Goal: Task Accomplishment & Management: Complete application form

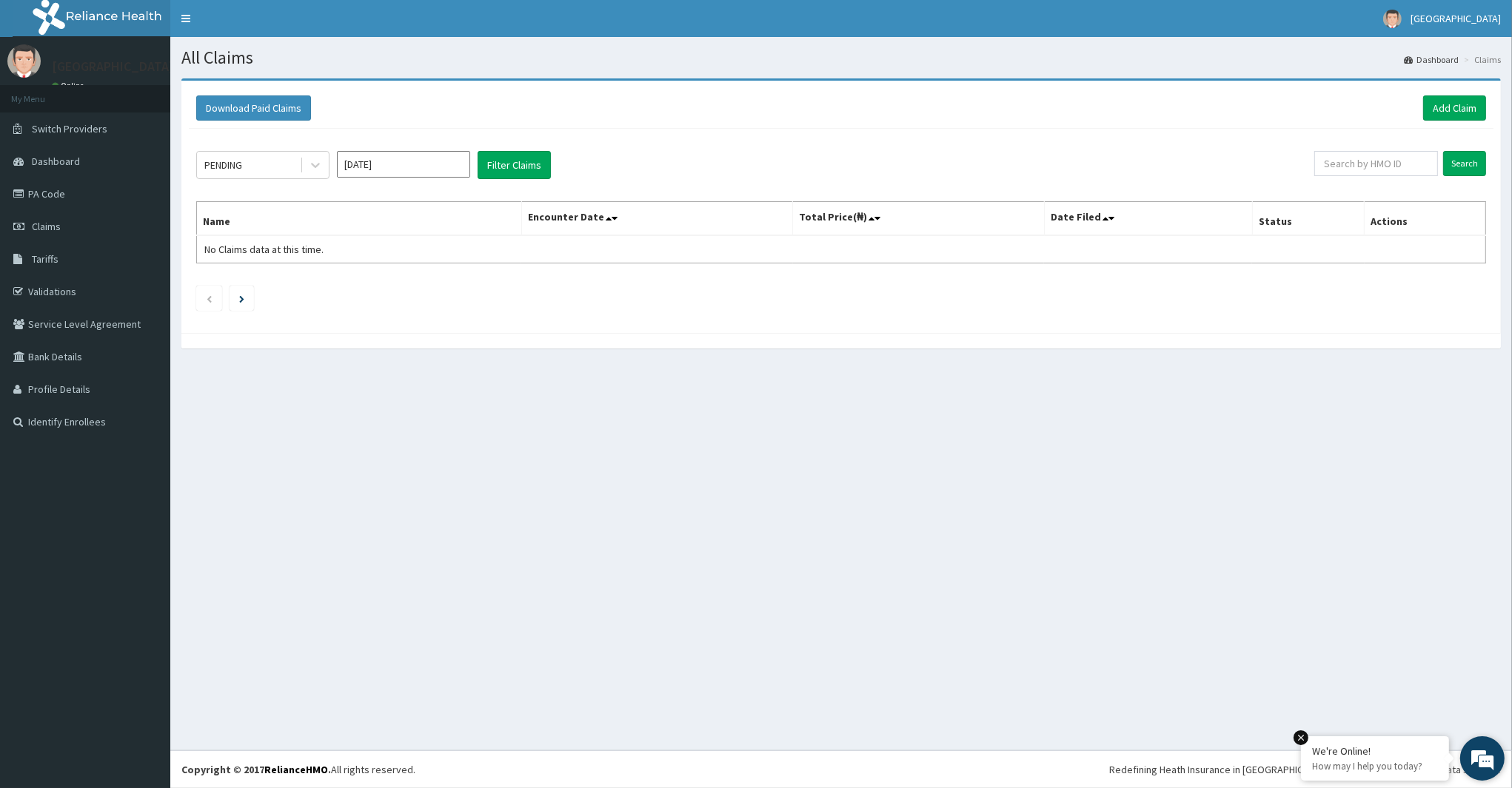
click at [1301, 741] on em at bounding box center [1301, 738] width 15 height 15
click at [1442, 108] on link "Add Claim" at bounding box center [1454, 107] width 63 height 25
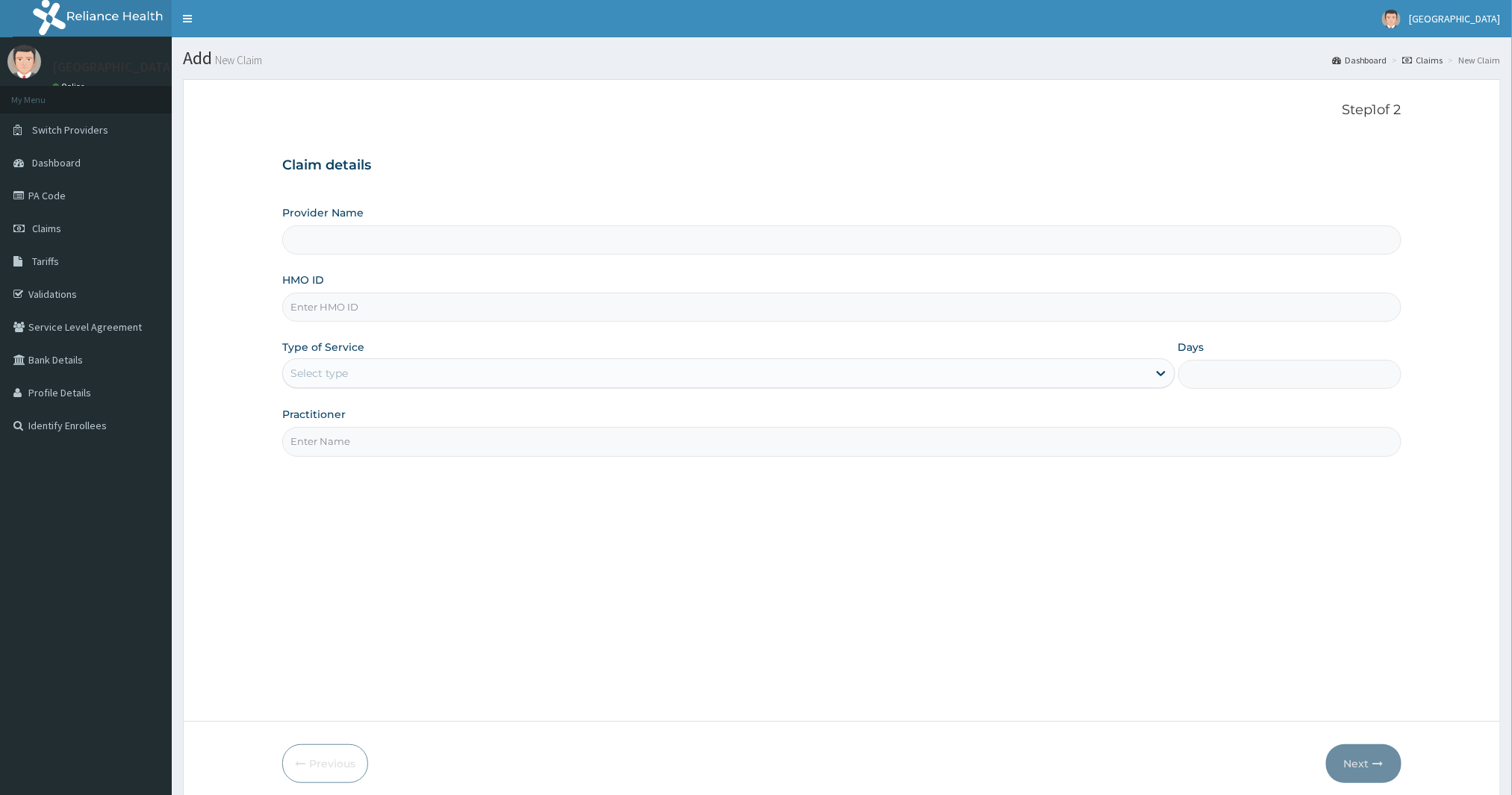
type input "ROA Specialist Hospital"
click at [390, 307] on input "HMO ID" at bounding box center [841, 307] width 1120 height 29
type input "LGL/10016/E"
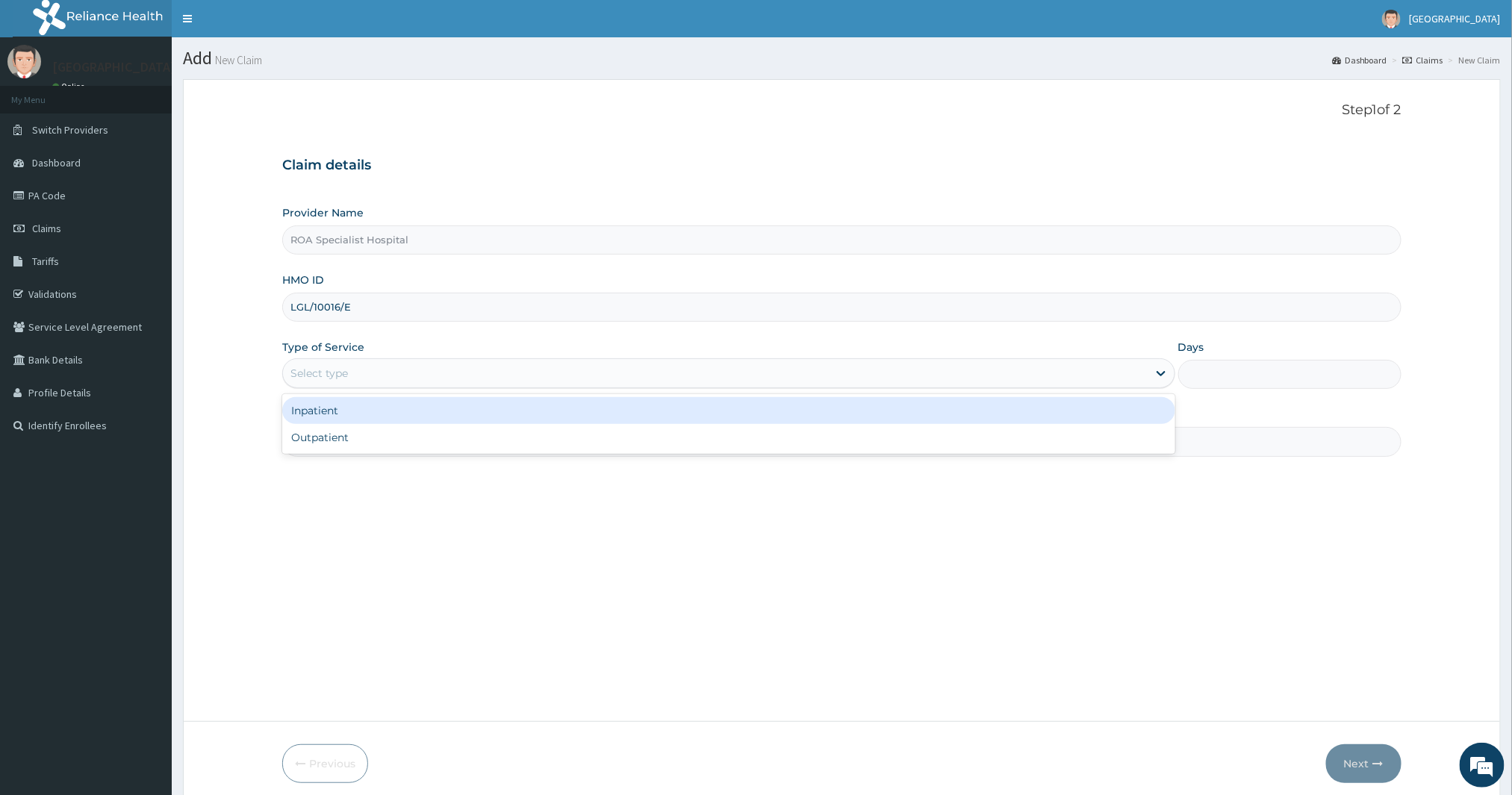
click at [484, 369] on div "Select type" at bounding box center [715, 373] width 865 height 24
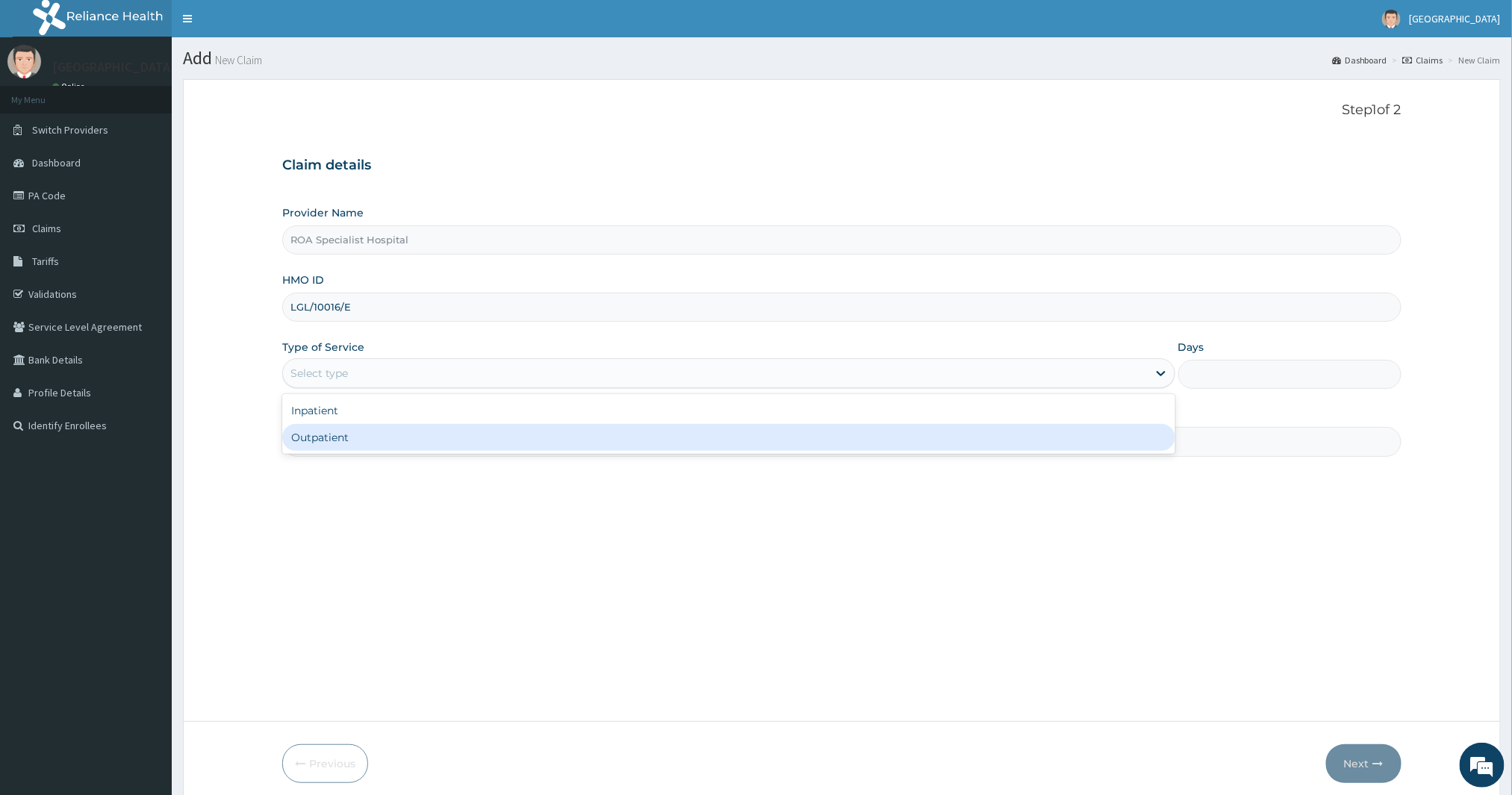
click at [433, 432] on div "Outpatient" at bounding box center [728, 438] width 893 height 27
type input "1"
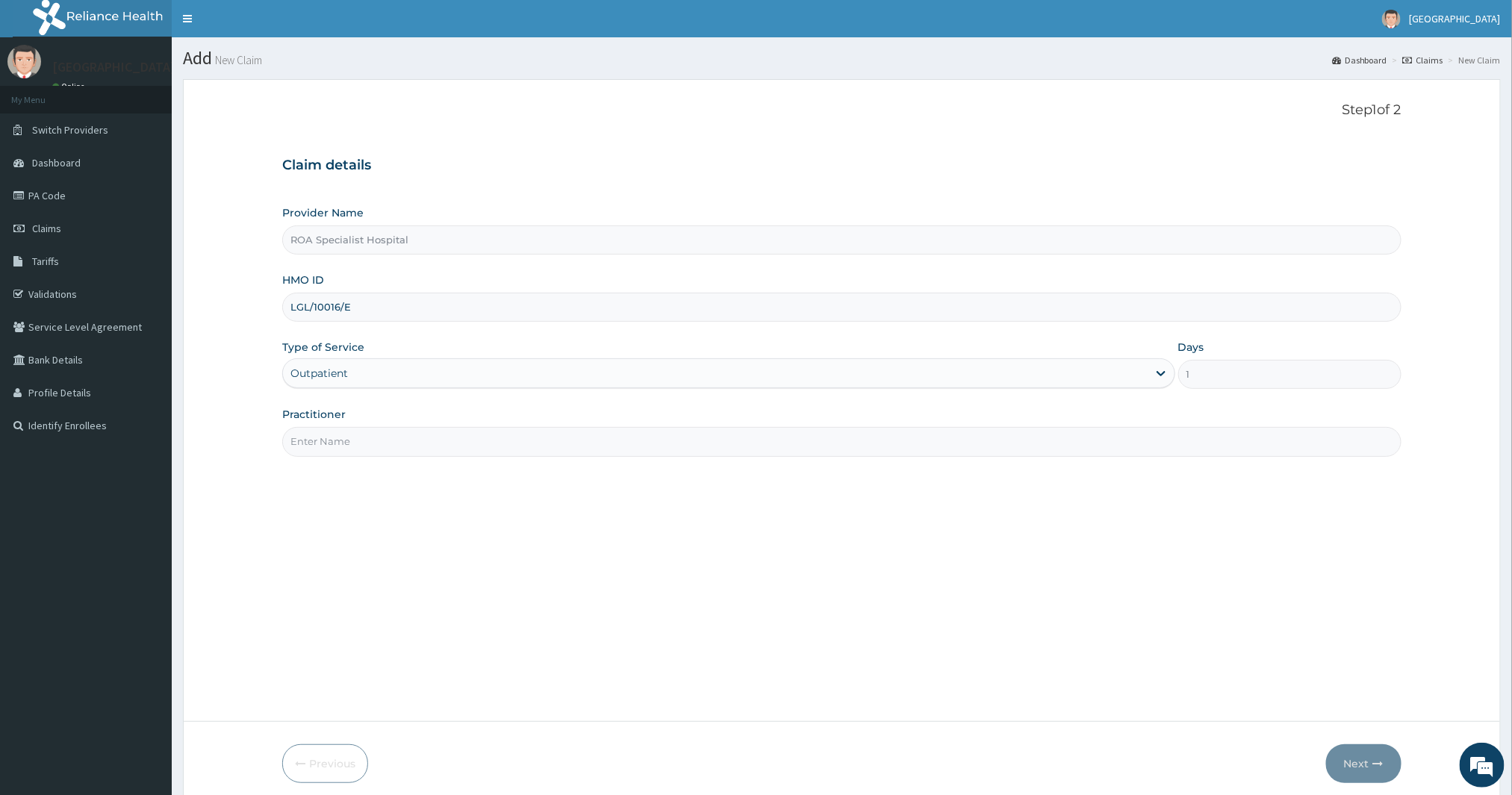
click at [423, 449] on input "Practitioner" at bounding box center [841, 442] width 1120 height 29
type input "DR ONOSE"
click at [1345, 754] on button "Next" at bounding box center [1364, 764] width 75 height 39
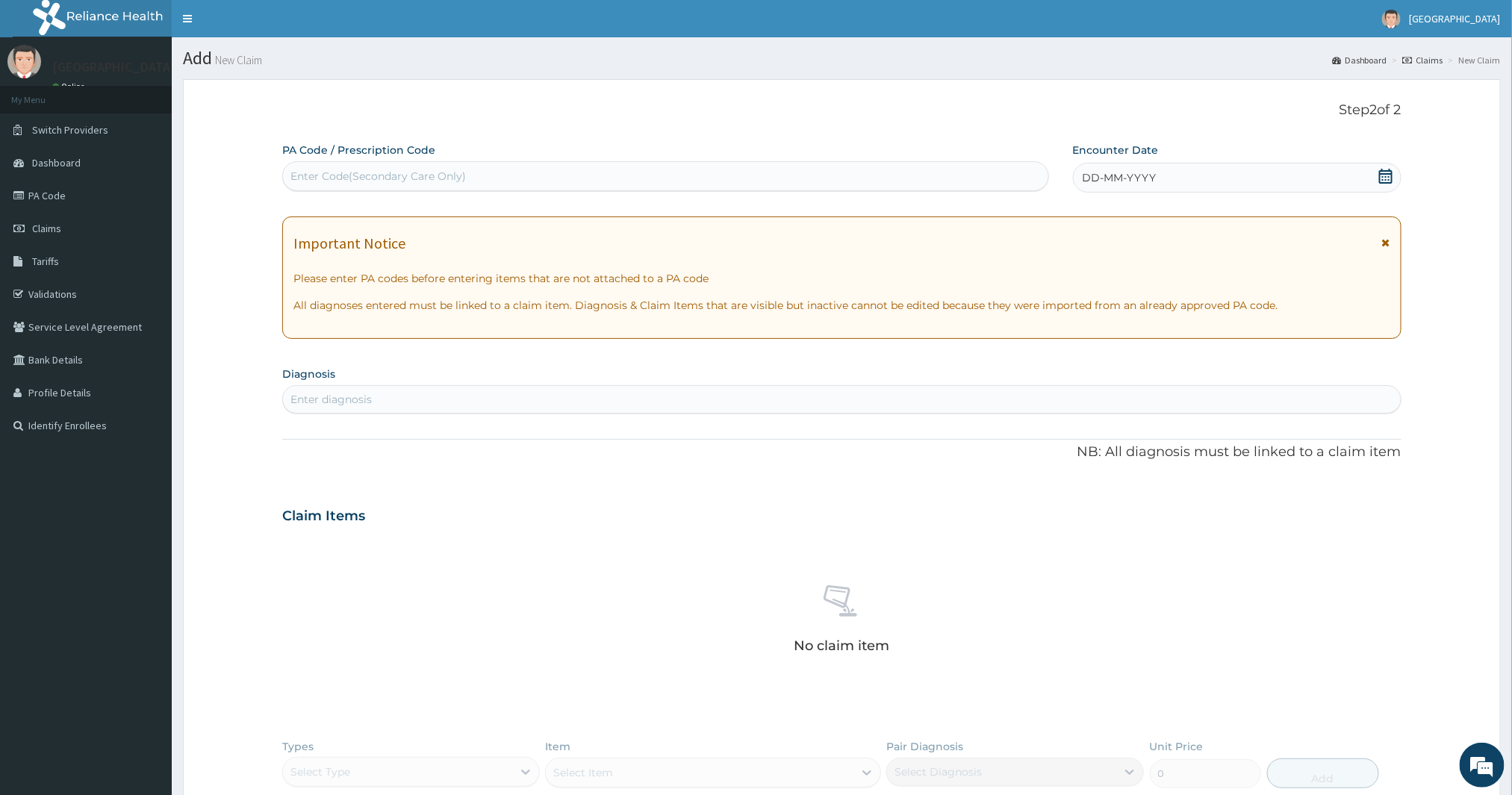
click at [1109, 183] on span "DD-MM-YYYY" at bounding box center [1120, 178] width 74 height 15
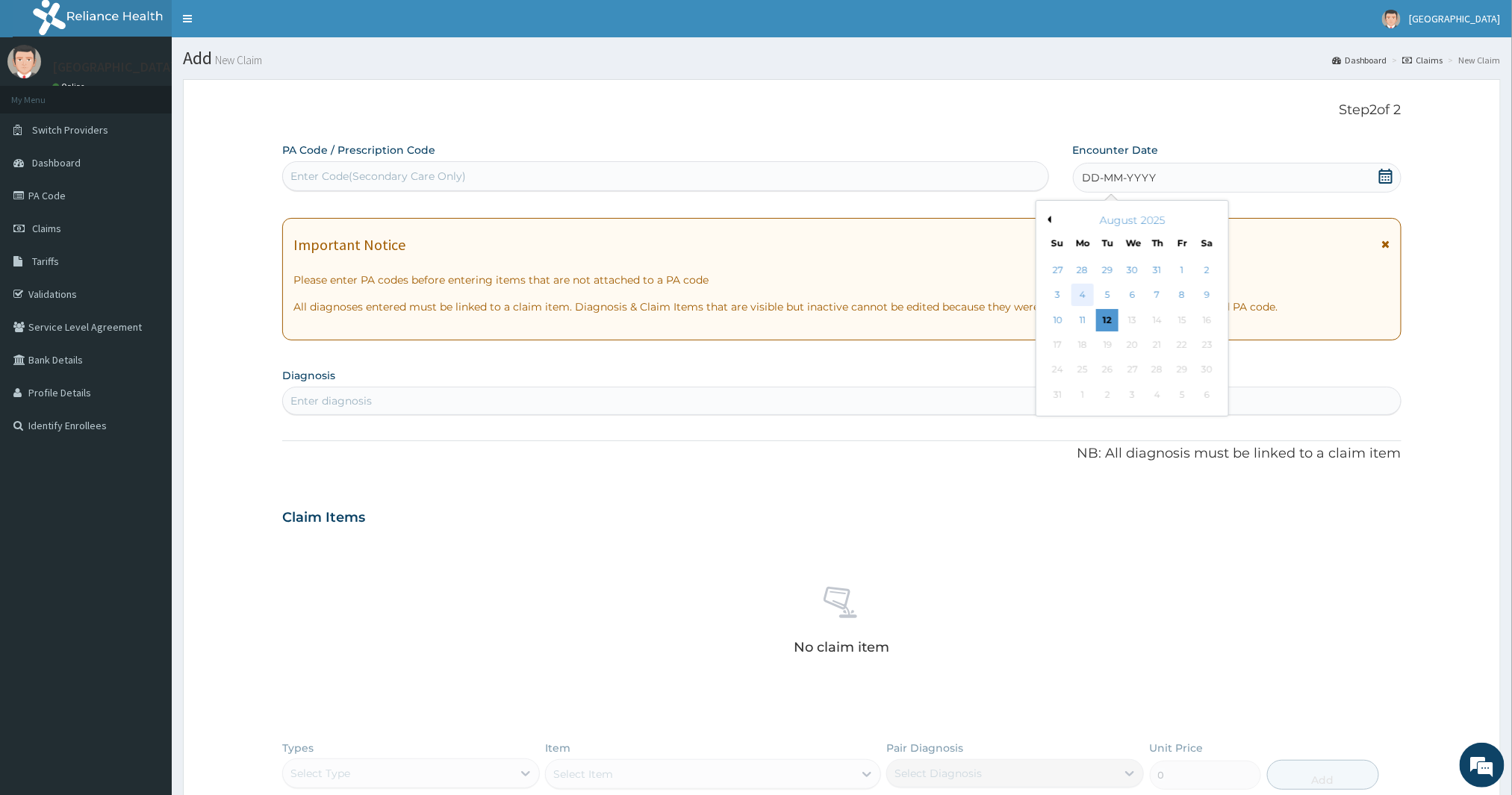
click at [1081, 290] on div "4" at bounding box center [1083, 296] width 23 height 23
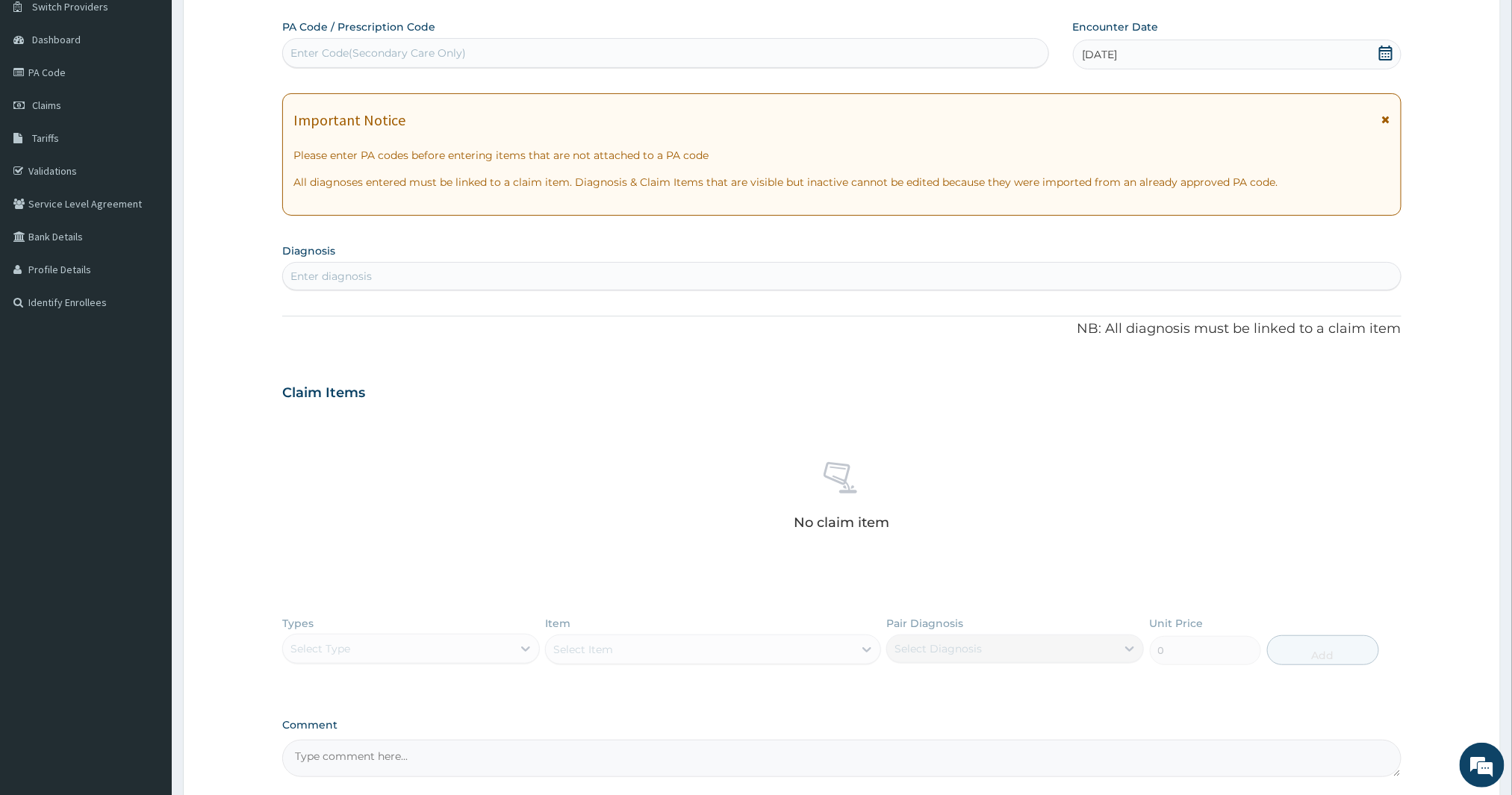
scroll to position [166, 0]
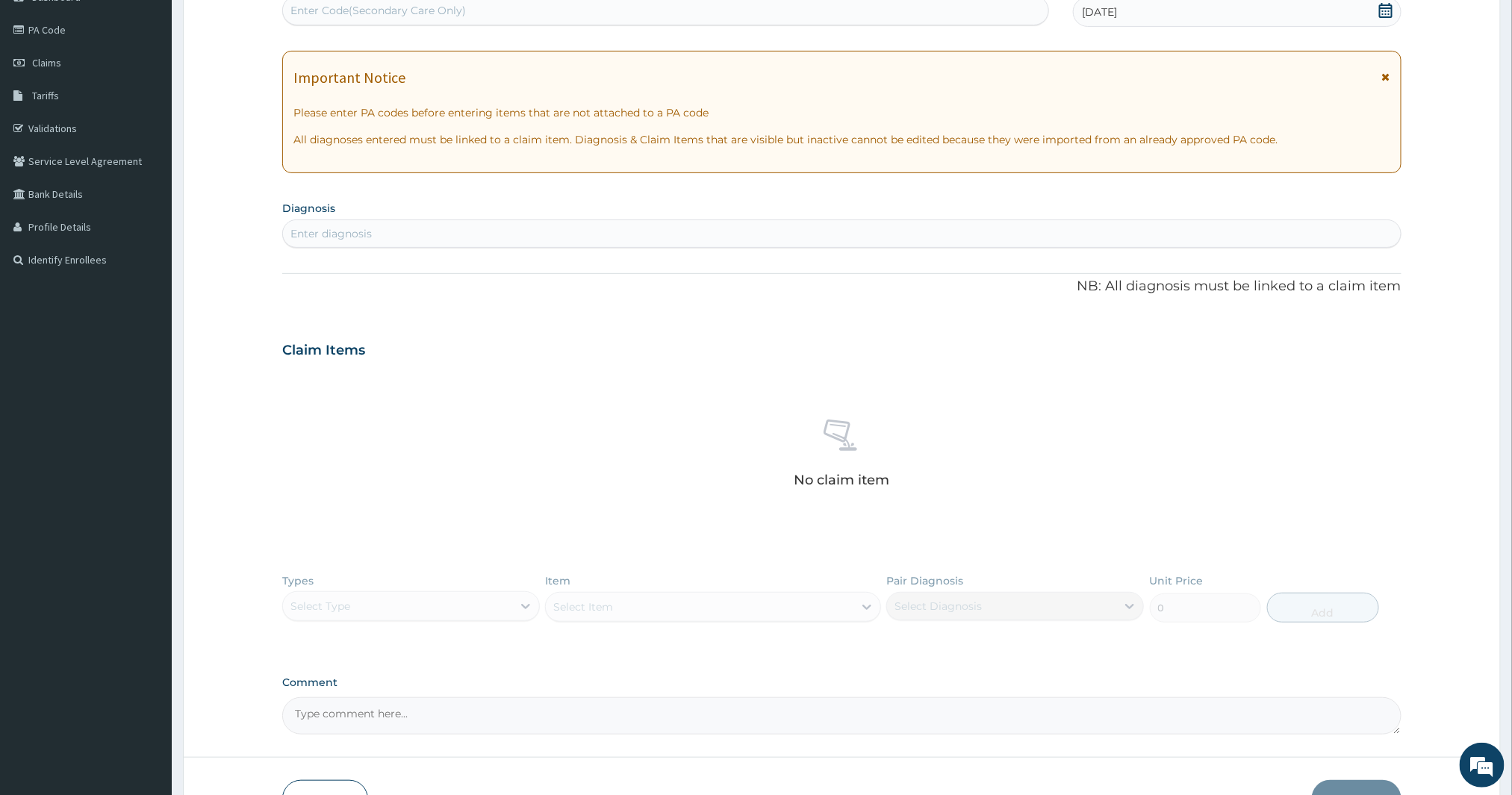
click at [446, 226] on div "Enter diagnosis" at bounding box center [841, 234] width 1118 height 24
type input "MALARIA"
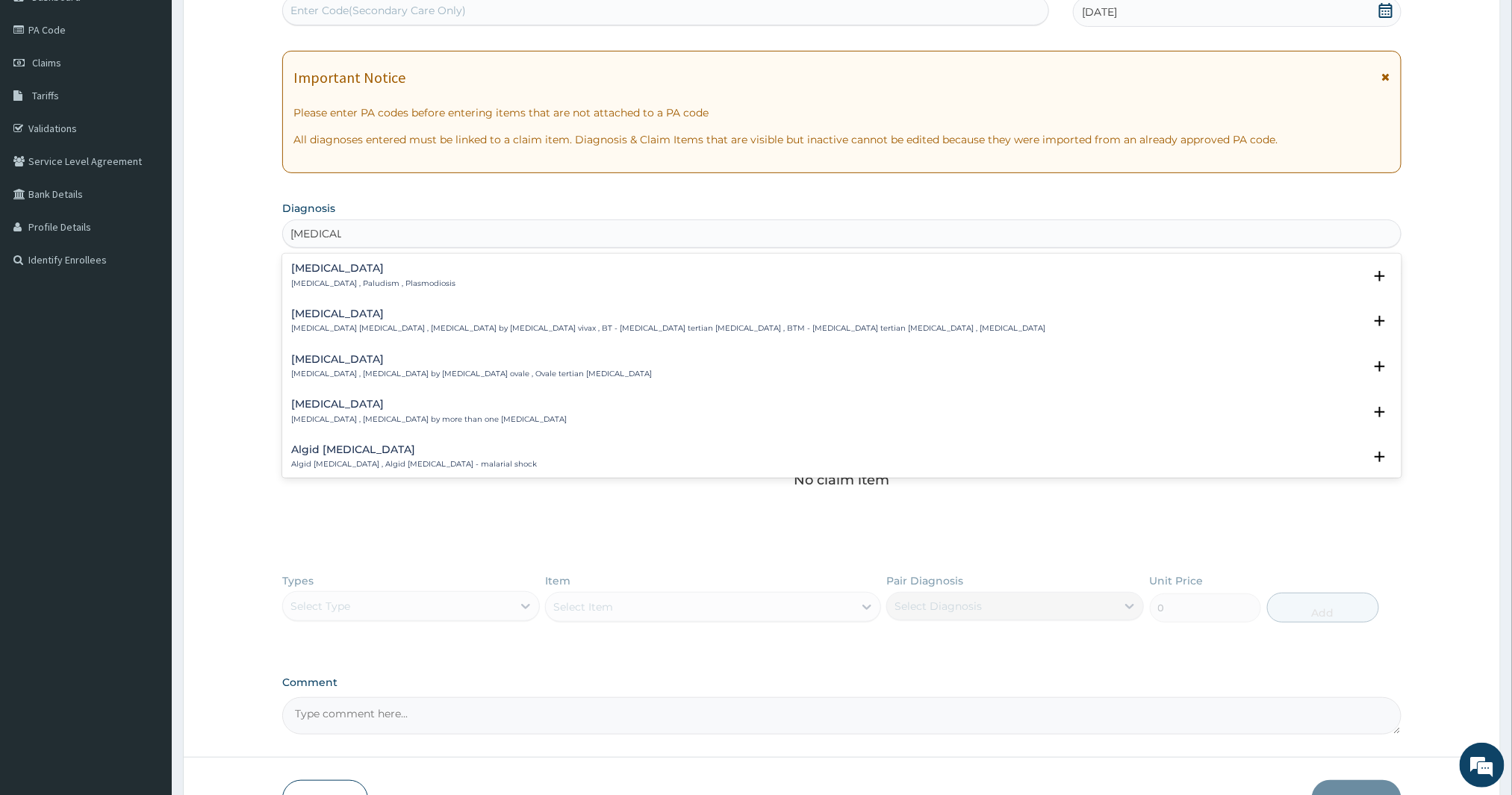
click at [354, 265] on h4 "Malaria" at bounding box center [373, 269] width 164 height 11
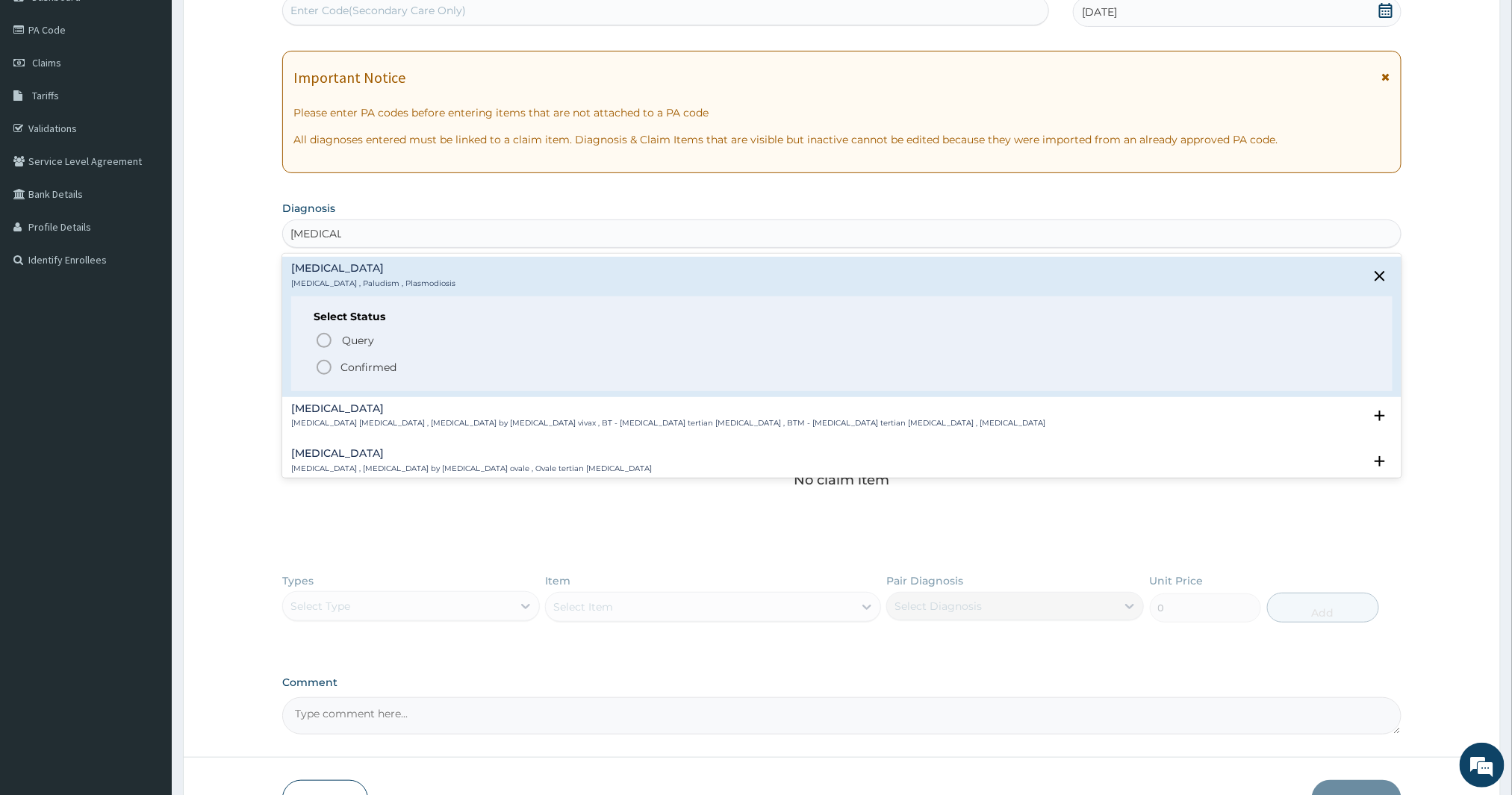
click at [357, 364] on p "Confirmed" at bounding box center [369, 368] width 56 height 15
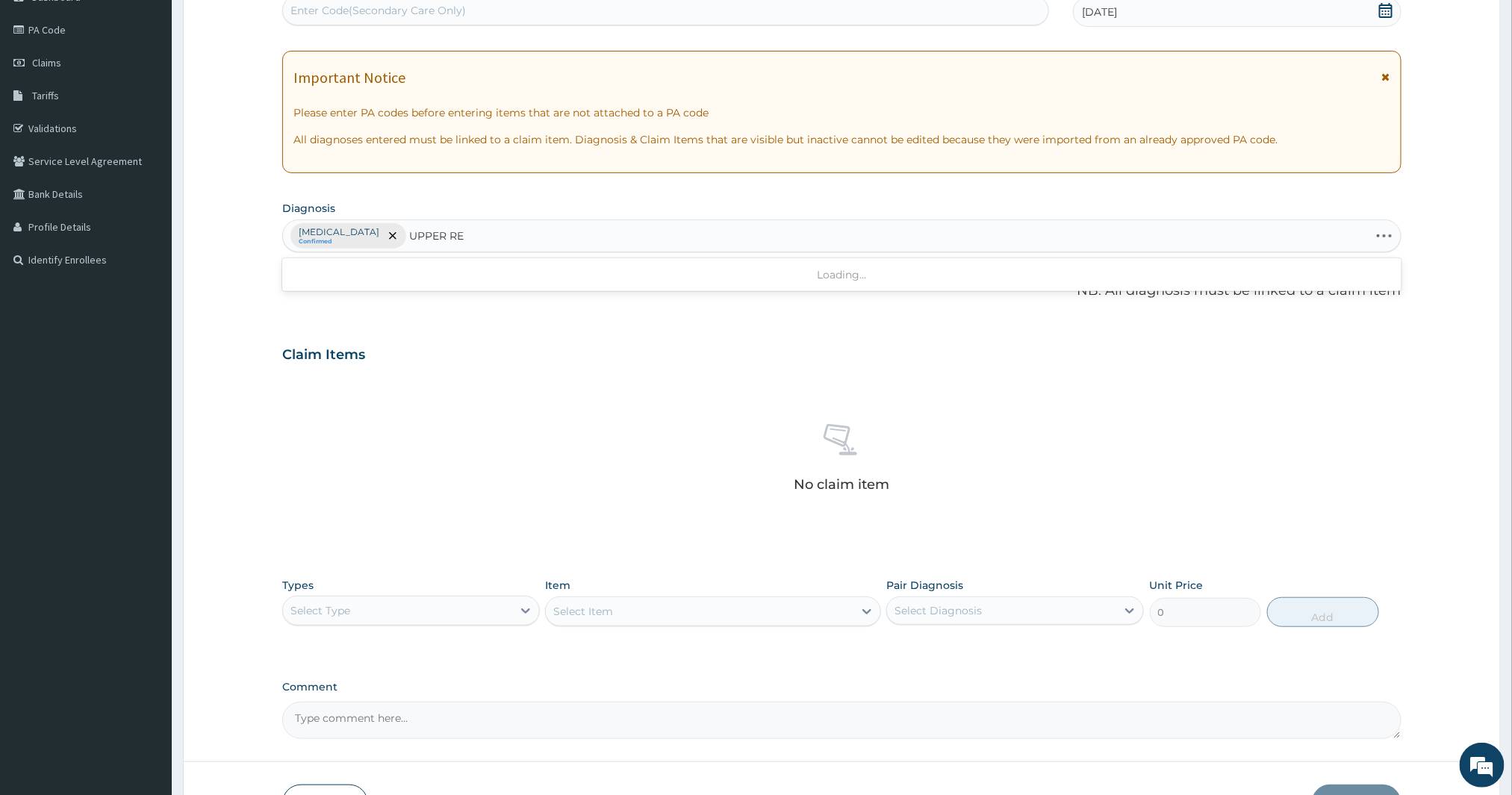
type input "UPPER RES"
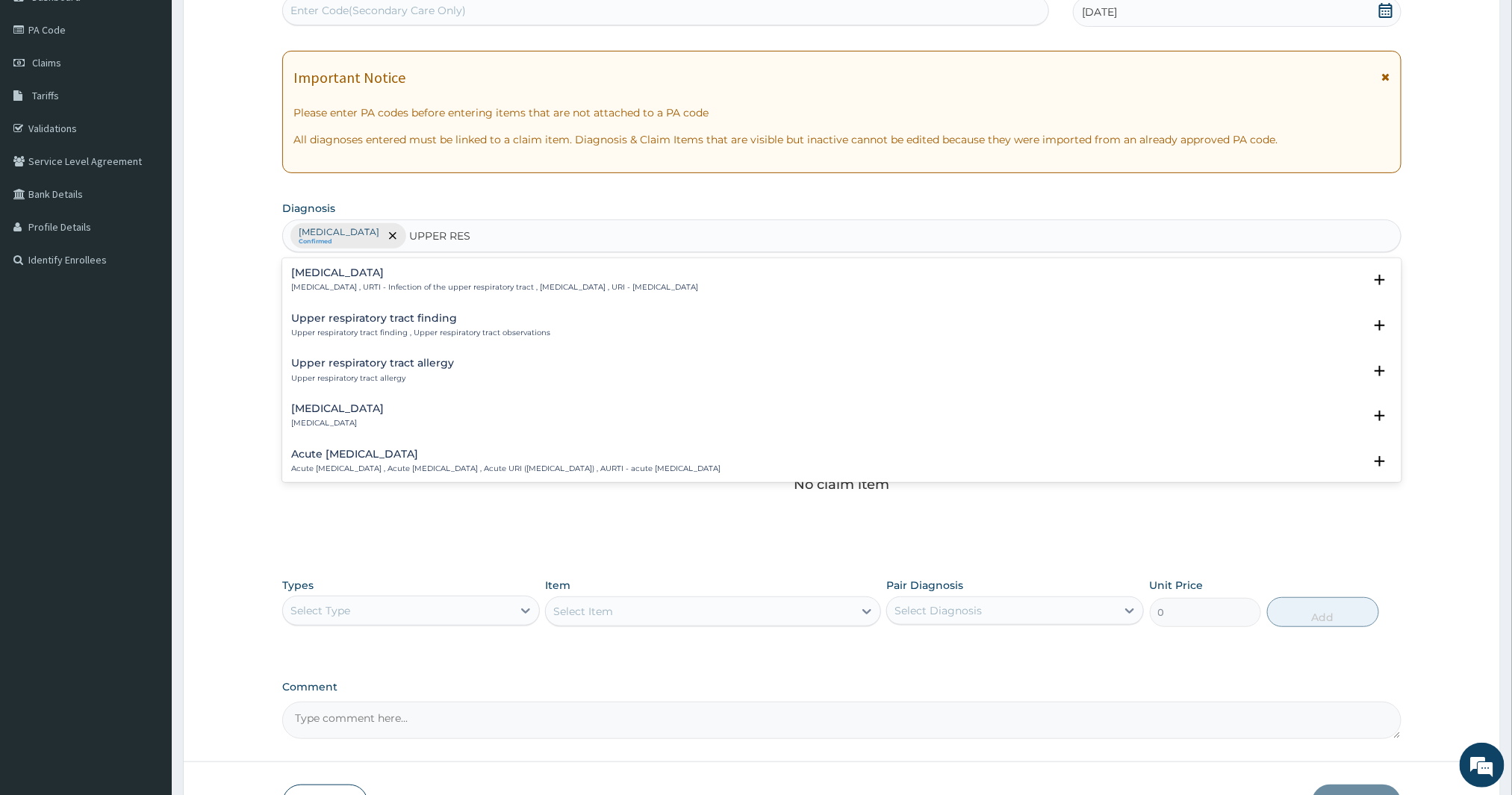
click at [353, 282] on p "Upper respiratory infection , URTI - Infection of the upper respiratory tract ,…" at bounding box center [495, 287] width 407 height 10
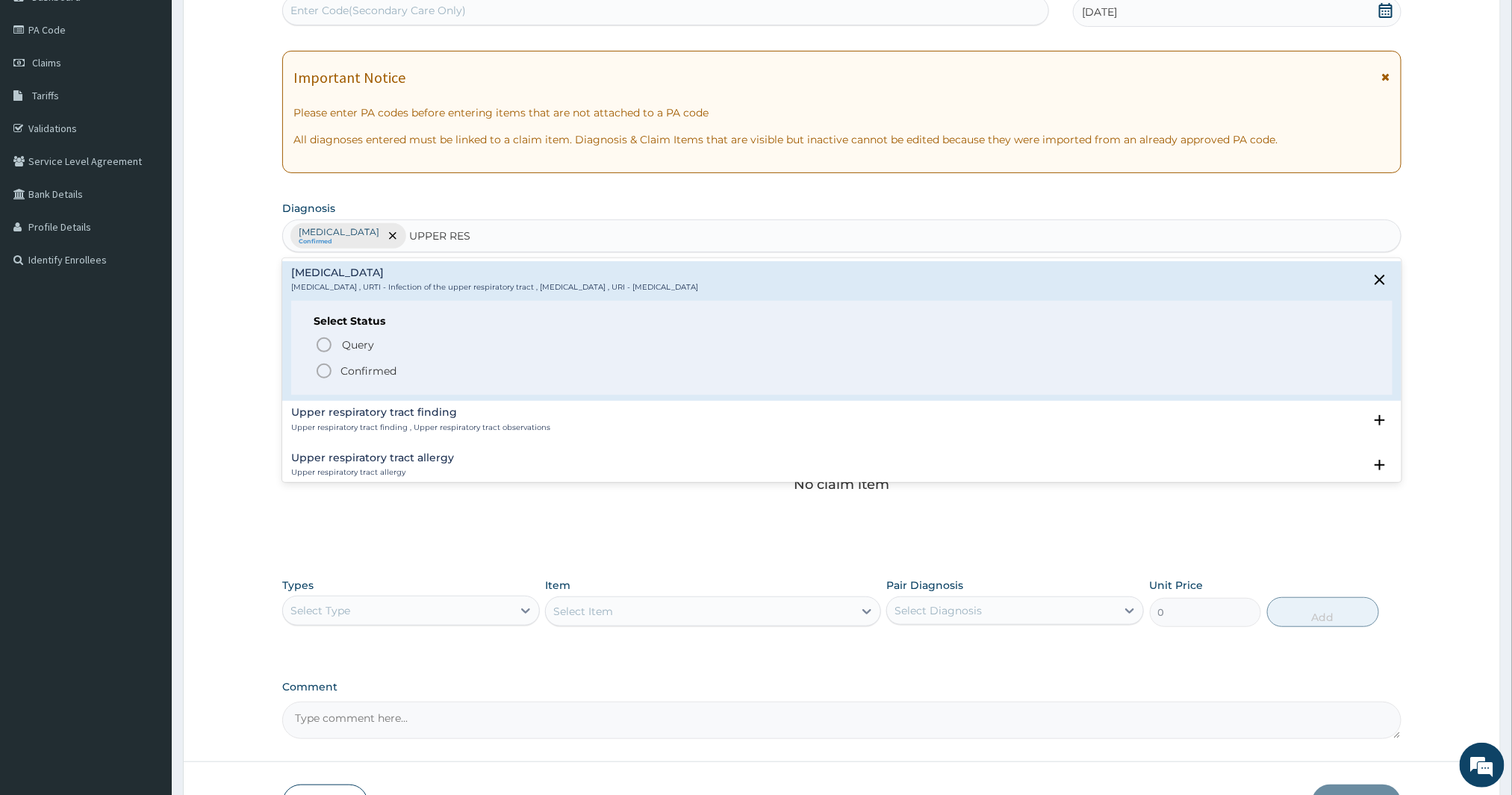
click at [322, 373] on icon "status option filled" at bounding box center [324, 370] width 18 height 18
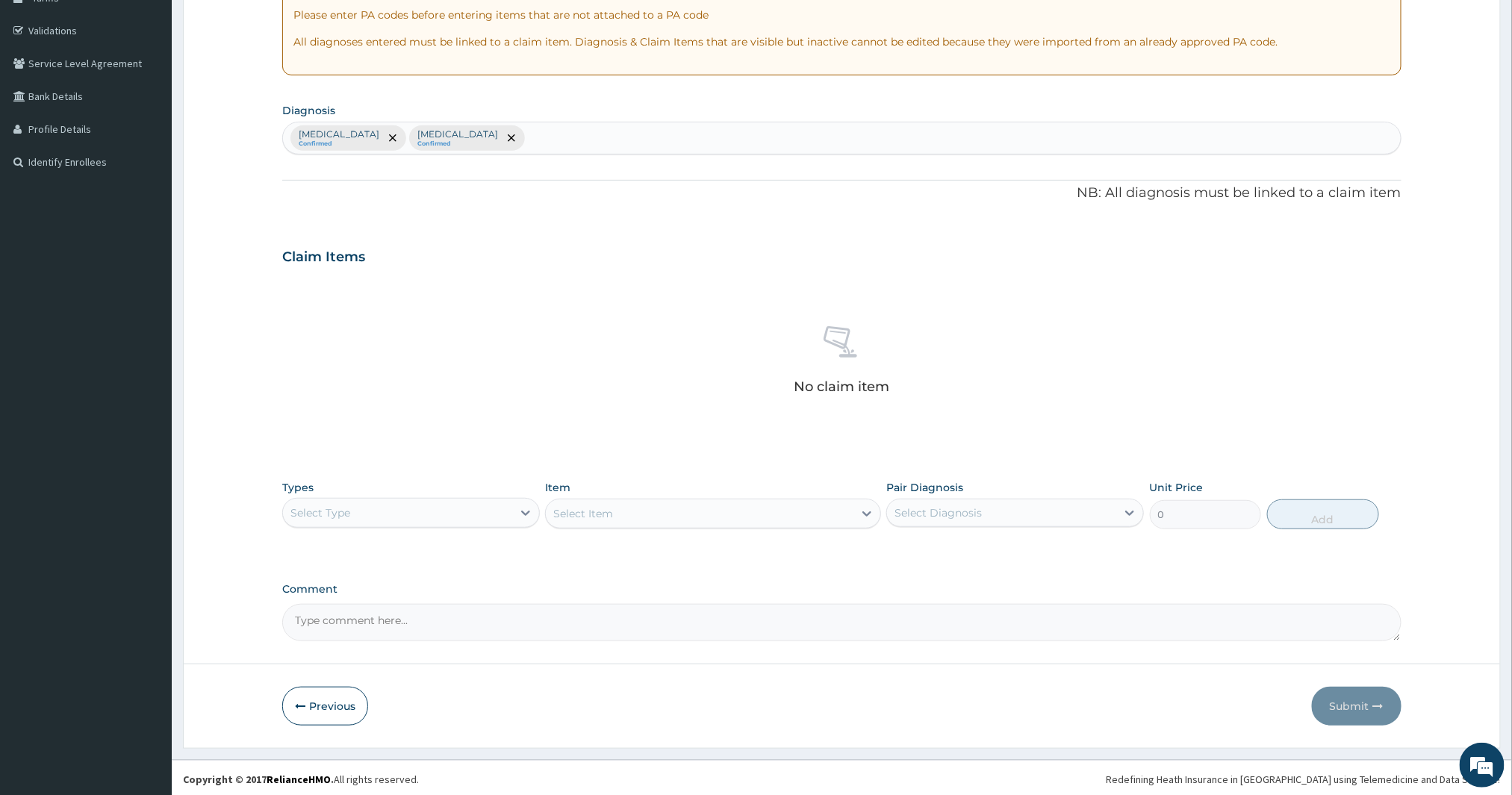
scroll to position [266, 0]
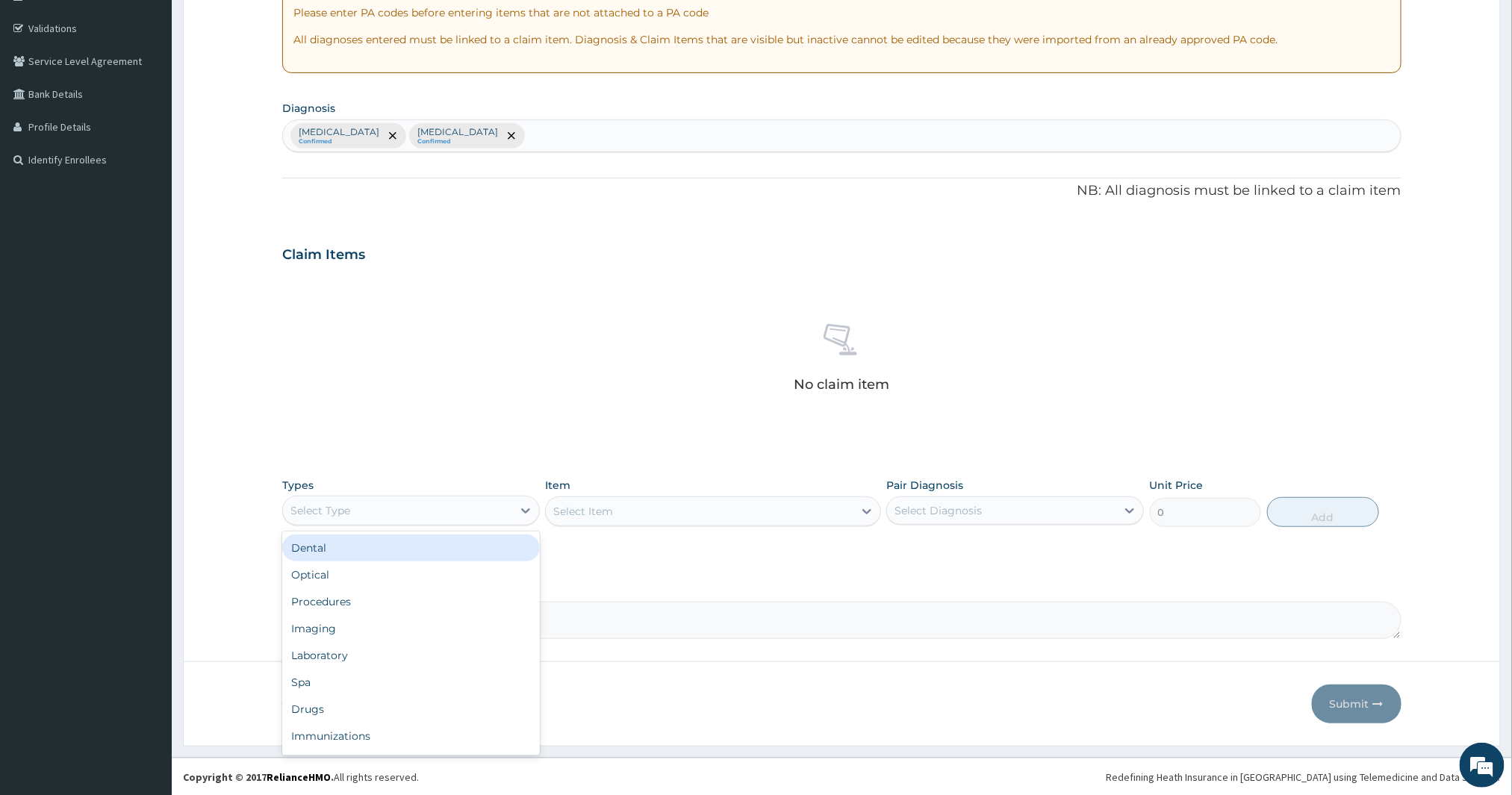
click at [436, 511] on div "Select Type" at bounding box center [397, 510] width 229 height 24
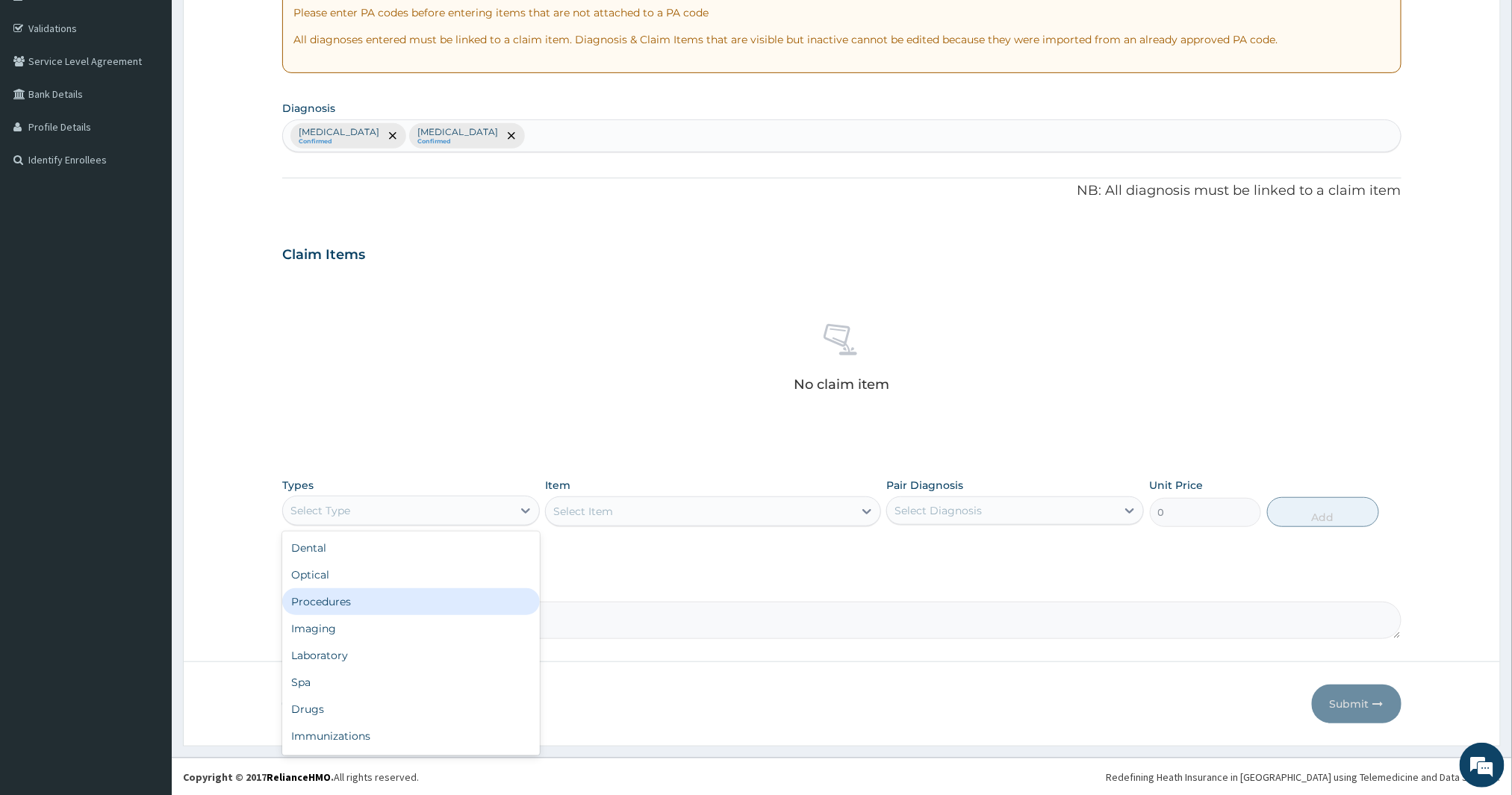
click at [373, 596] on div "Procedures" at bounding box center [410, 602] width 257 height 27
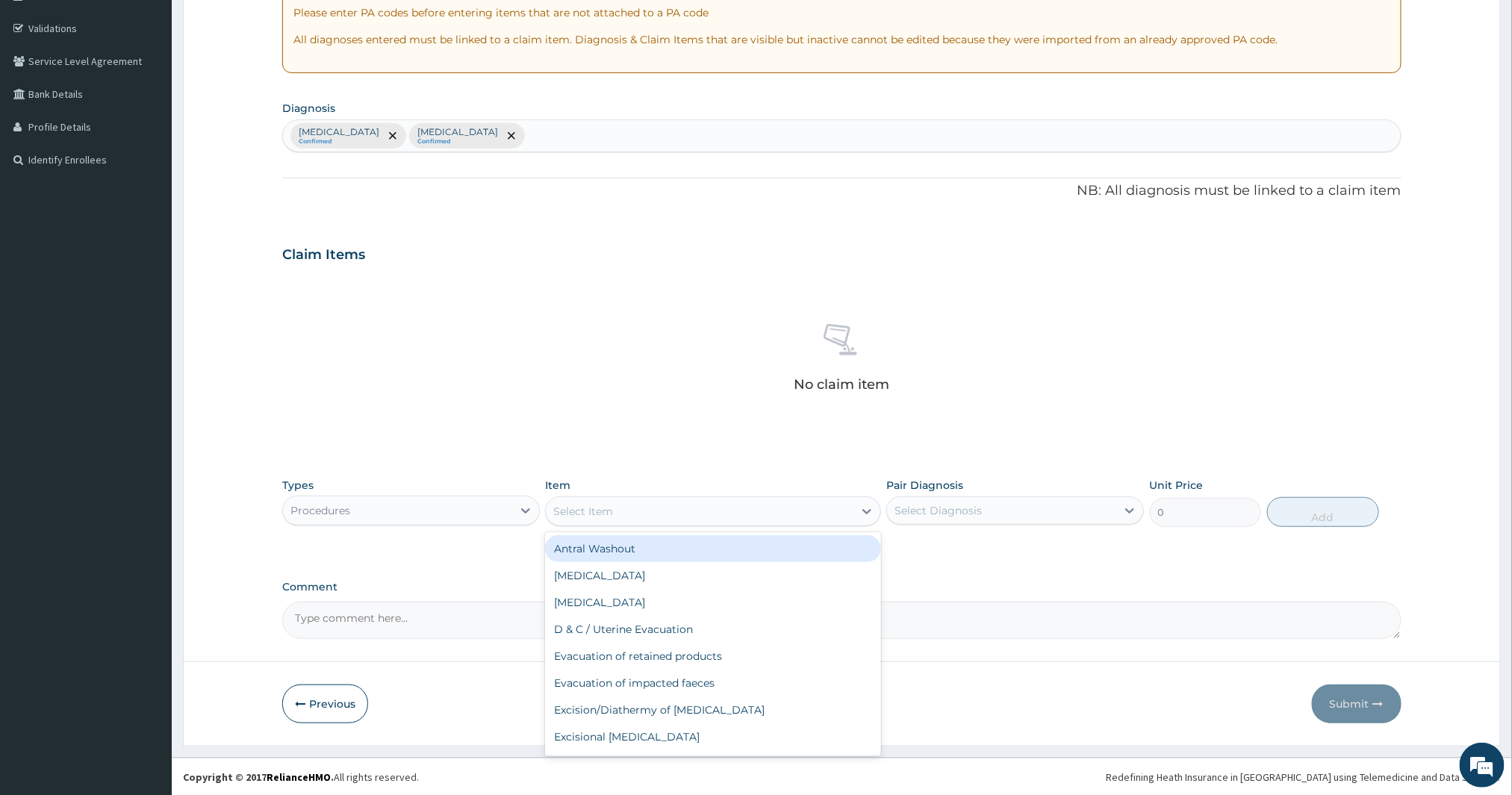
click at [624, 516] on div "Select Item" at bounding box center [700, 511] width 308 height 24
type input "GP"
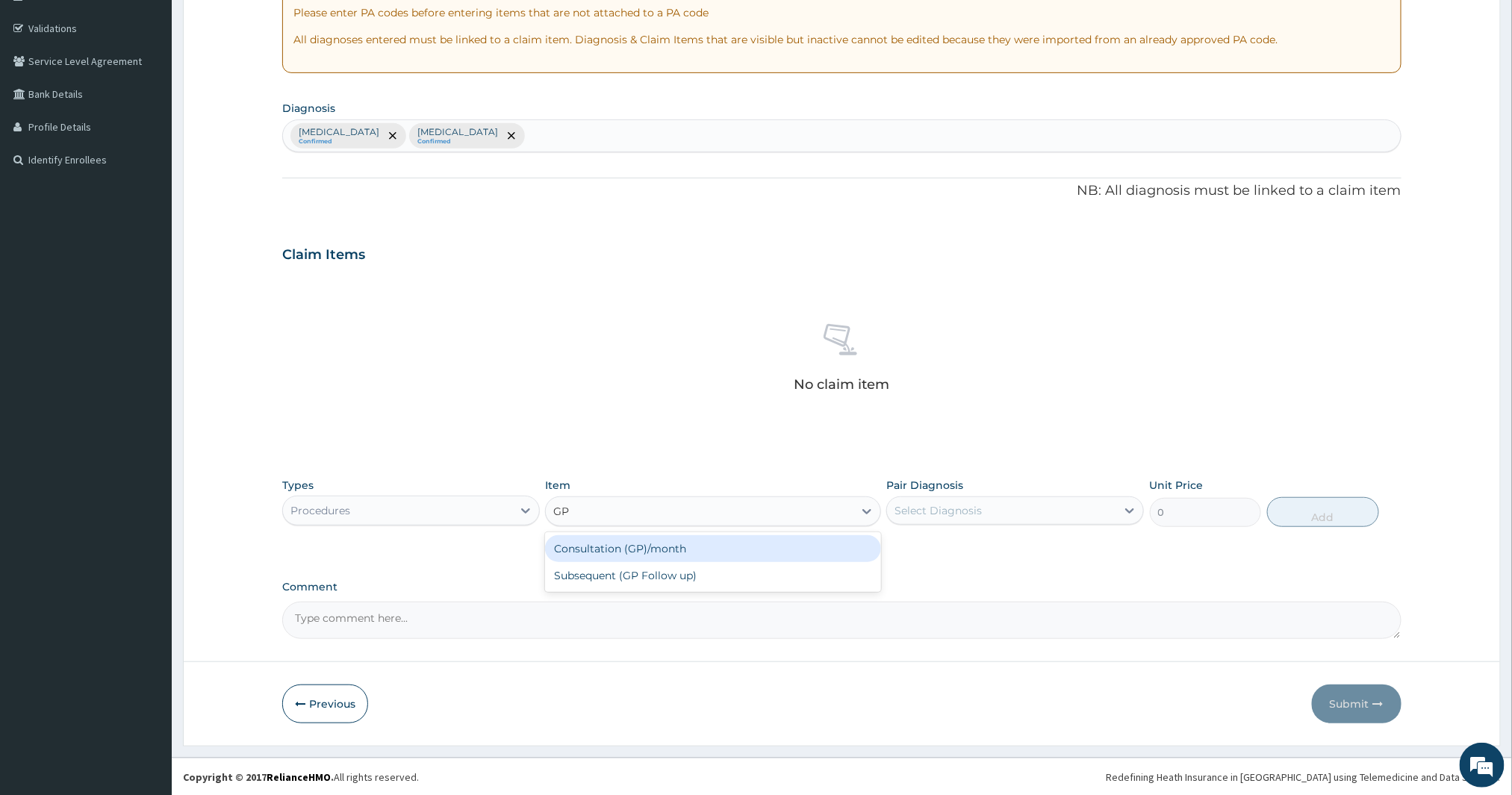
click at [682, 542] on div "Consultation (GP)/month" at bounding box center [713, 549] width 336 height 27
type input "3000"
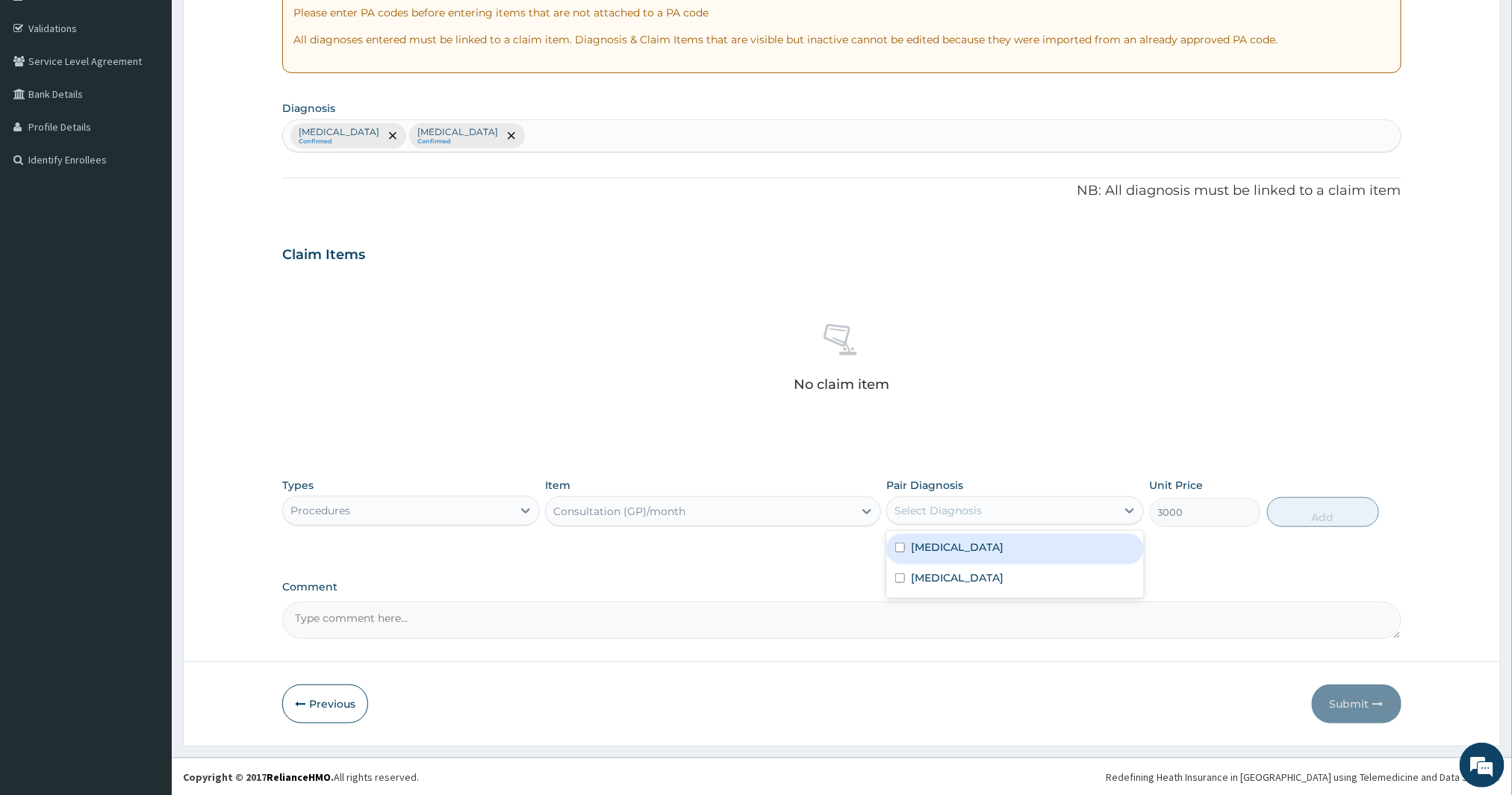
click at [1021, 505] on div "Select Diagnosis" at bounding box center [1001, 510] width 229 height 24
click at [991, 551] on div "Malaria" at bounding box center [1014, 549] width 257 height 30
checkbox input "true"
click at [1297, 502] on button "Add" at bounding box center [1323, 512] width 112 height 29
type input "0"
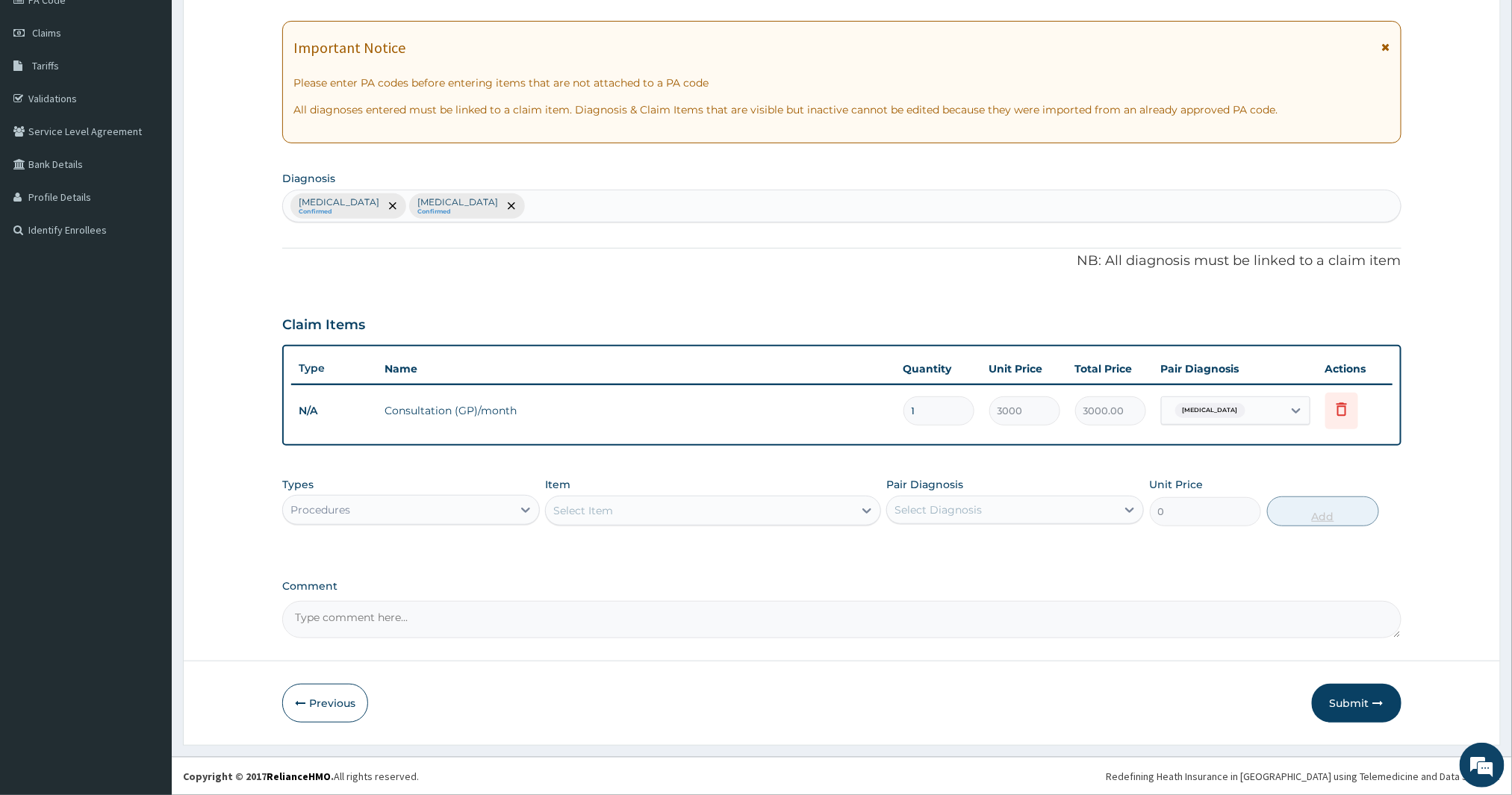
scroll to position [194, 0]
click at [516, 505] on div at bounding box center [525, 512] width 27 height 27
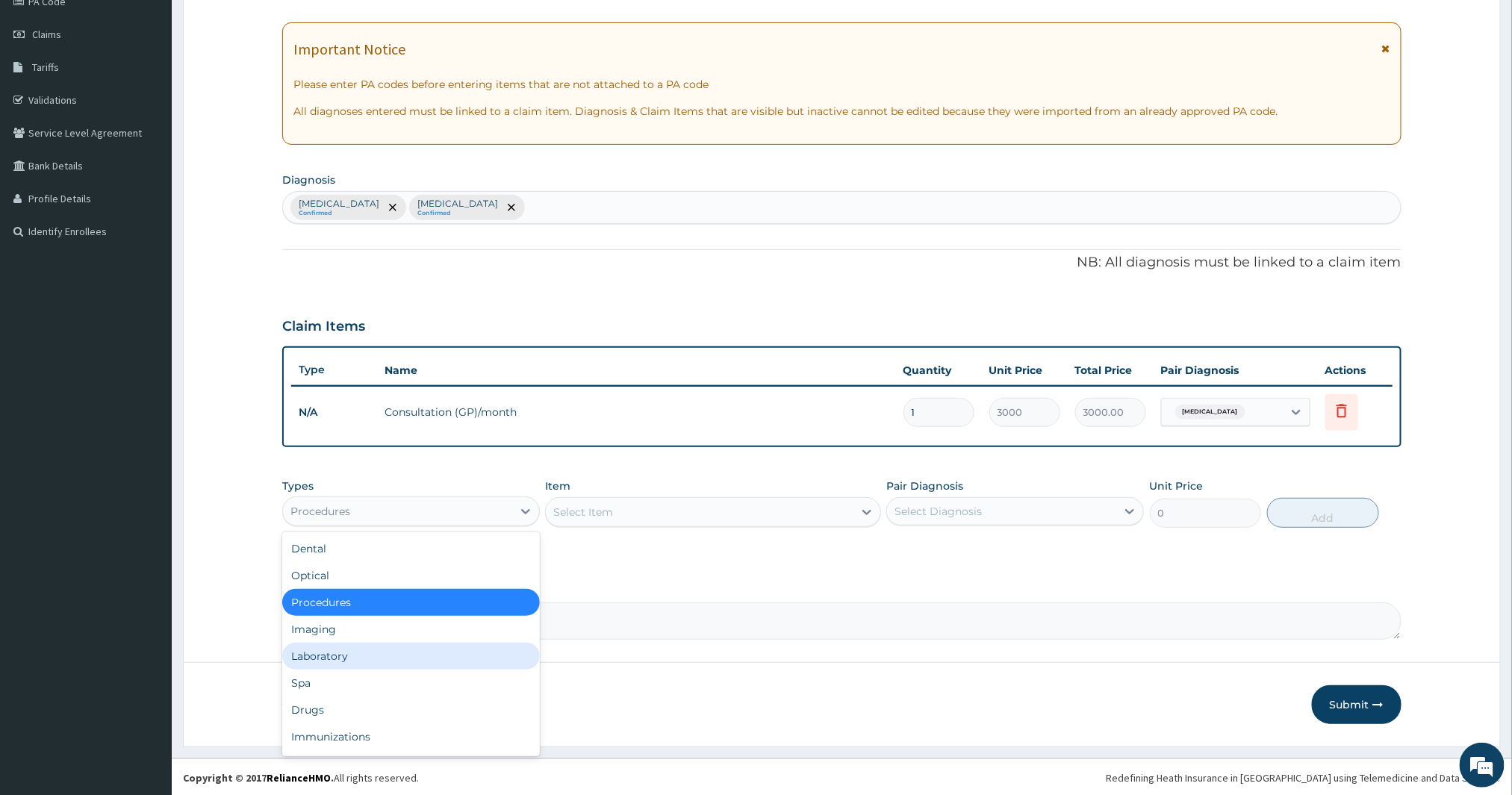
click at [366, 657] on div "Laboratory" at bounding box center [410, 656] width 257 height 27
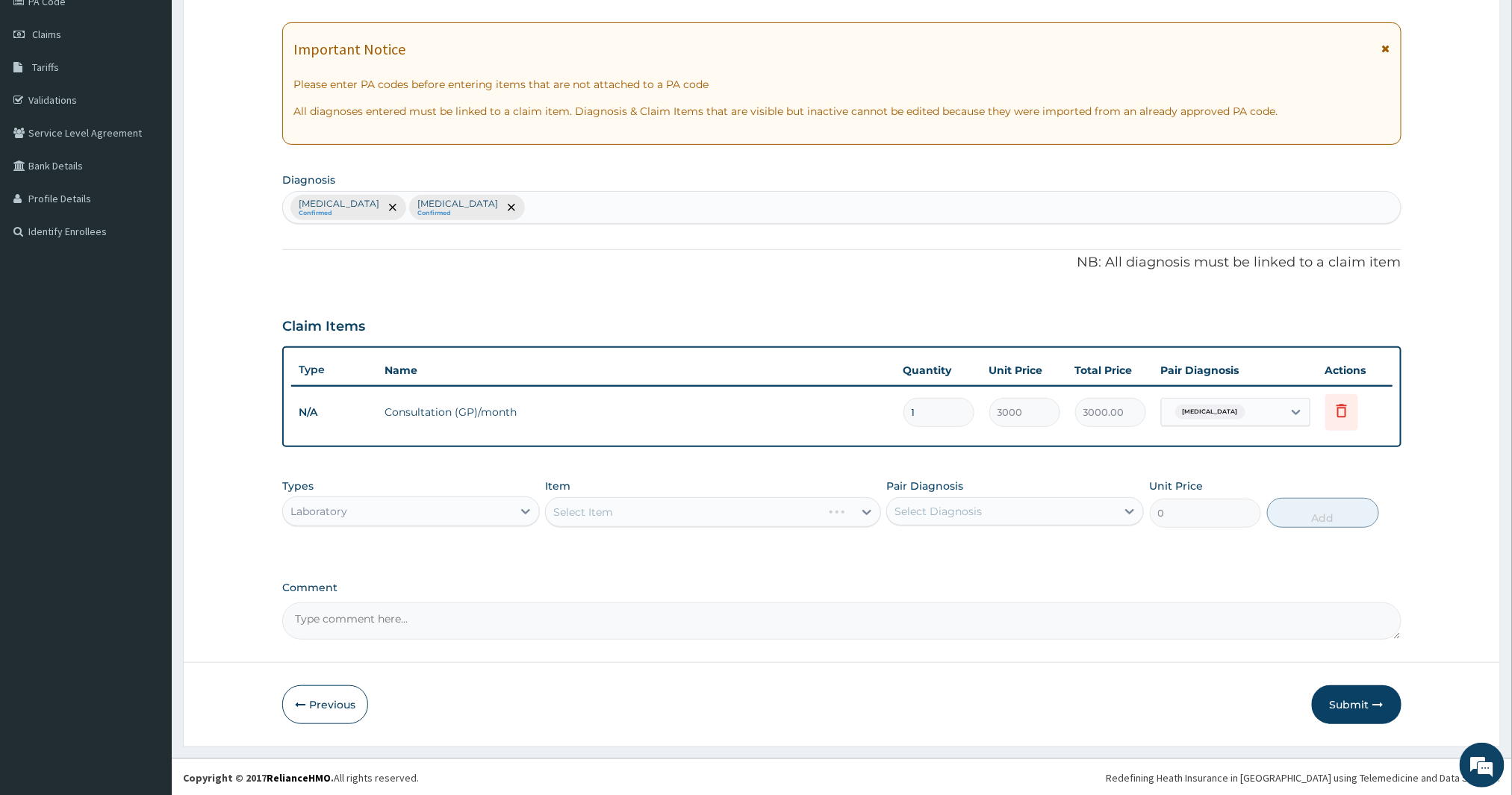
click at [646, 512] on div "Select Item" at bounding box center [713, 512] width 336 height 29
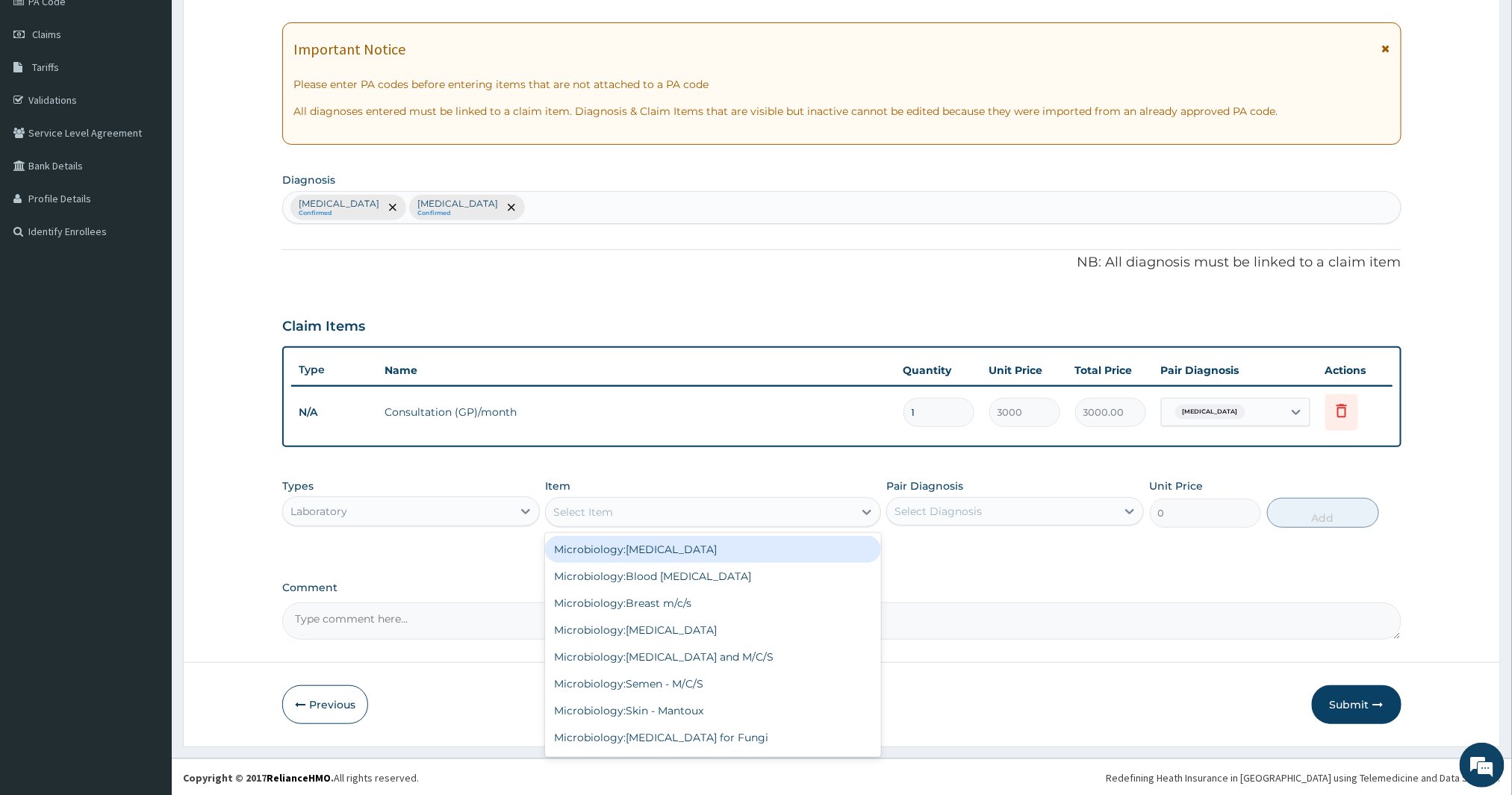
click at [646, 512] on div "Select Item" at bounding box center [700, 512] width 308 height 24
type input "MP"
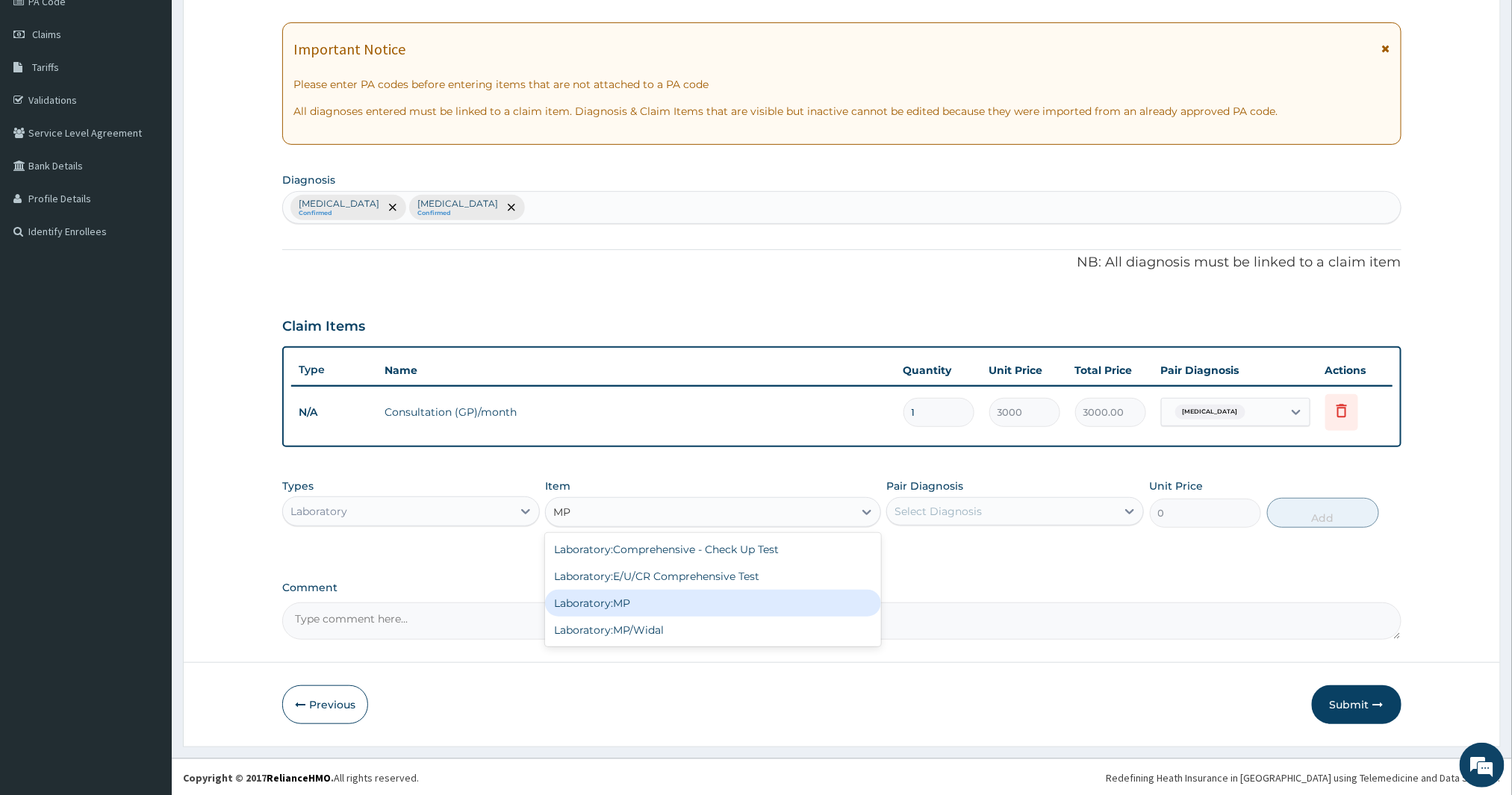
click at [636, 594] on div "Laboratory:MP" at bounding box center [713, 603] width 336 height 27
type input "1800"
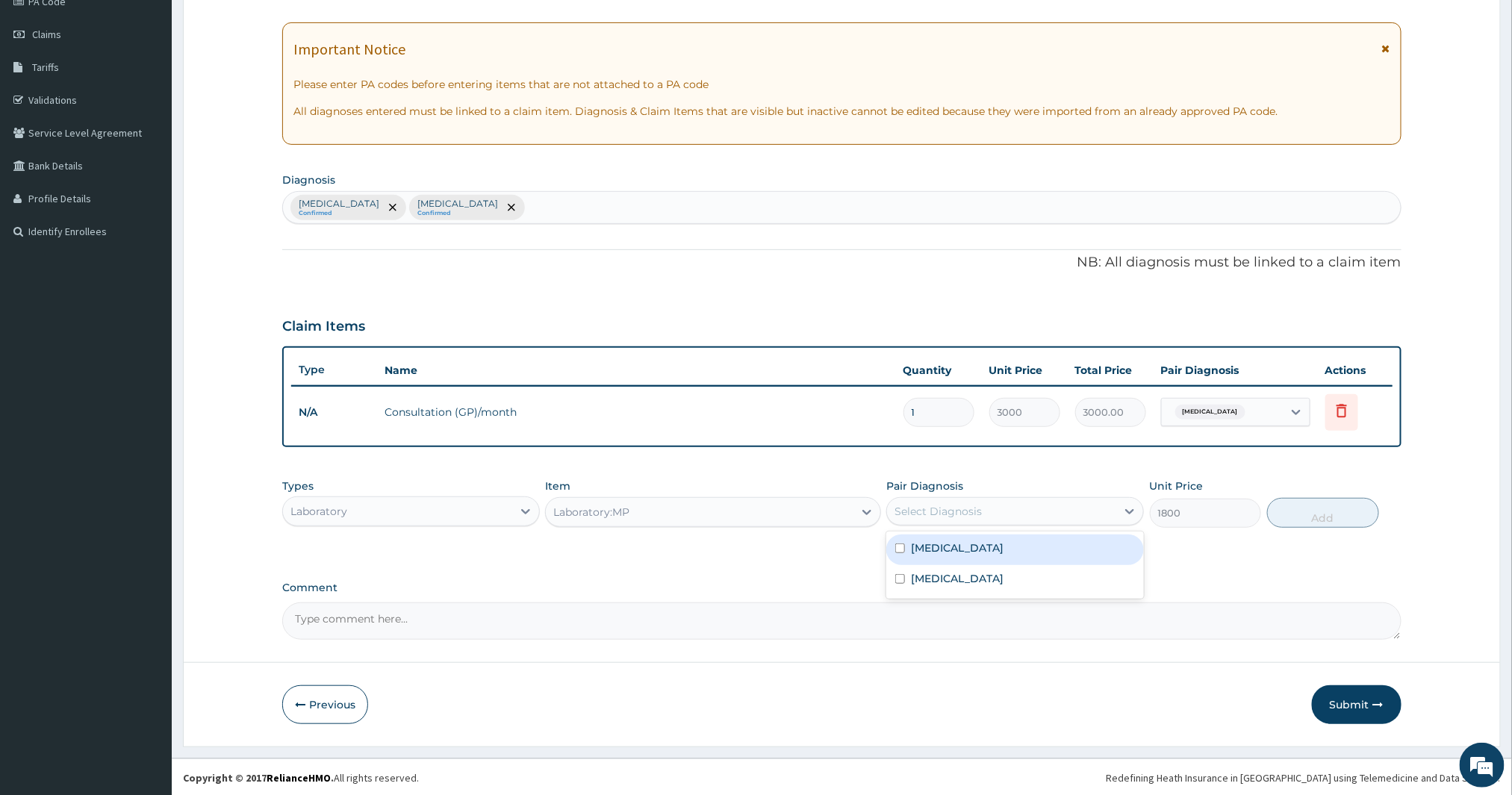
click at [970, 516] on div "Select Diagnosis" at bounding box center [938, 512] width 87 height 15
click at [967, 547] on div "Malaria" at bounding box center [1014, 550] width 257 height 30
checkbox input "true"
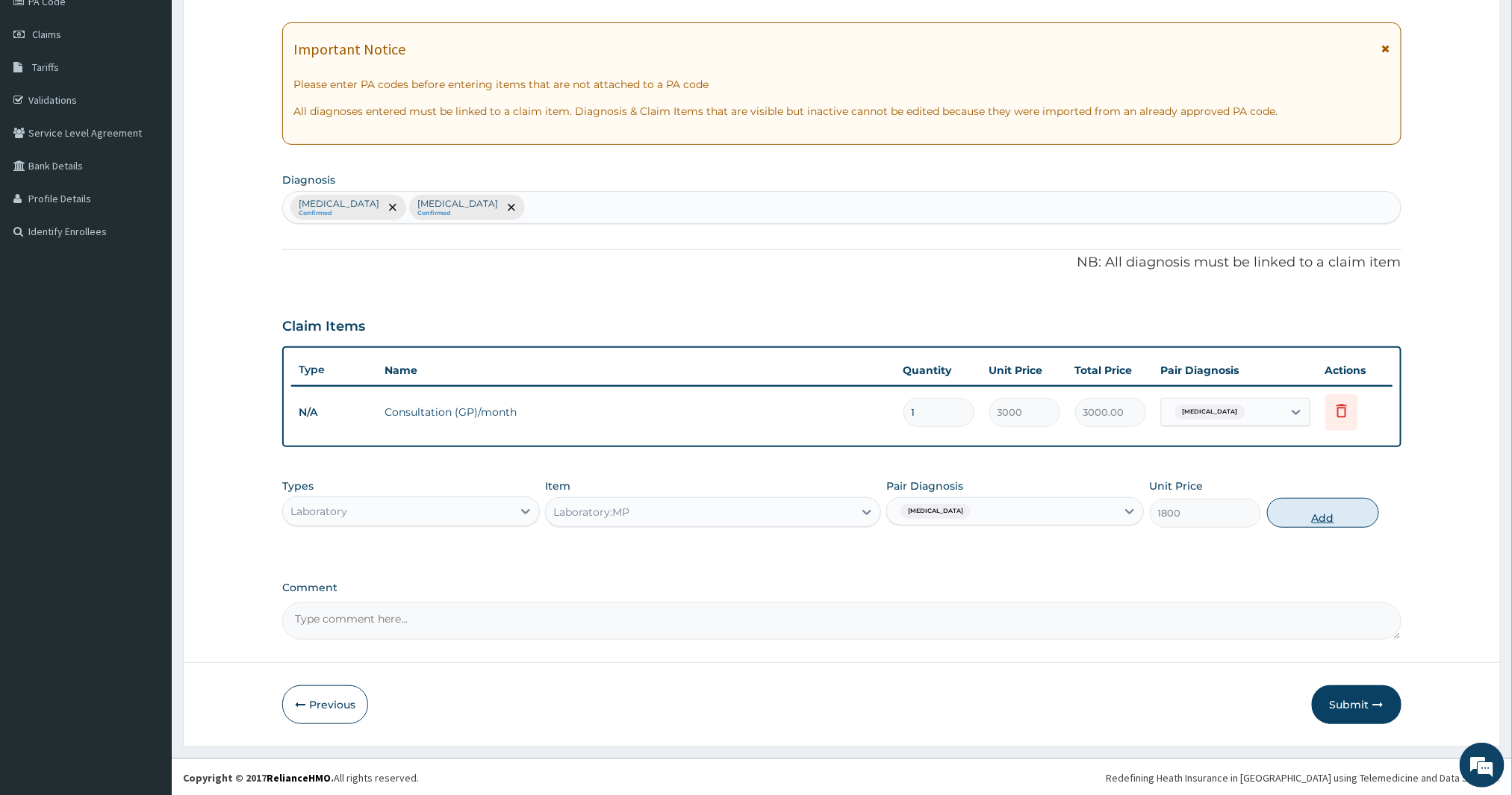
click at [1293, 504] on button "Add" at bounding box center [1323, 513] width 112 height 29
type input "0"
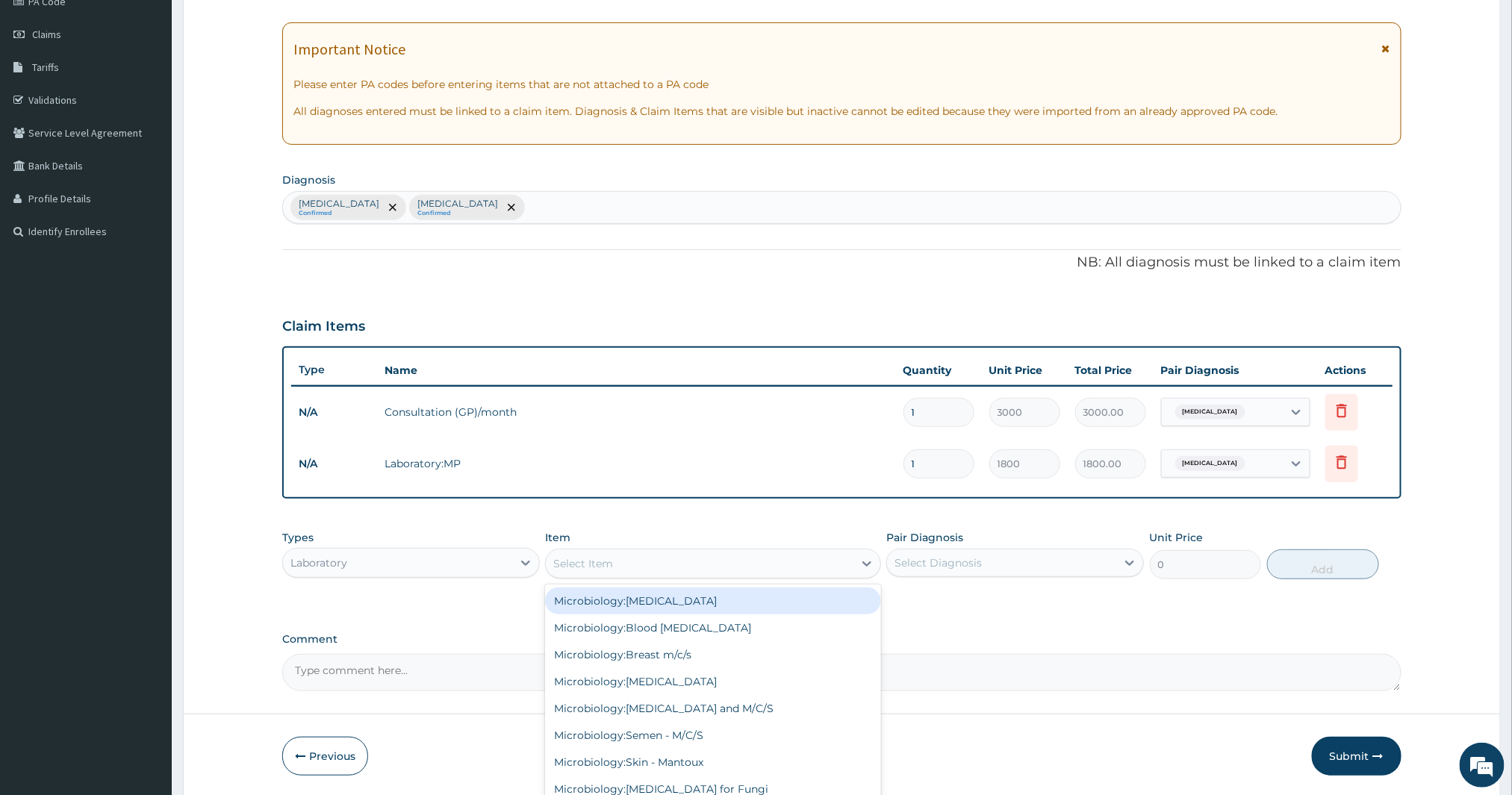
click at [613, 563] on div "Select Item" at bounding box center [583, 564] width 60 height 15
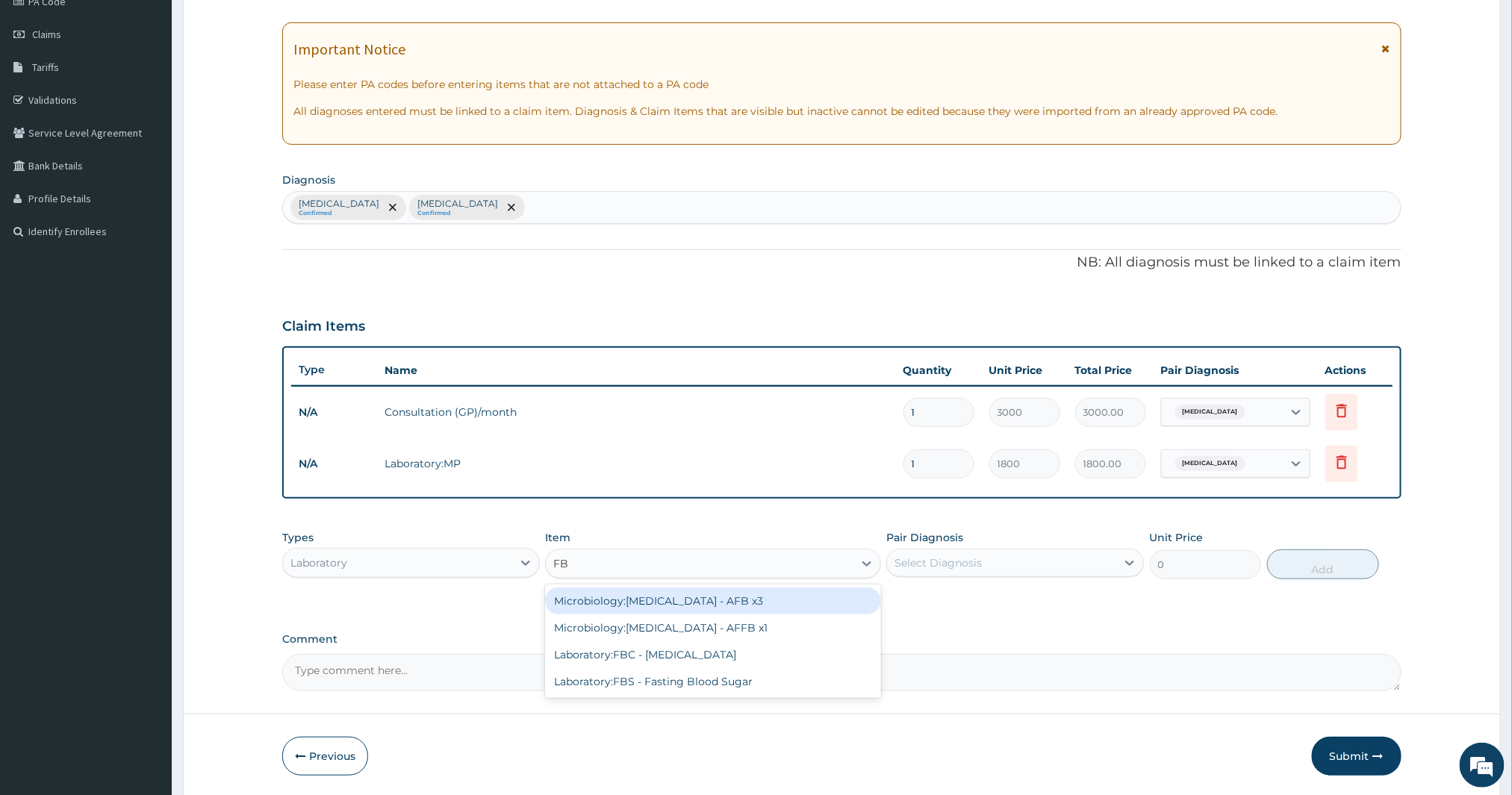
type input "FBC"
click at [633, 607] on div "Laboratory:FBC - Full Blood Count" at bounding box center [713, 601] width 336 height 27
type input "4000"
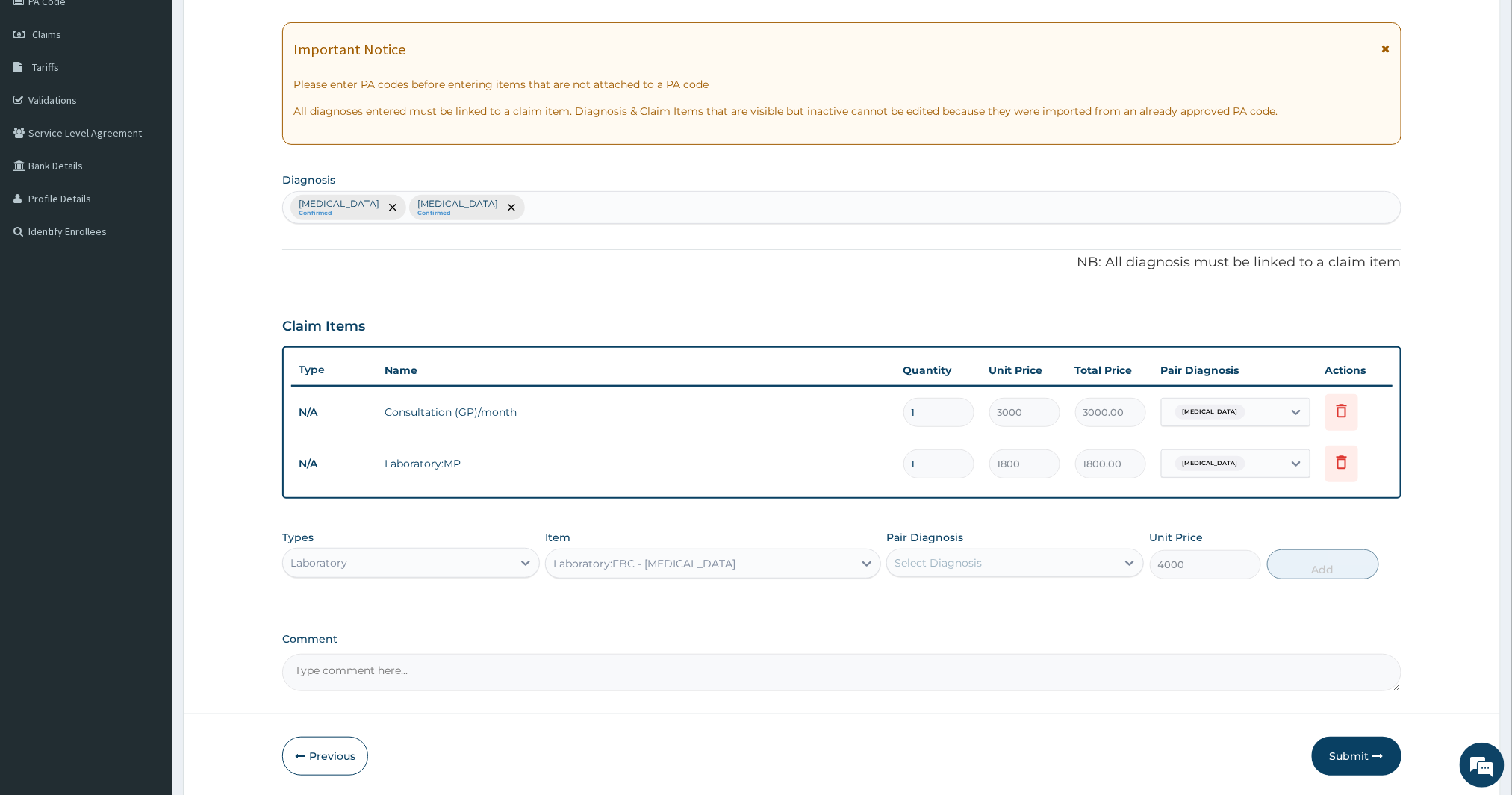
click at [1010, 560] on div "Select Diagnosis" at bounding box center [1001, 562] width 229 height 24
click at [928, 631] on label "Upper respiratory infection" at bounding box center [957, 631] width 93 height 15
checkbox input "true"
click at [1310, 558] on button "Add" at bounding box center [1323, 564] width 112 height 29
type input "0"
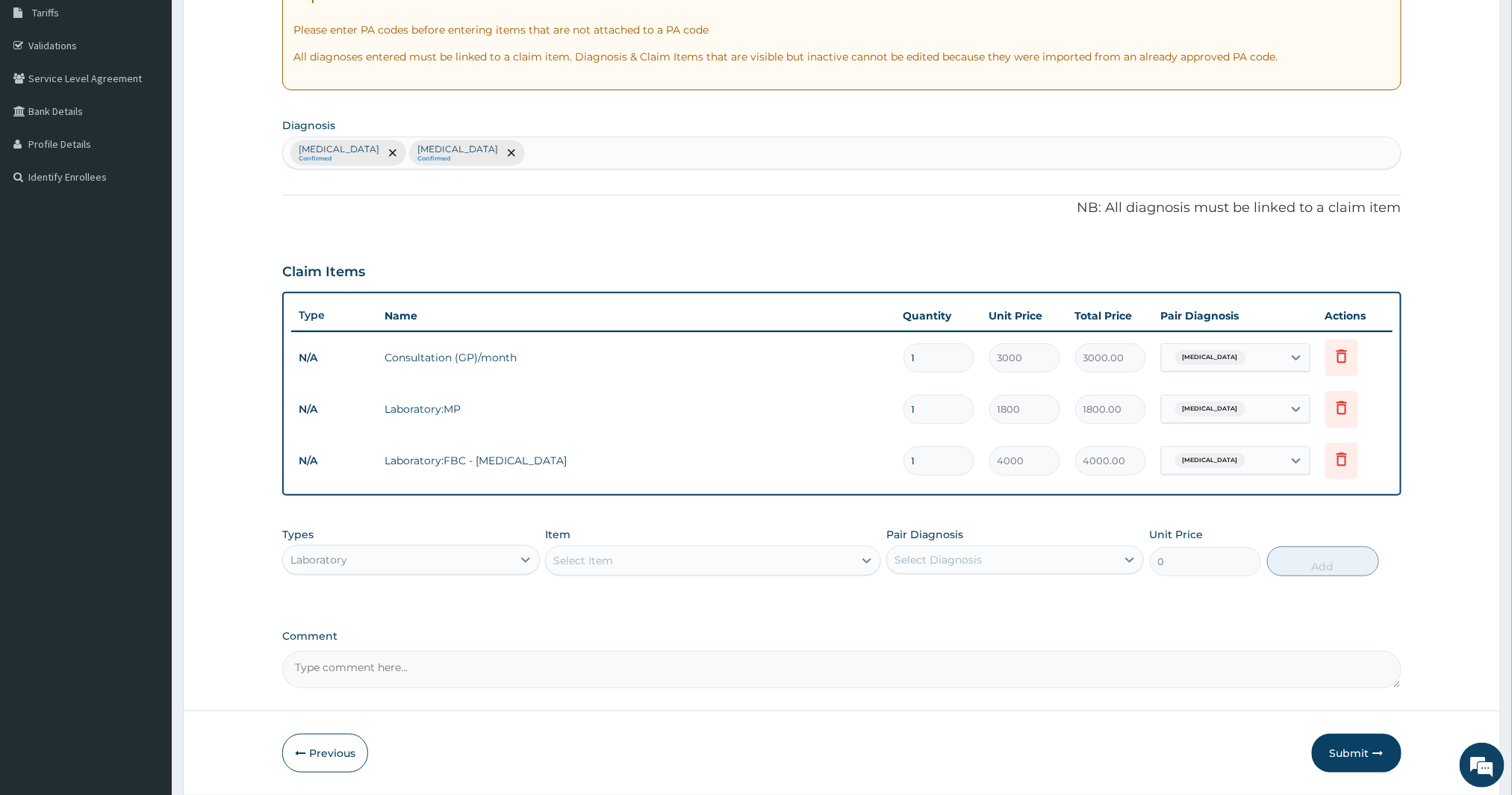
scroll to position [297, 0]
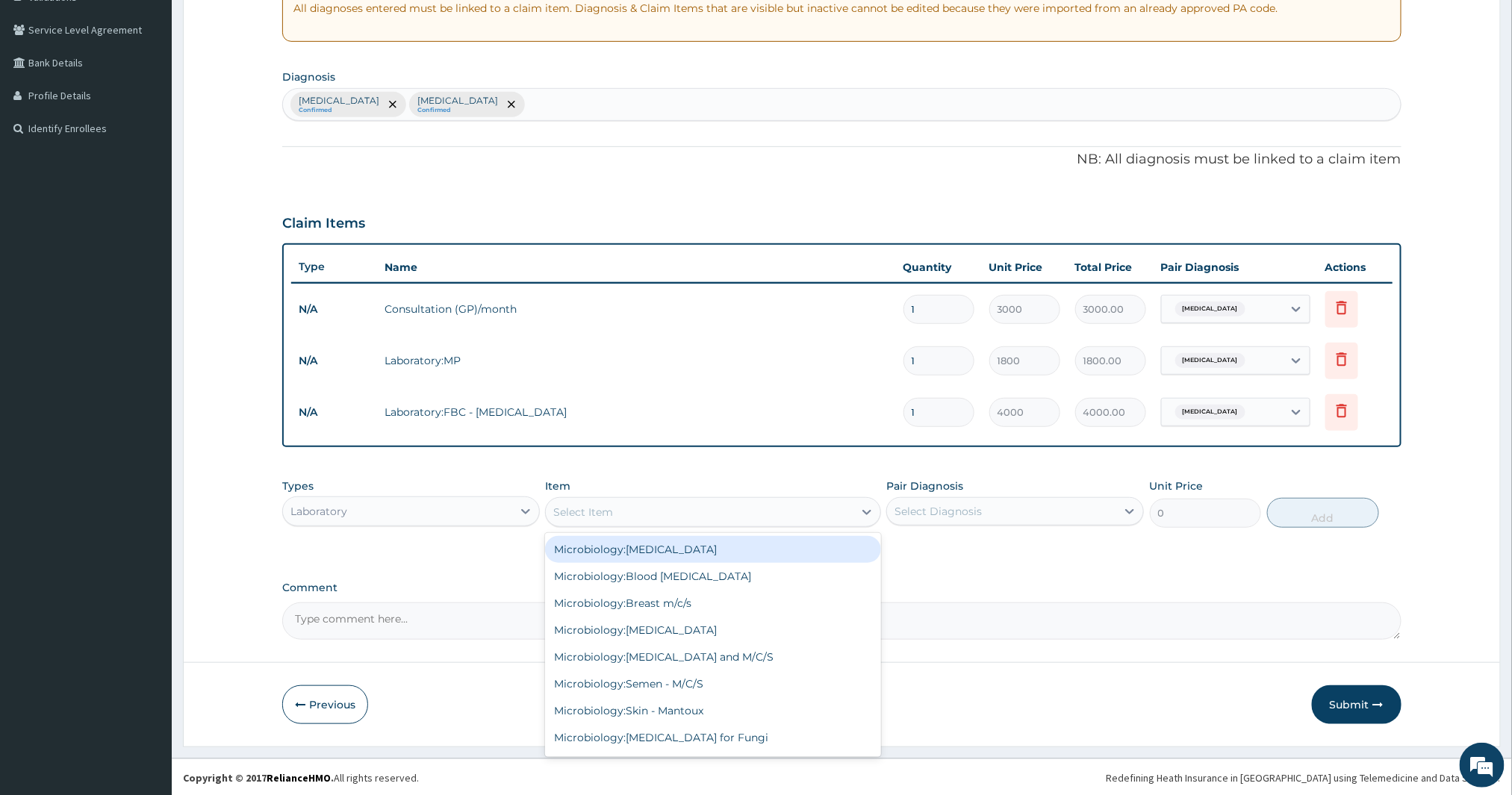
click at [615, 513] on div "Select Item" at bounding box center [700, 512] width 308 height 24
click at [519, 512] on icon at bounding box center [526, 512] width 15 height 15
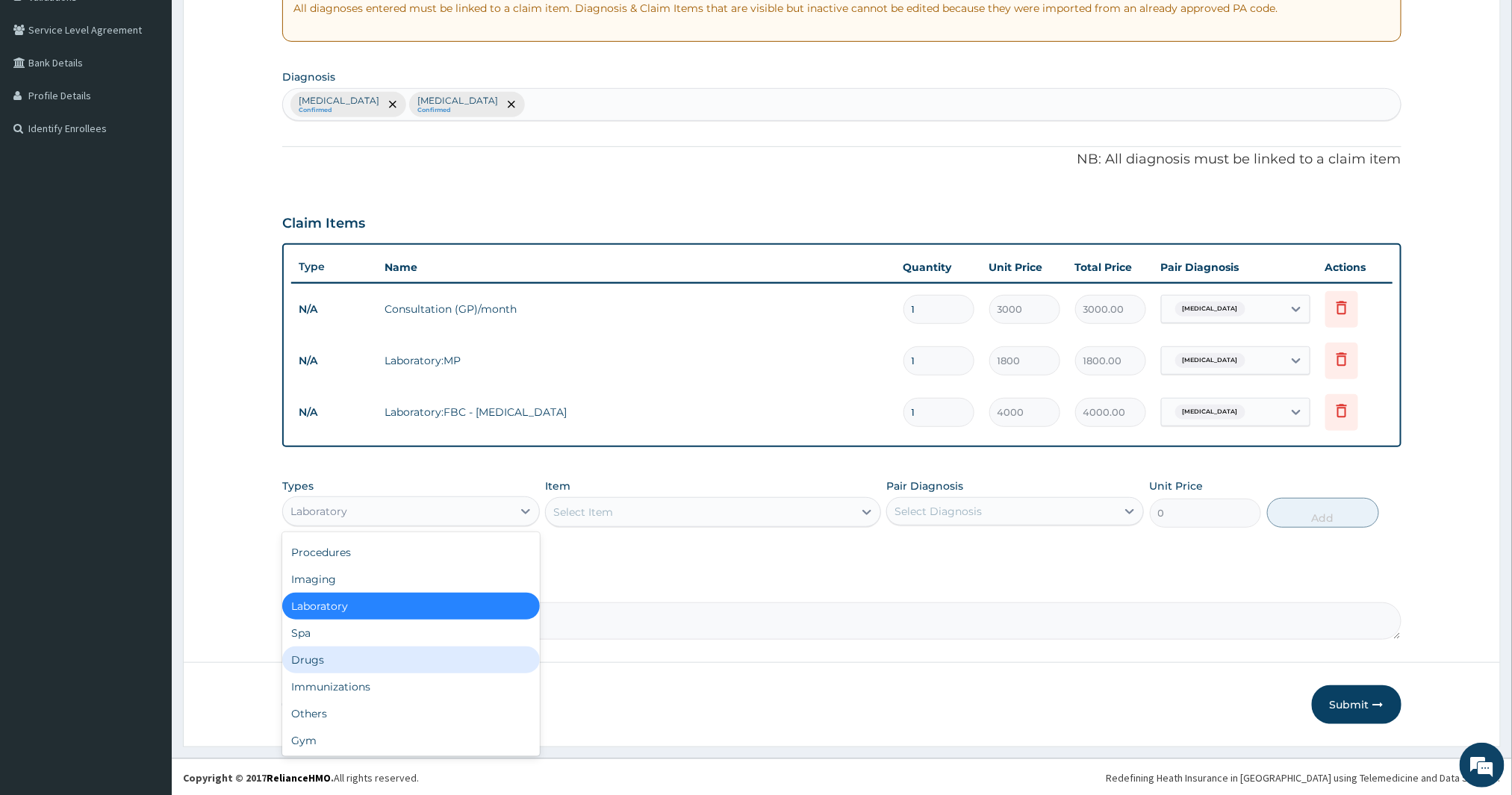
scroll to position [0, 0]
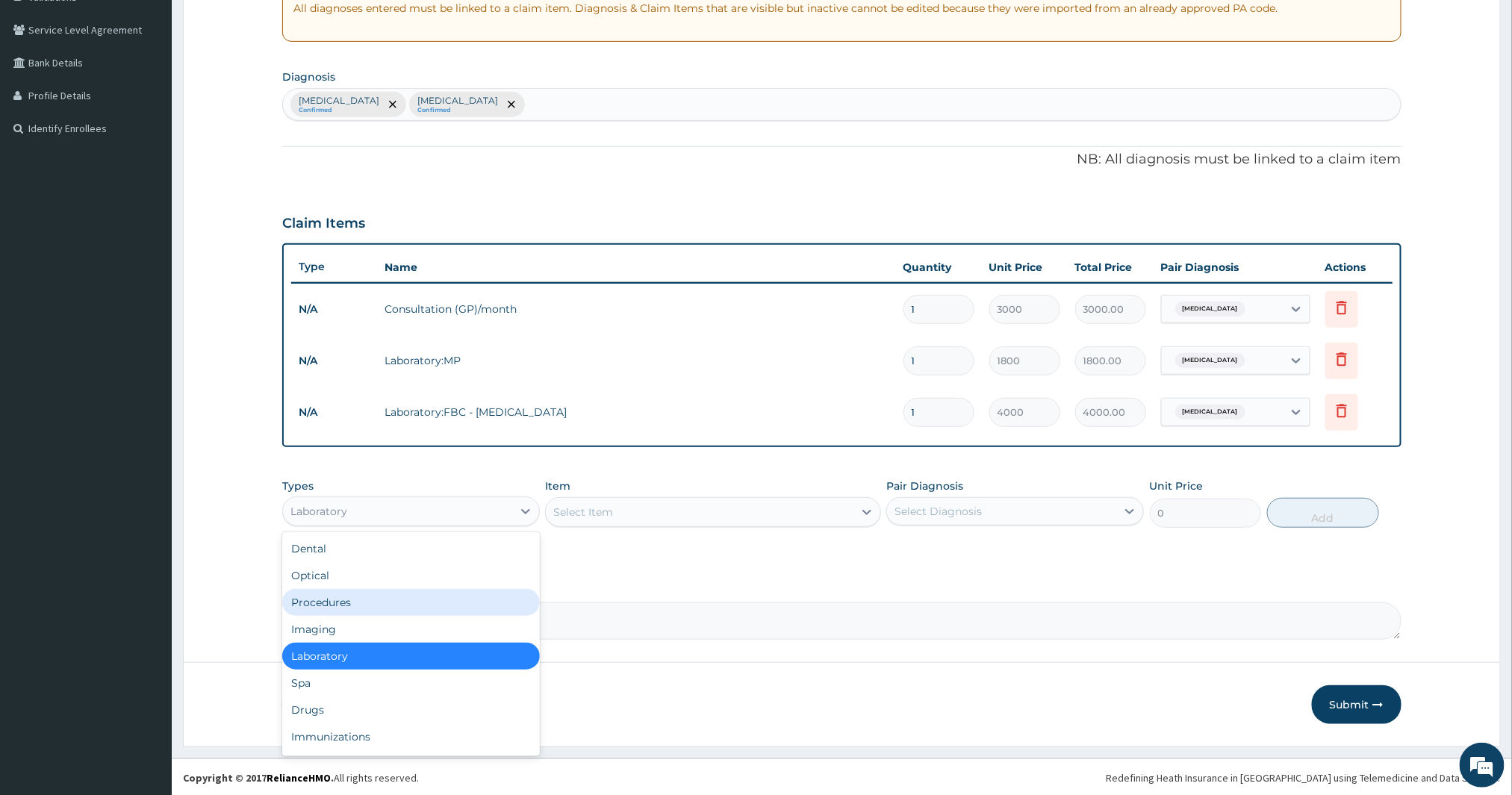
click at [438, 607] on div "Procedures" at bounding box center [410, 602] width 257 height 27
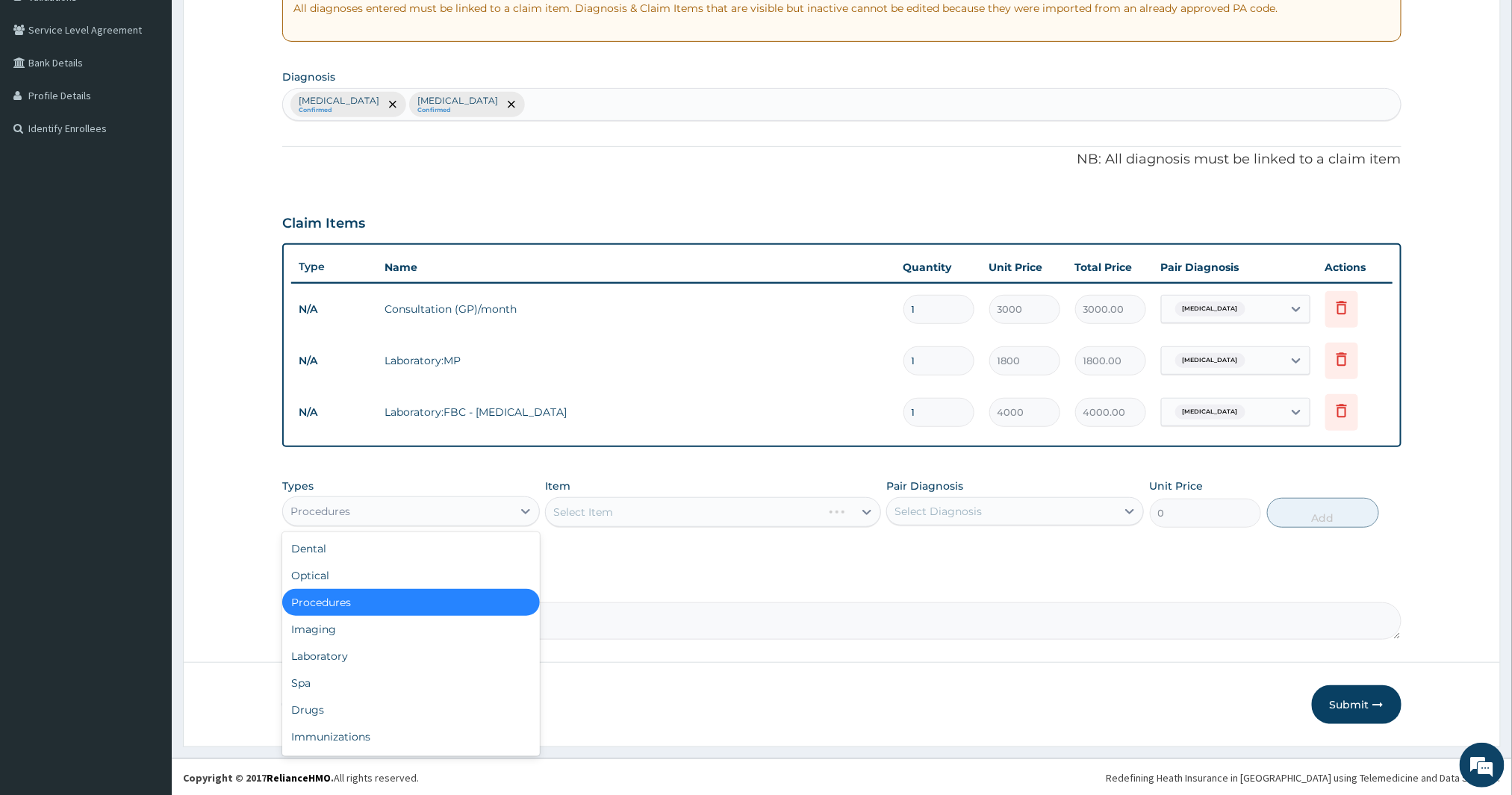
click at [404, 503] on div "Procedures" at bounding box center [397, 511] width 229 height 24
click at [351, 708] on div "Drugs" at bounding box center [410, 710] width 257 height 27
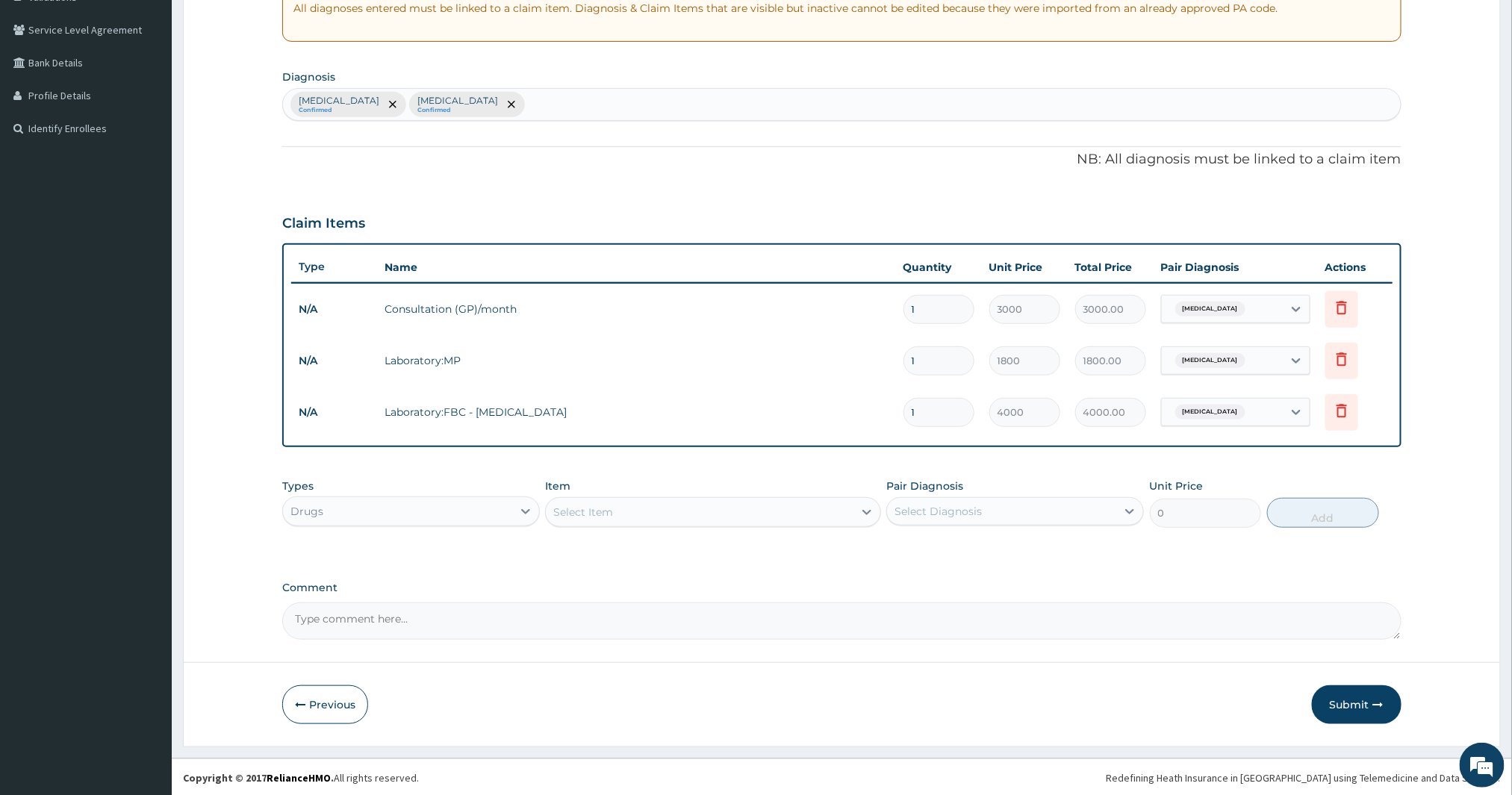
click at [641, 516] on div "Select Item" at bounding box center [700, 512] width 308 height 24
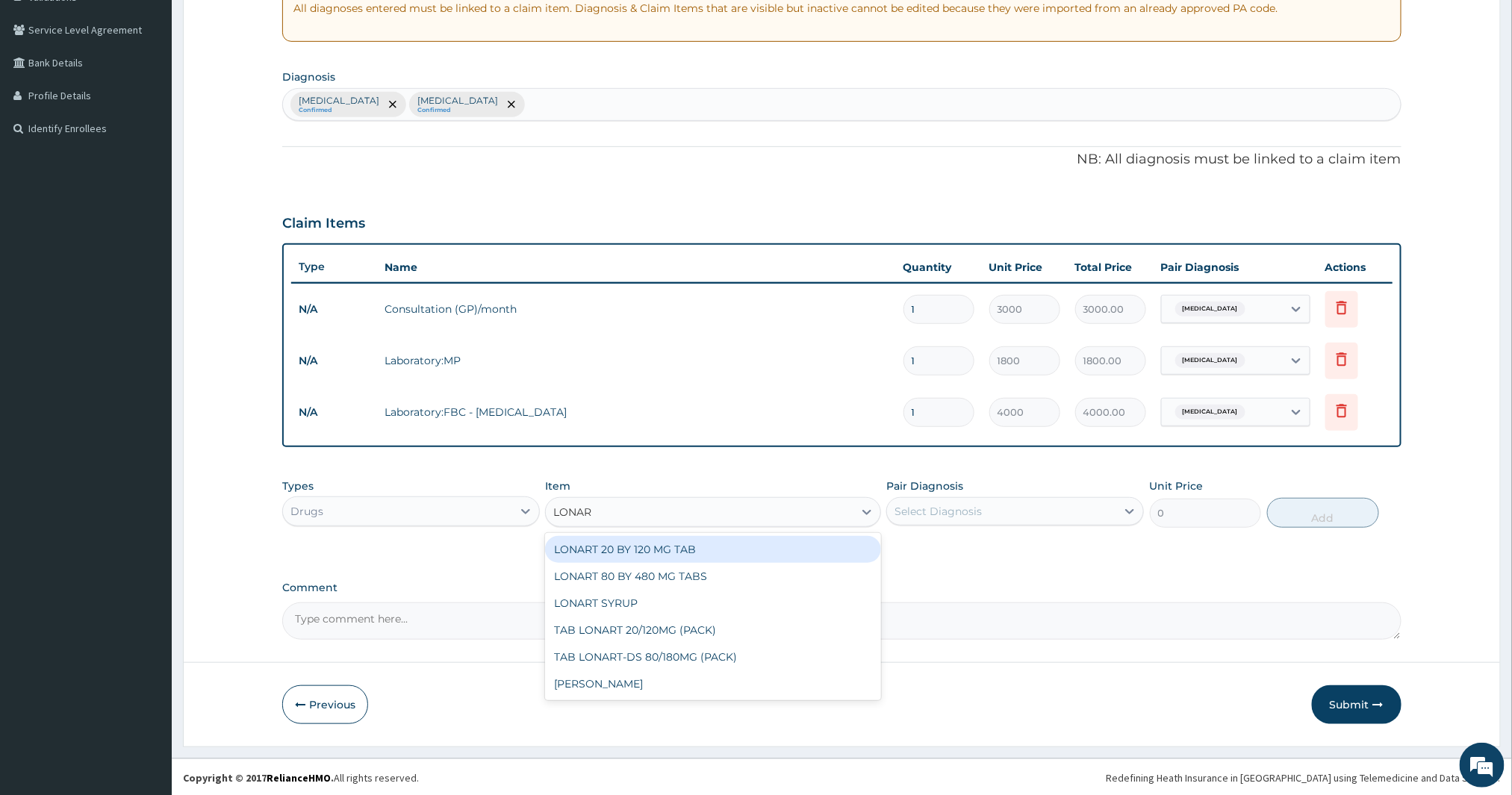
type input "LONART"
click at [640, 572] on div "LONART 80 BY 480 MG TABS" at bounding box center [713, 577] width 336 height 27
type input "2850"
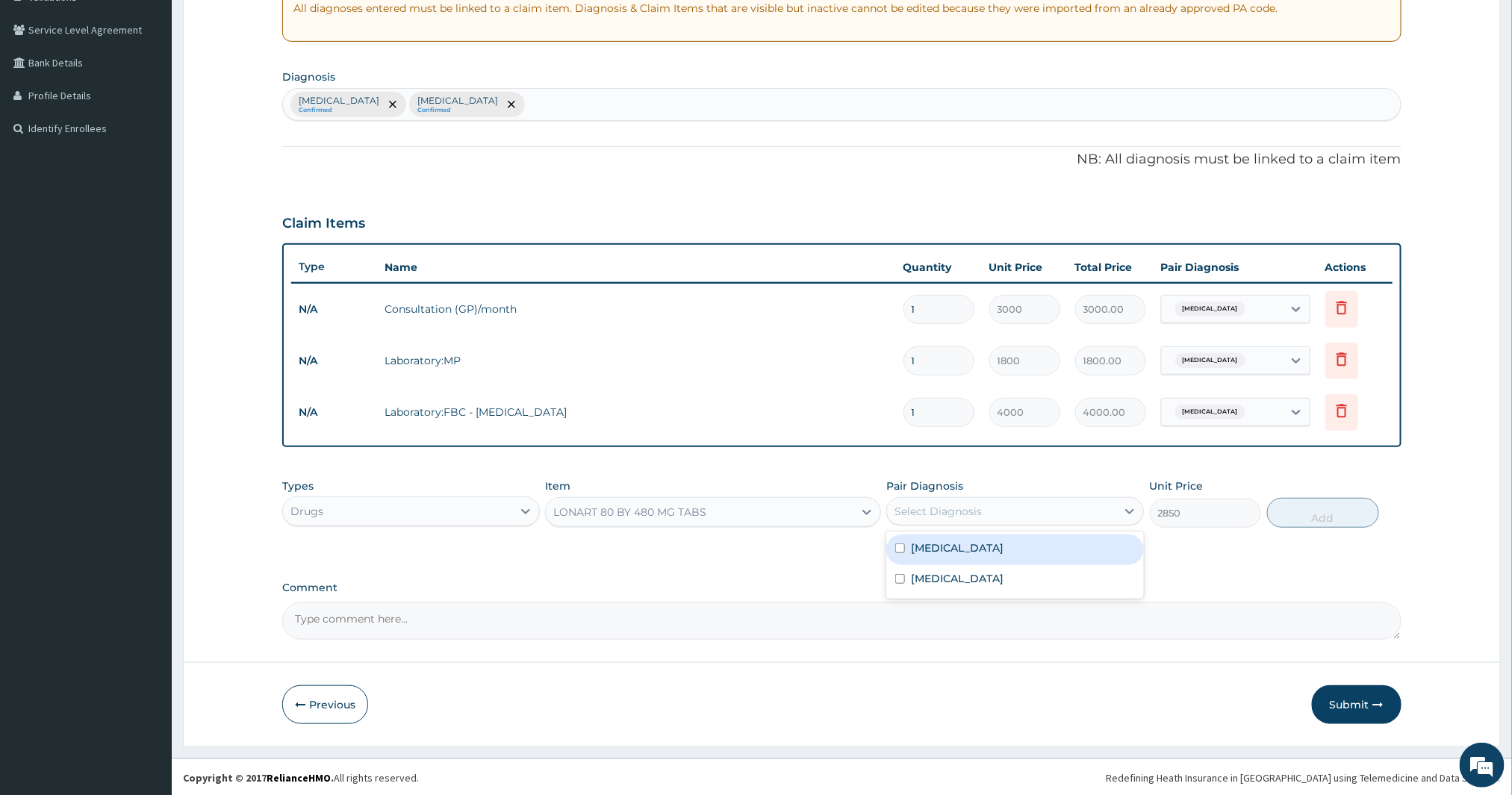
click at [978, 516] on div "Select Diagnosis" at bounding box center [938, 512] width 87 height 15
click at [968, 547] on div "Malaria" at bounding box center [1014, 550] width 257 height 30
checkbox input "true"
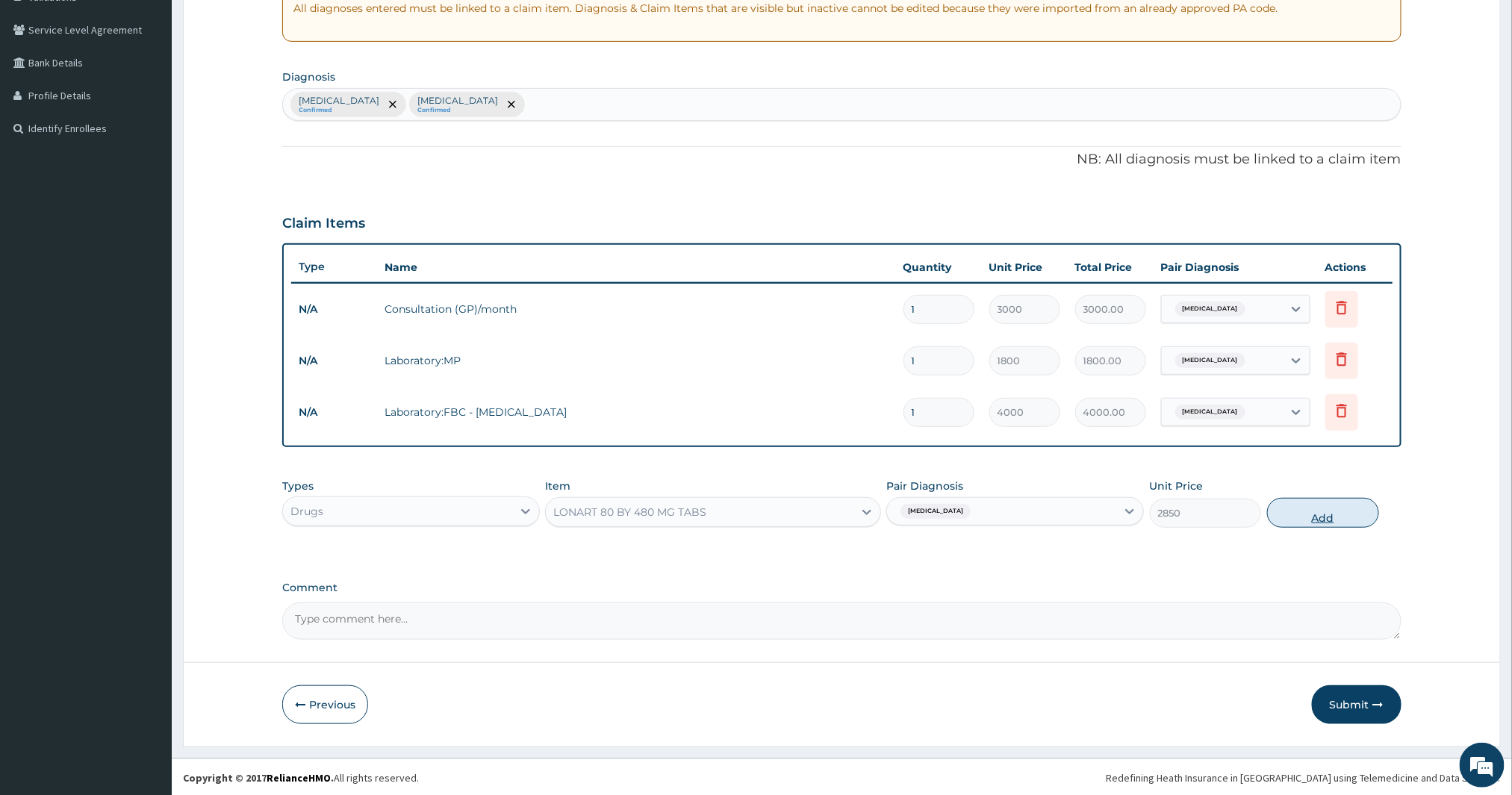
click at [1327, 510] on button "Add" at bounding box center [1323, 513] width 112 height 29
type input "0"
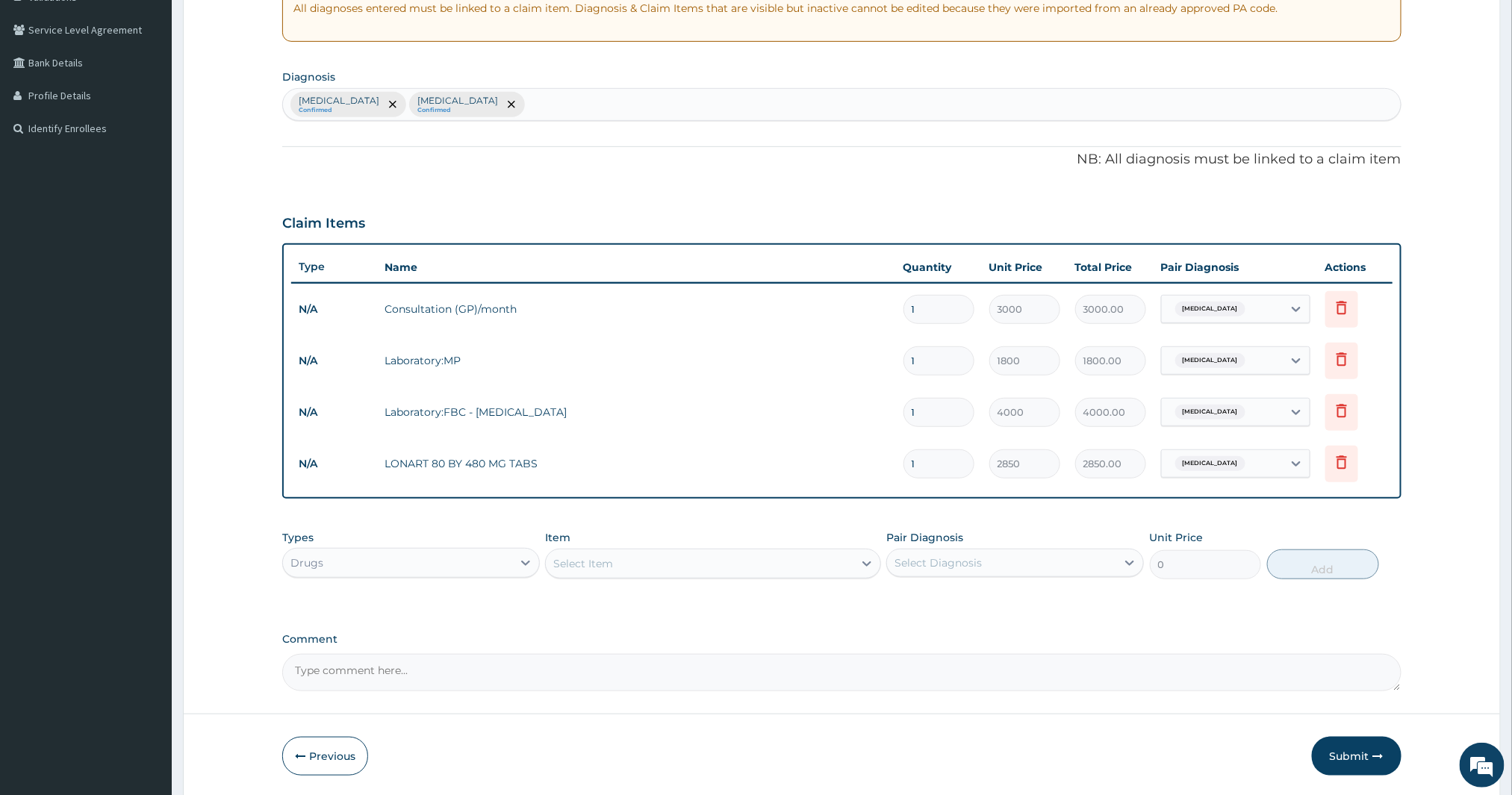
click at [750, 552] on div "Select Item" at bounding box center [700, 563] width 308 height 24
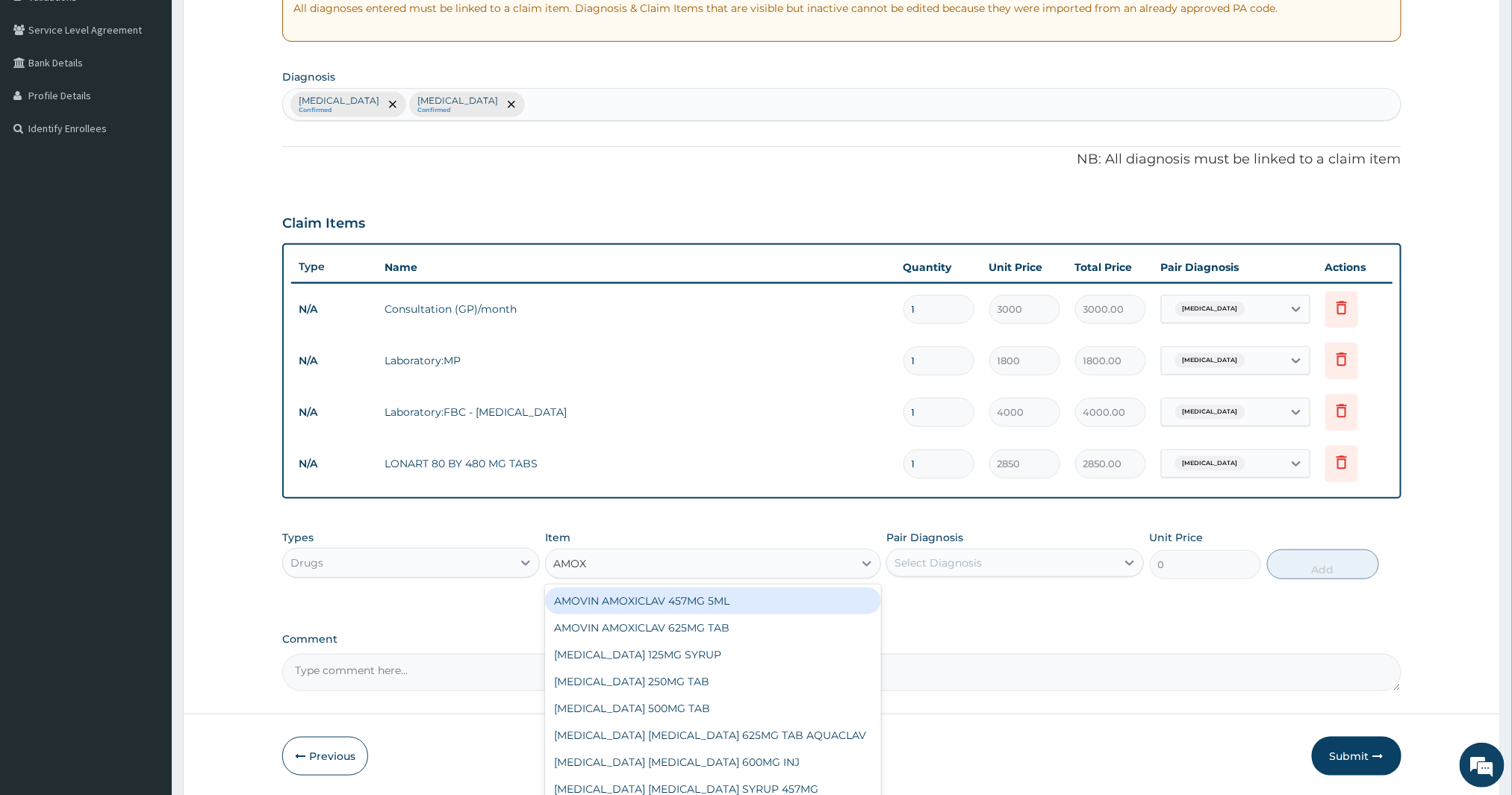
type input "AMOXI"
click at [686, 606] on div "AMOVIN AMOXICLAV 457MG 5ML" at bounding box center [713, 601] width 336 height 27
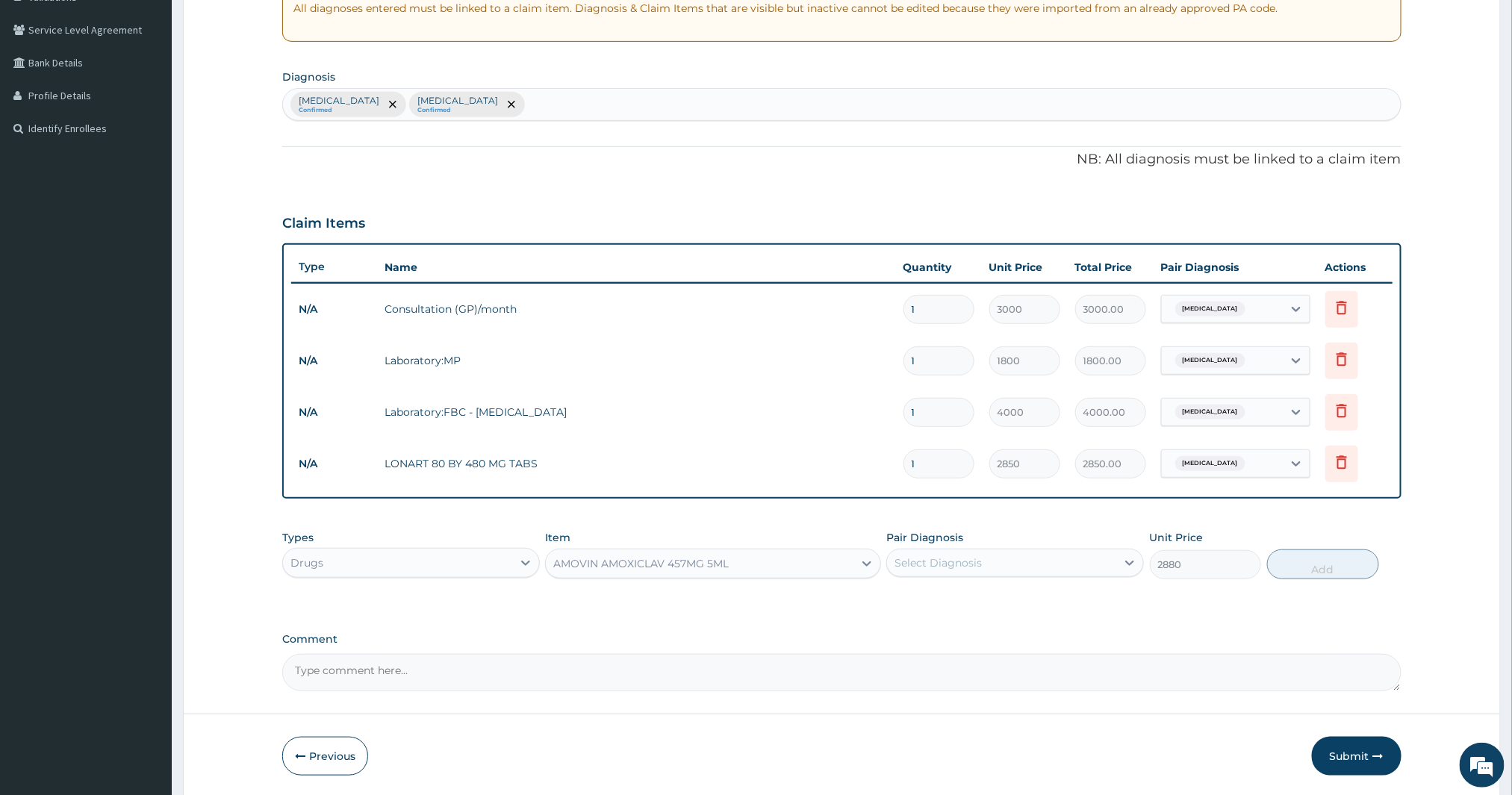
click at [681, 568] on div "AMOVIN AMOXICLAV 457MG 5ML" at bounding box center [641, 564] width 176 height 15
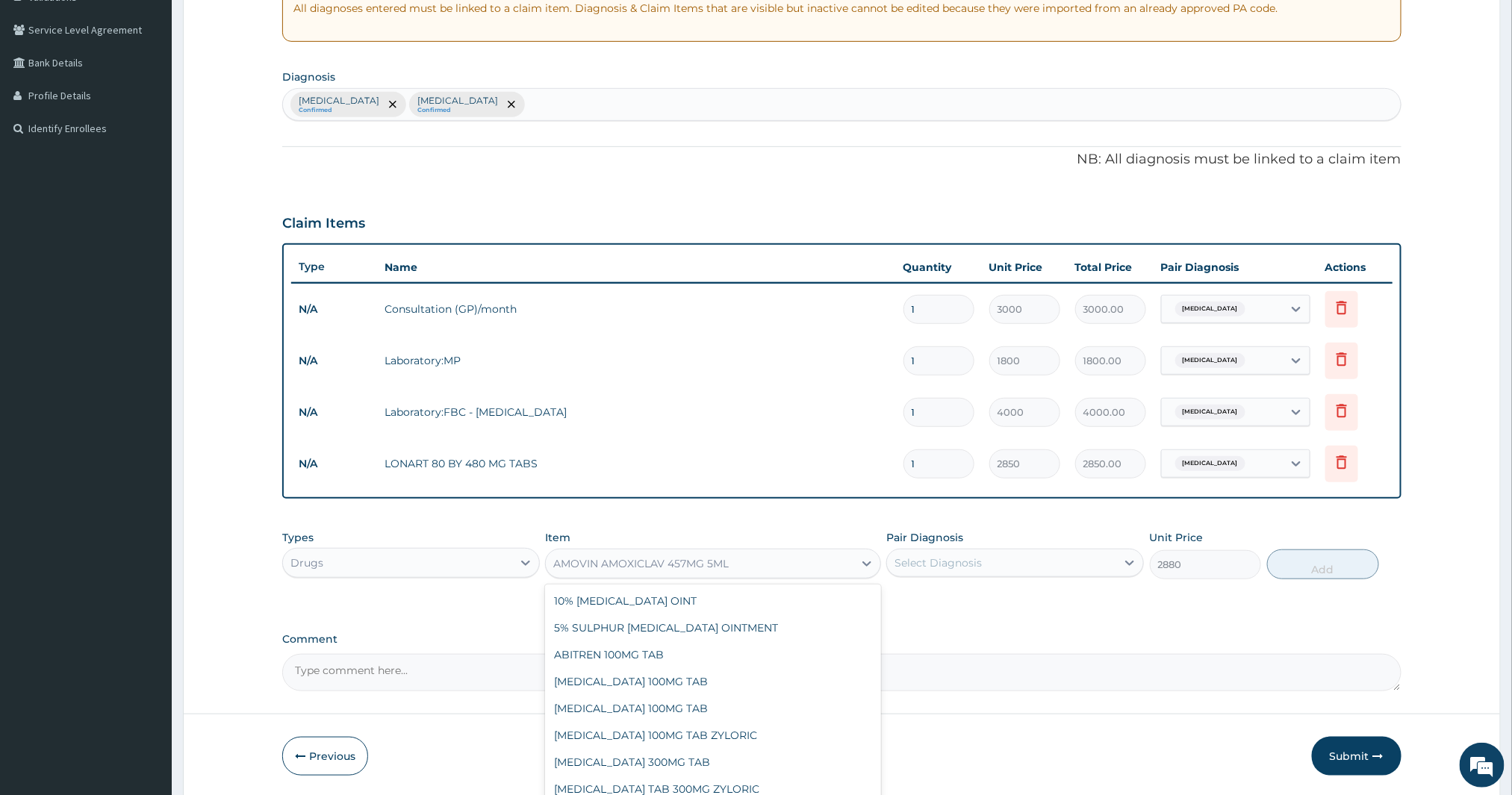
scroll to position [4664, 0]
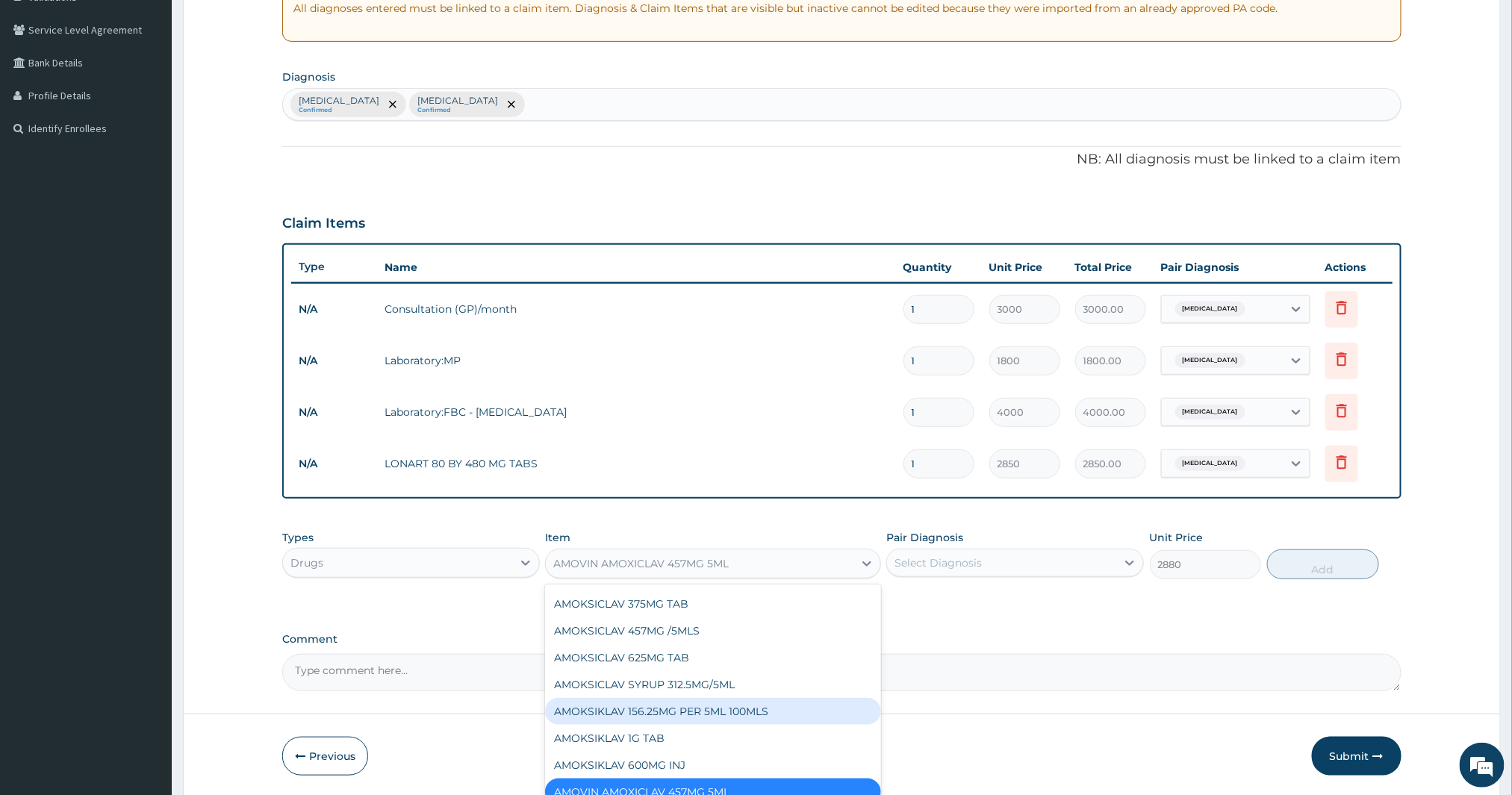
click at [615, 705] on div "AMOKSIKLAV 156.25MG PER 5ML 100MLS" at bounding box center [713, 711] width 336 height 27
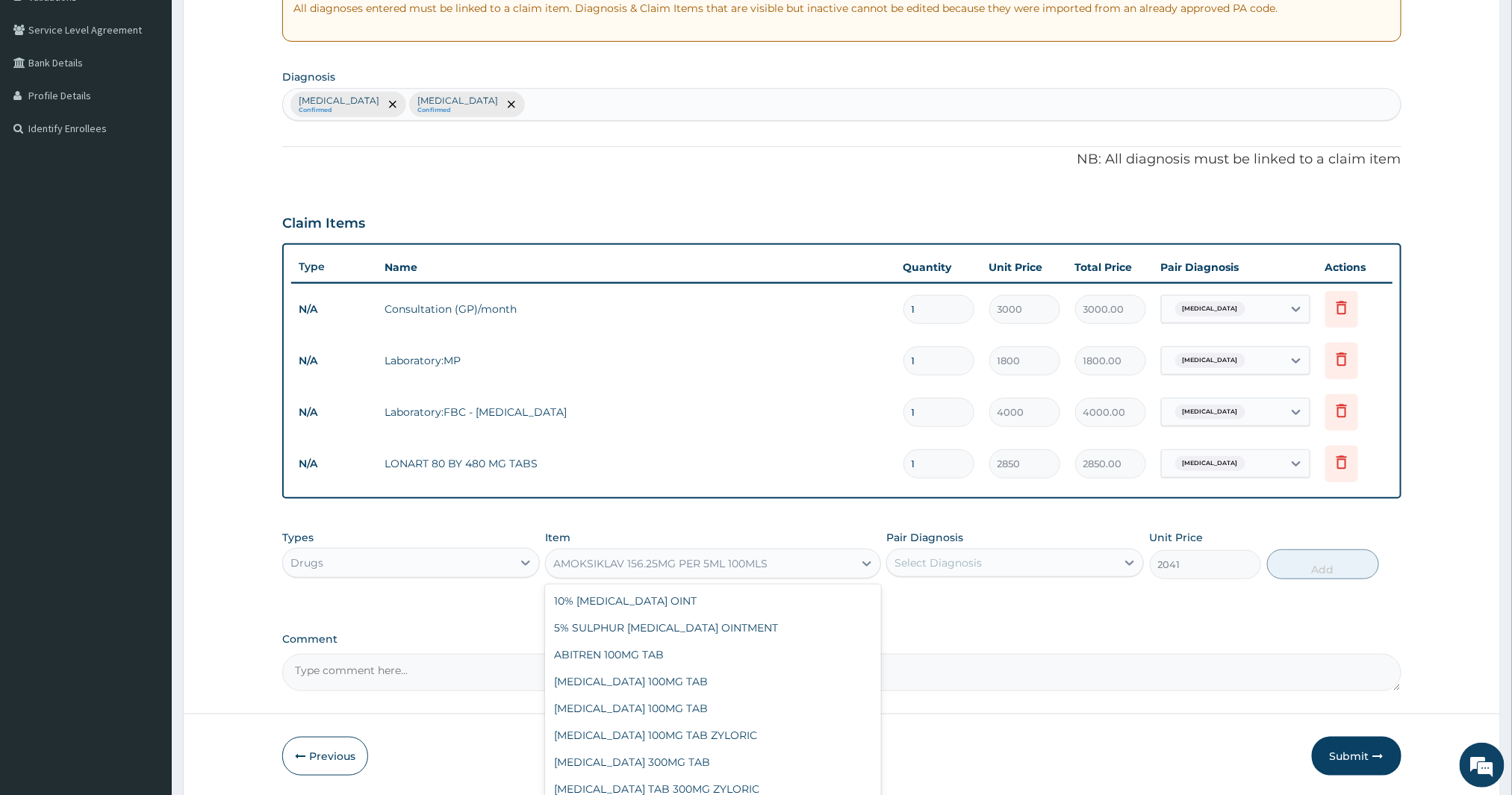
click at [697, 574] on div "AMOKSIKLAV 156.25MG PER 5ML 100MLS" at bounding box center [700, 563] width 308 height 24
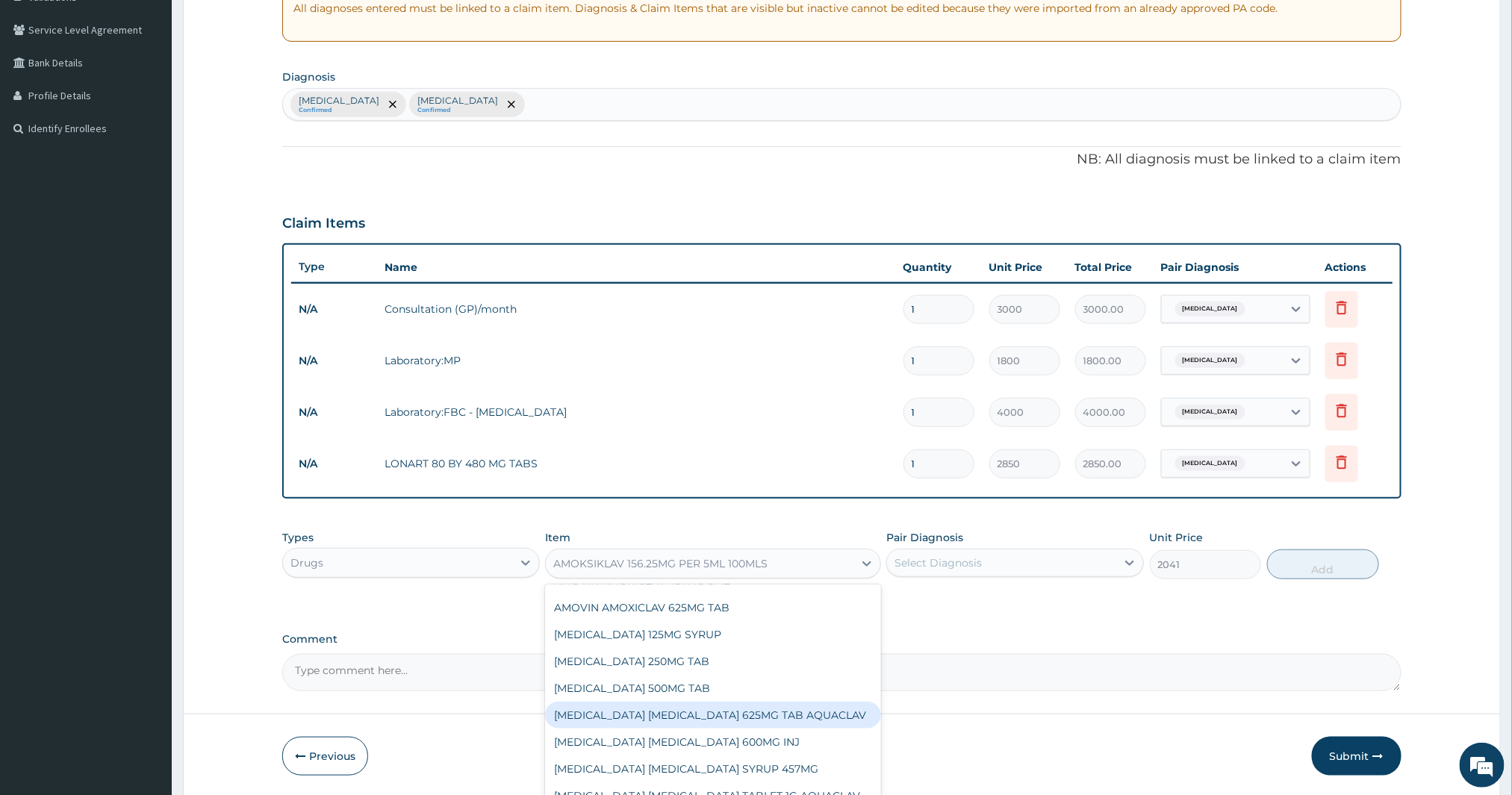
scroll to position [4914, 0]
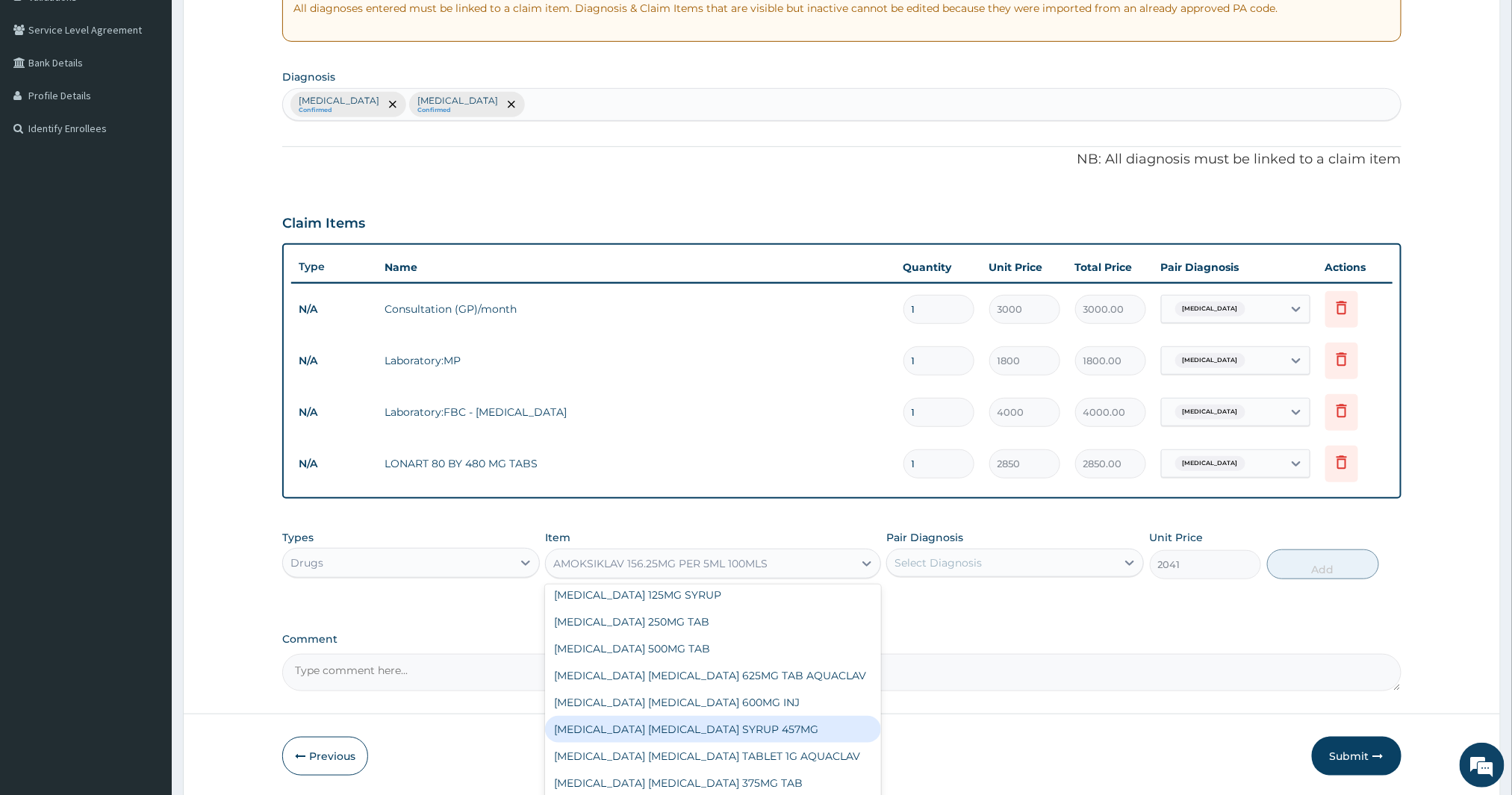
click at [747, 723] on div "AMOXICILLIN CLAVULANIC ACID SYRUP 457MG" at bounding box center [713, 729] width 336 height 27
type input "6750"
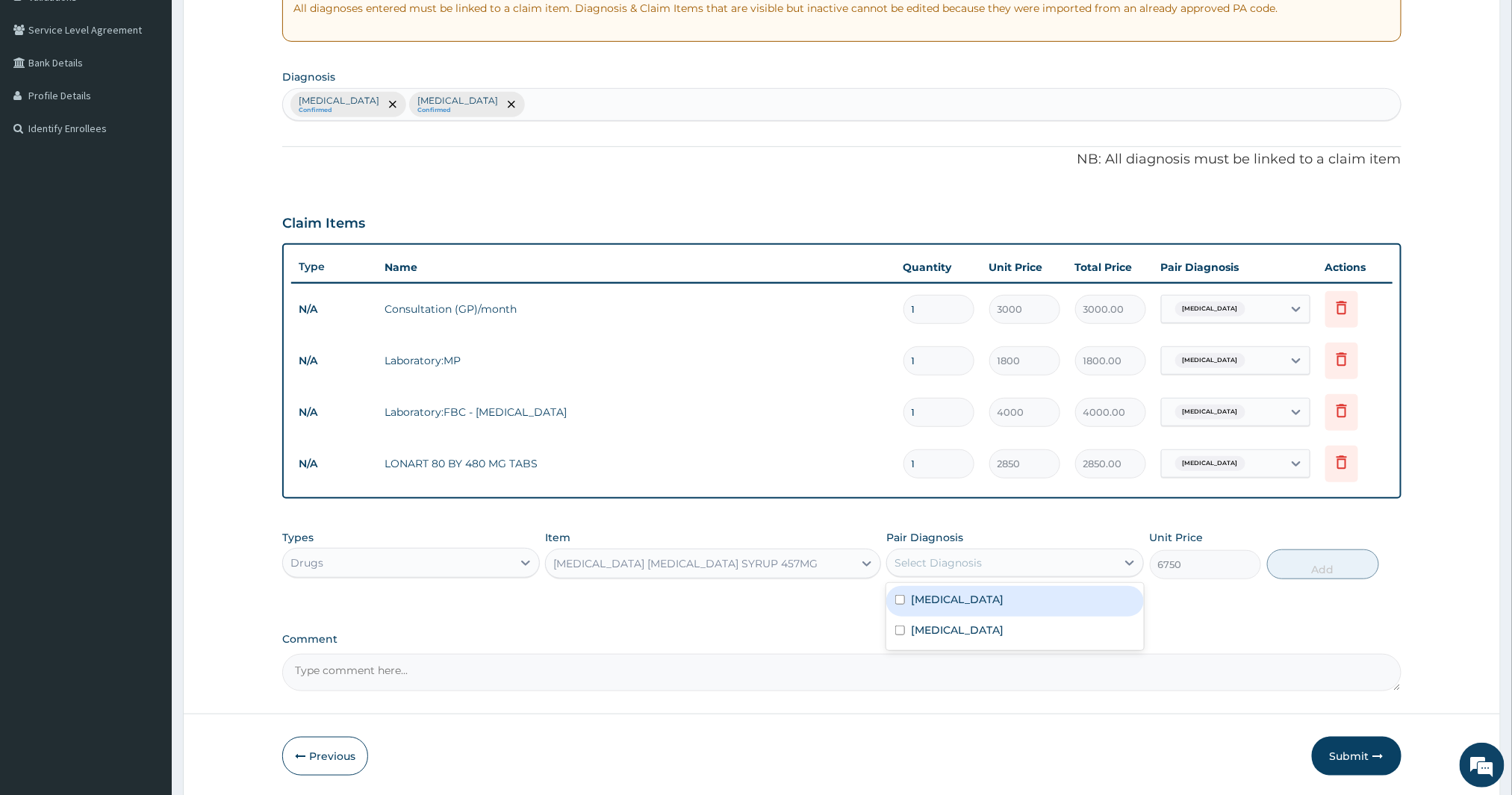
click at [958, 566] on div "Select Diagnosis" at bounding box center [938, 563] width 87 height 15
click at [959, 632] on label "Upper respiratory infection" at bounding box center [957, 631] width 93 height 15
checkbox input "true"
click at [1327, 555] on button "Add" at bounding box center [1323, 564] width 112 height 29
type input "0"
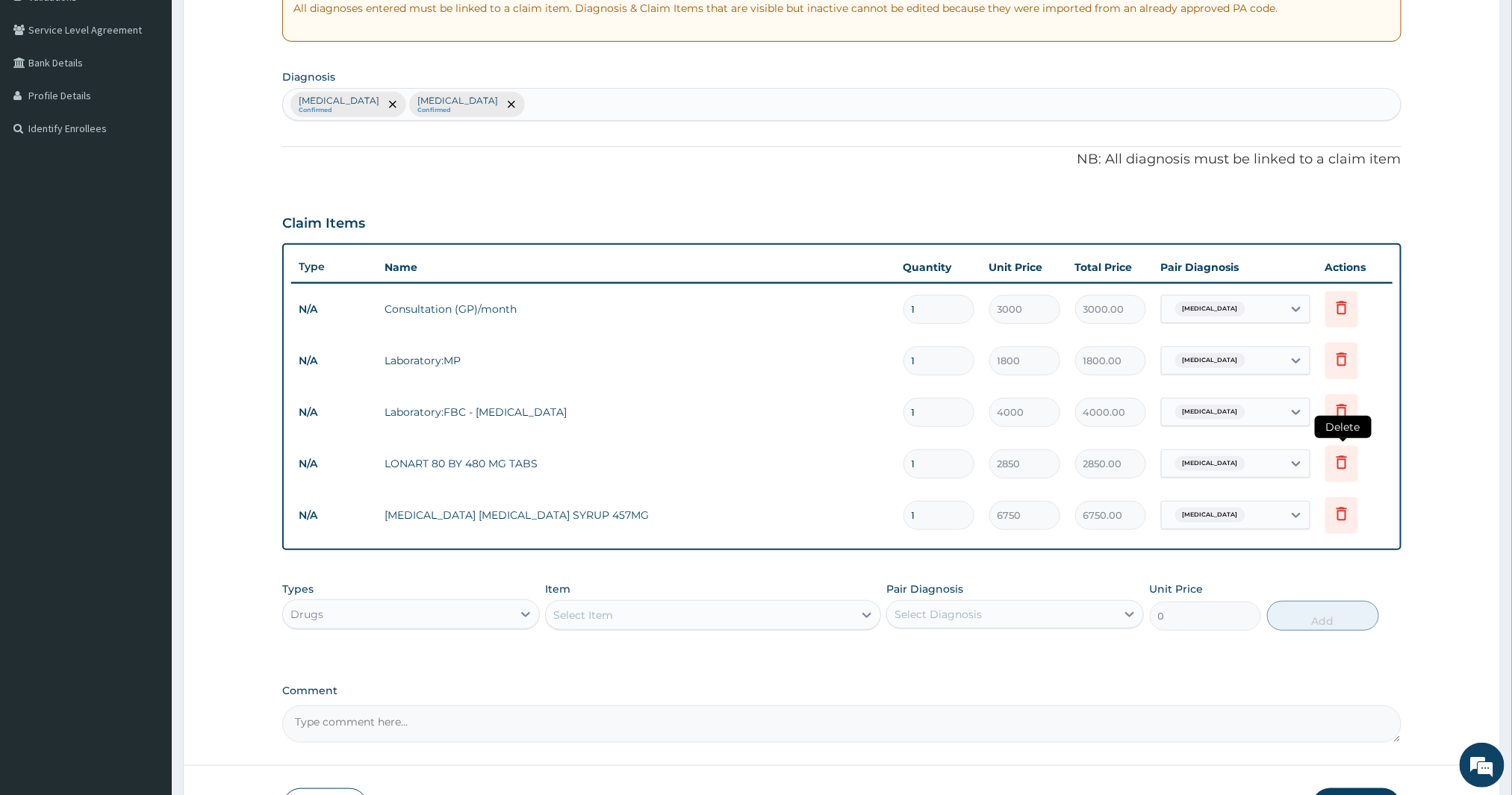
click at [1333, 462] on icon at bounding box center [1342, 462] width 18 height 18
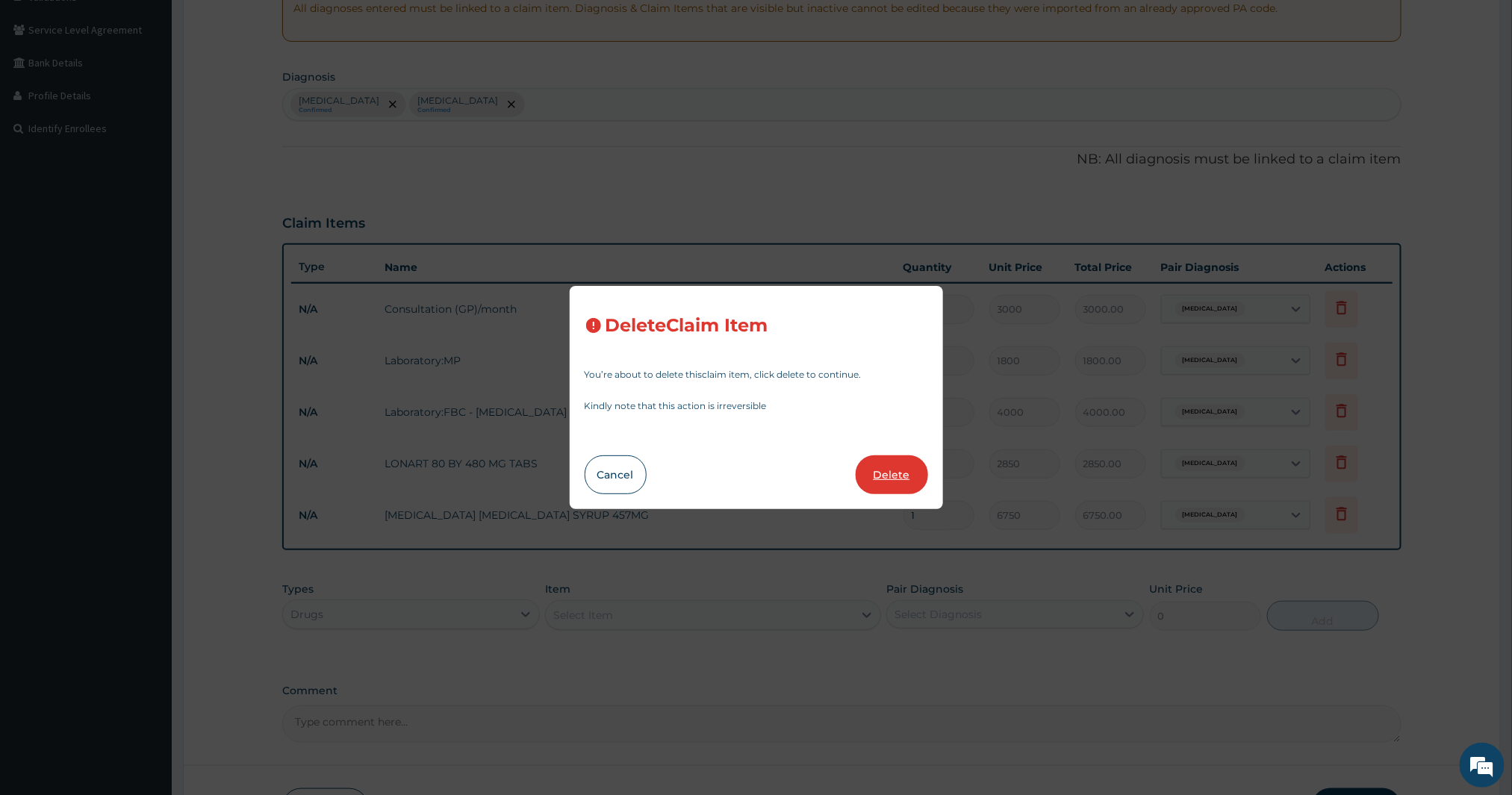
click at [919, 466] on button "Delete" at bounding box center [892, 475] width 72 height 39
type input "6750"
type input "6750.00"
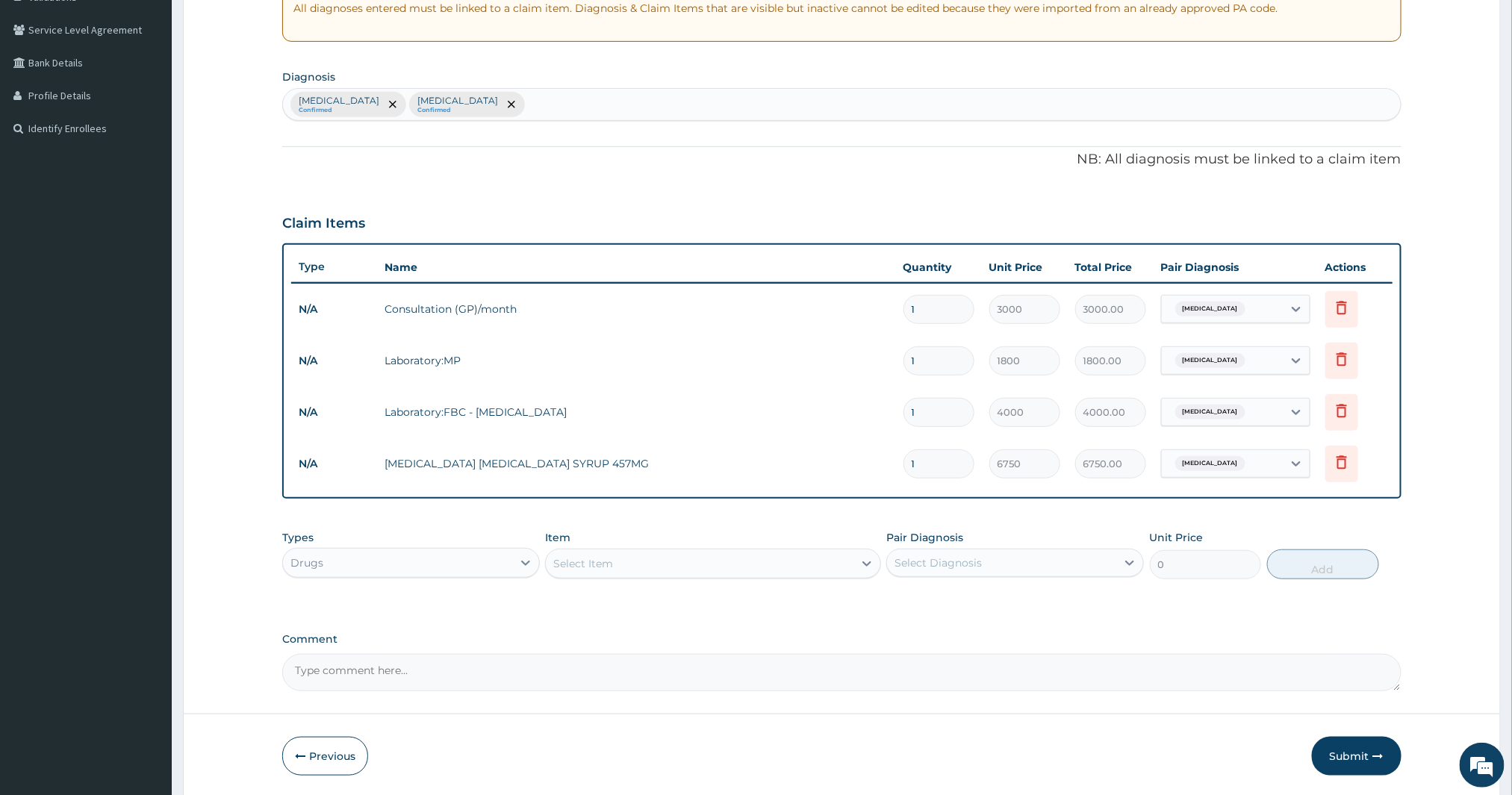
click at [720, 571] on div "Select Item" at bounding box center [700, 563] width 308 height 24
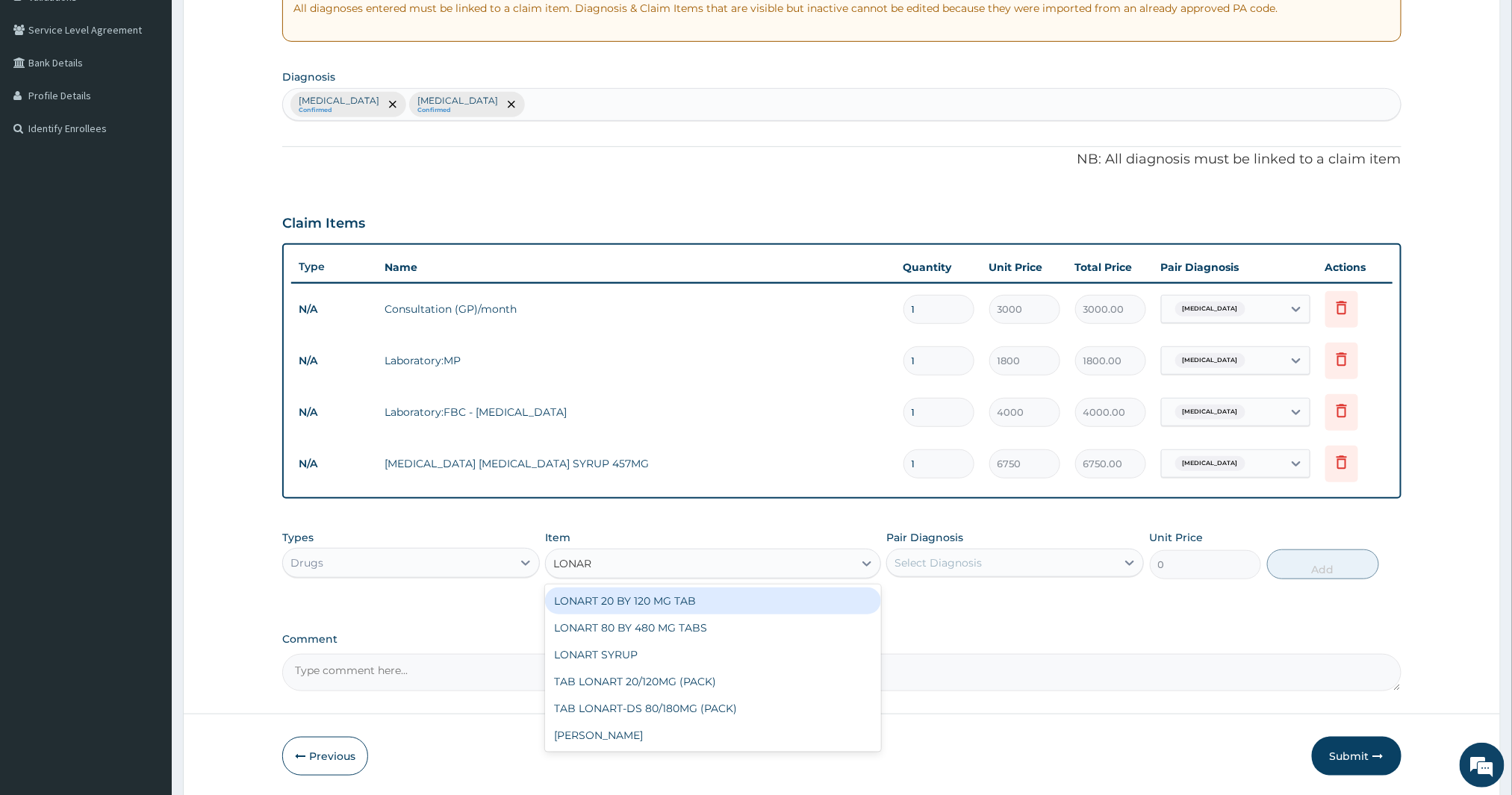
type input "LONART"
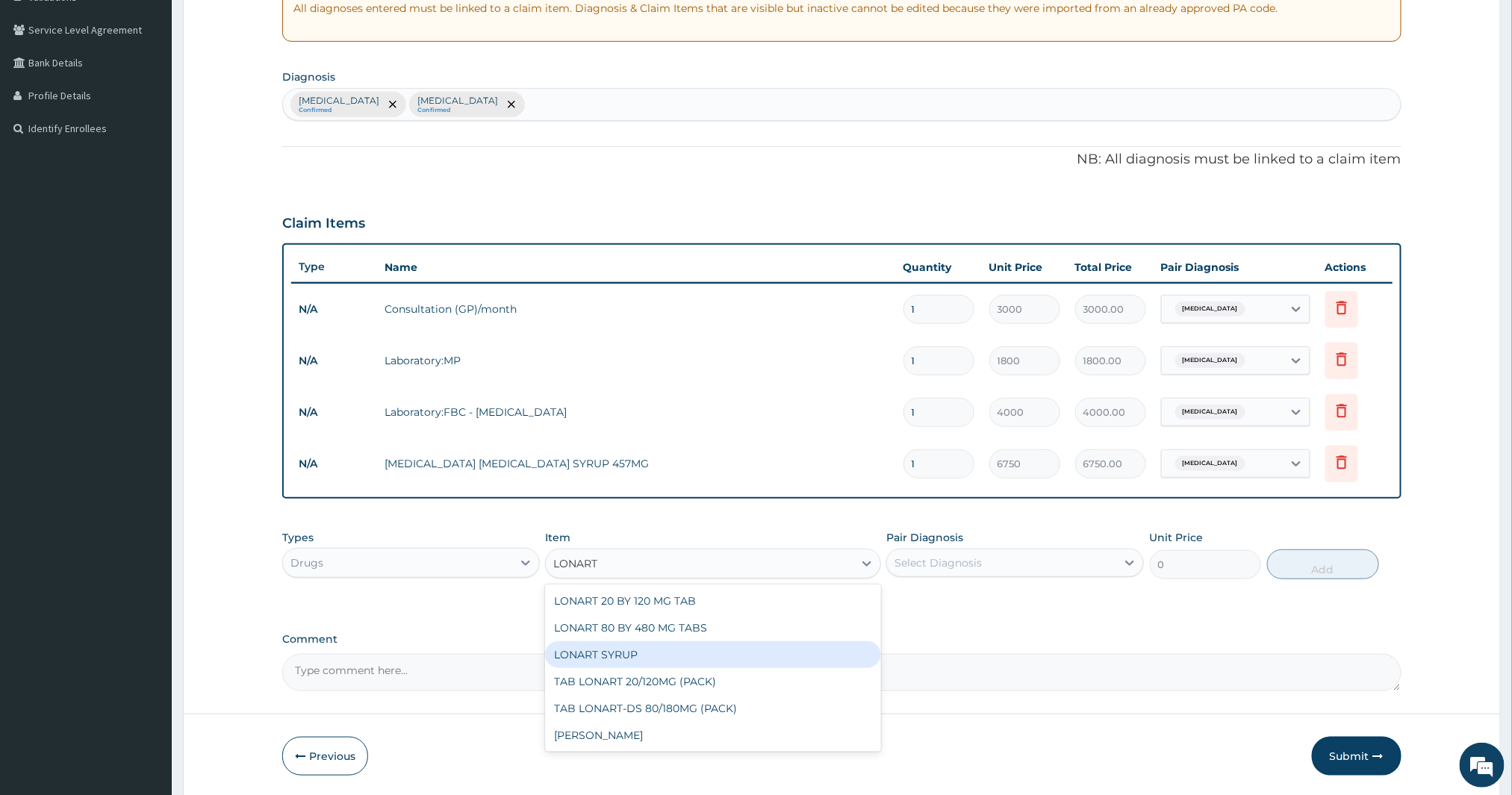
click at [618, 650] on div "LONART SYRUP" at bounding box center [713, 654] width 336 height 27
type input "1875"
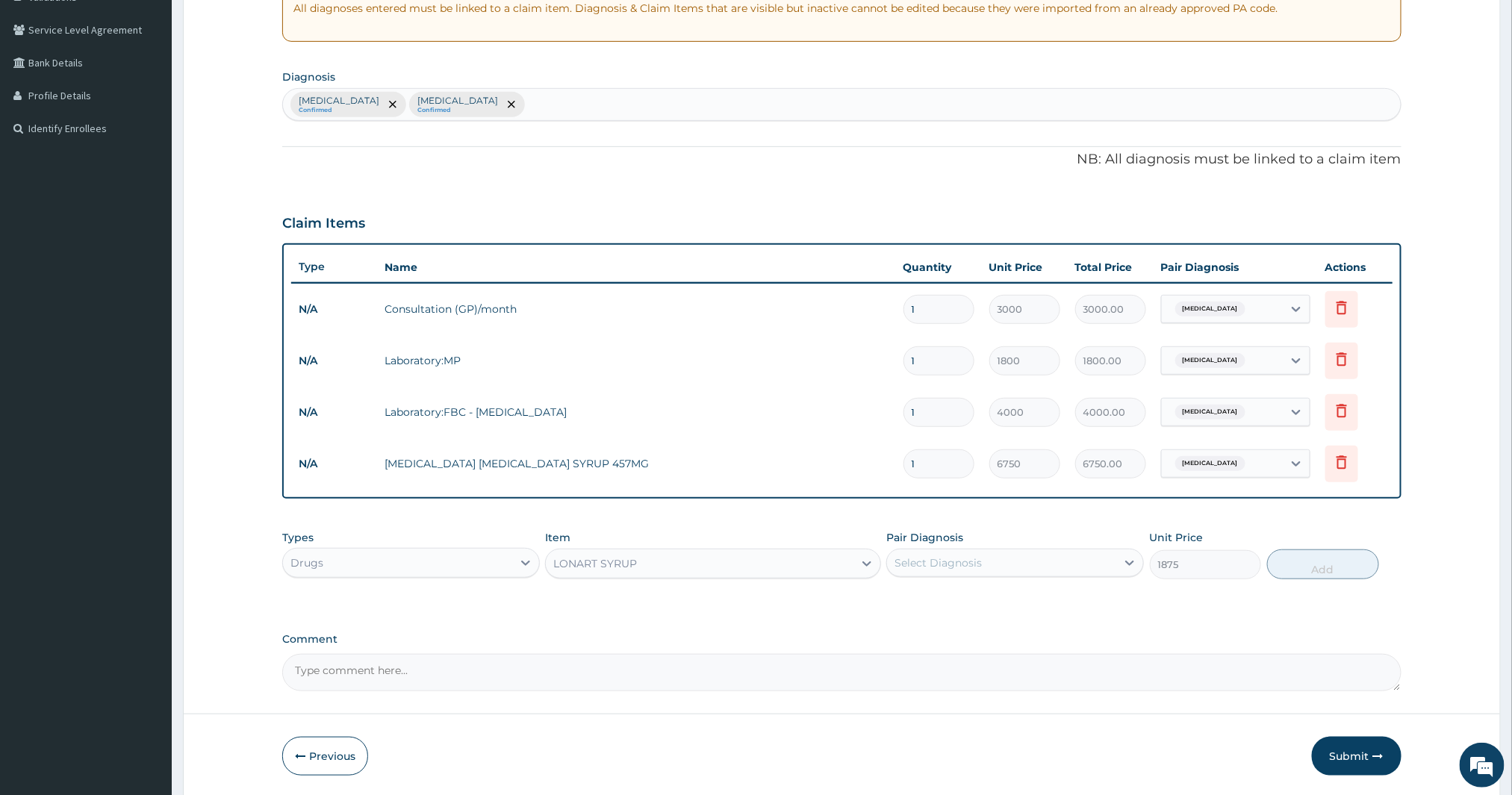
click at [1070, 573] on div "Select Diagnosis" at bounding box center [1001, 562] width 229 height 24
click at [1036, 605] on div "Malaria" at bounding box center [1014, 601] width 257 height 30
checkbox input "true"
click at [1346, 564] on button "Add" at bounding box center [1323, 564] width 112 height 29
type input "0"
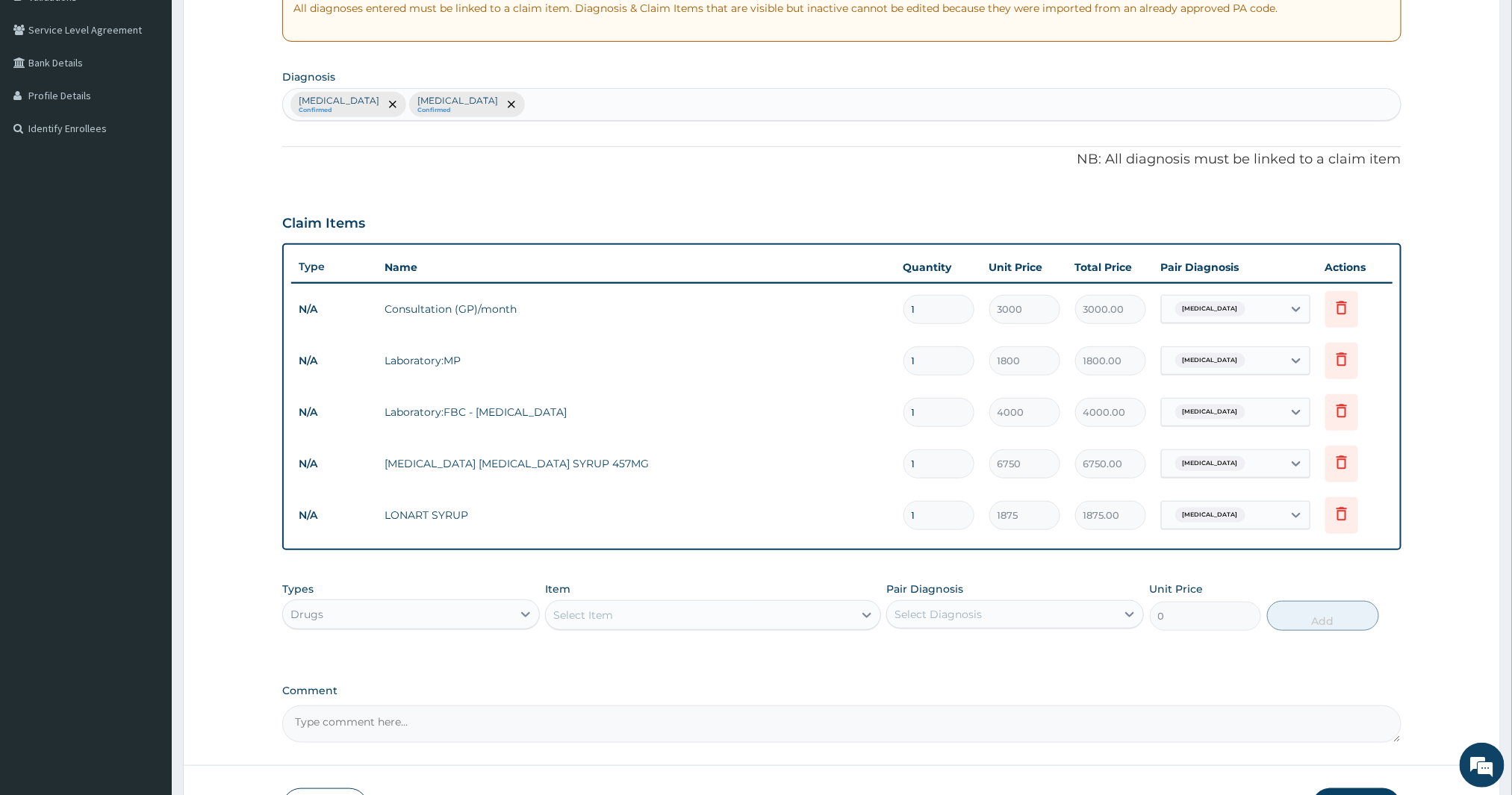
click at [838, 620] on div "Select Item" at bounding box center [700, 615] width 308 height 24
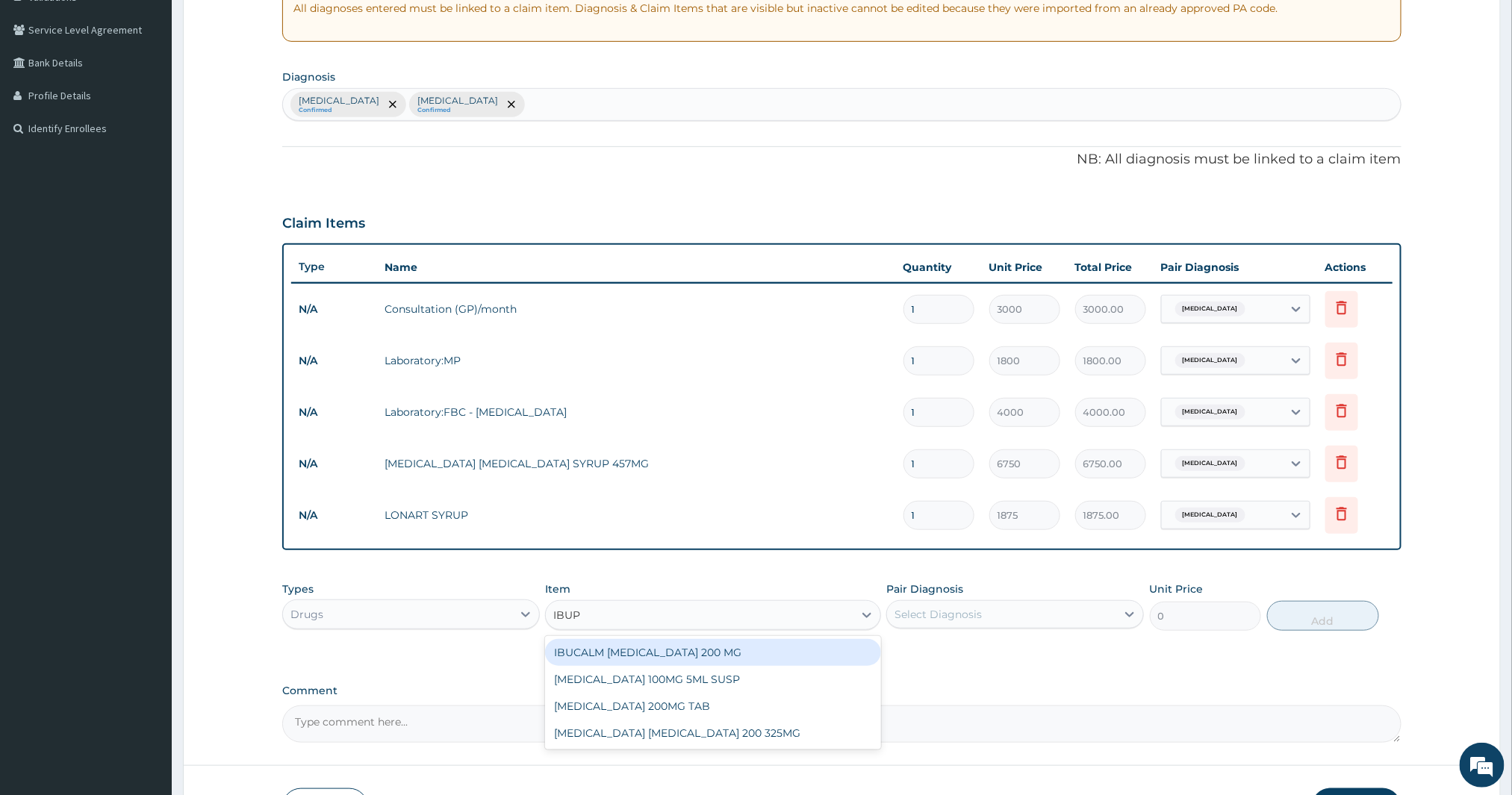
type input "IBUPR"
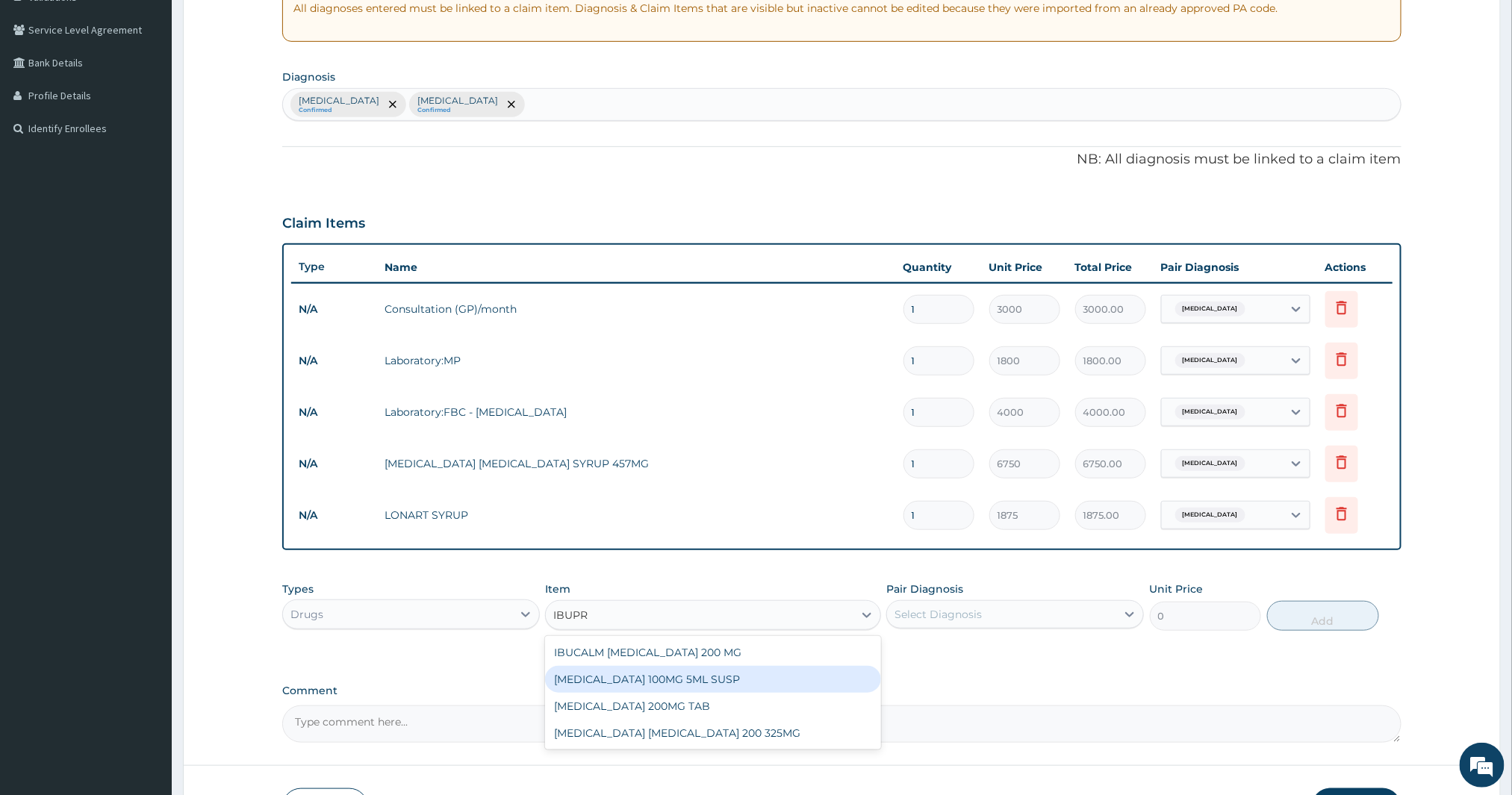
click at [690, 681] on div "IBUPROFEN 100MG 5ML SUSP" at bounding box center [713, 679] width 336 height 27
type input "447.12"
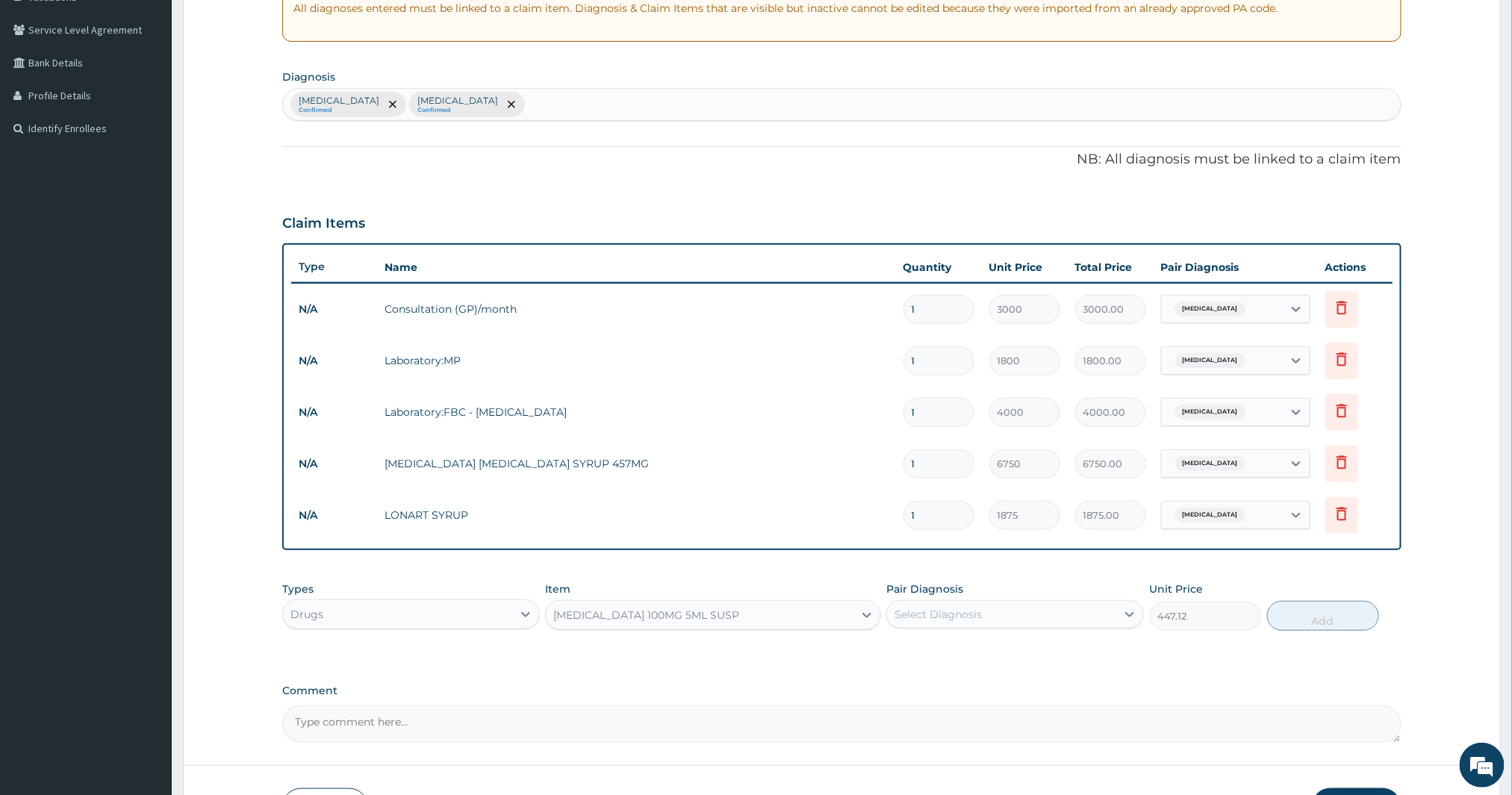
click at [939, 613] on div "Select Diagnosis" at bounding box center [938, 615] width 87 height 15
click at [927, 684] on label "Upper respiratory infection" at bounding box center [957, 682] width 93 height 15
checkbox input "true"
drag, startPoint x: 979, startPoint y: 641, endPoint x: 978, endPoint y: 655, distance: 14.0
click at [978, 641] on div "Malaria" at bounding box center [1014, 653] width 257 height 30
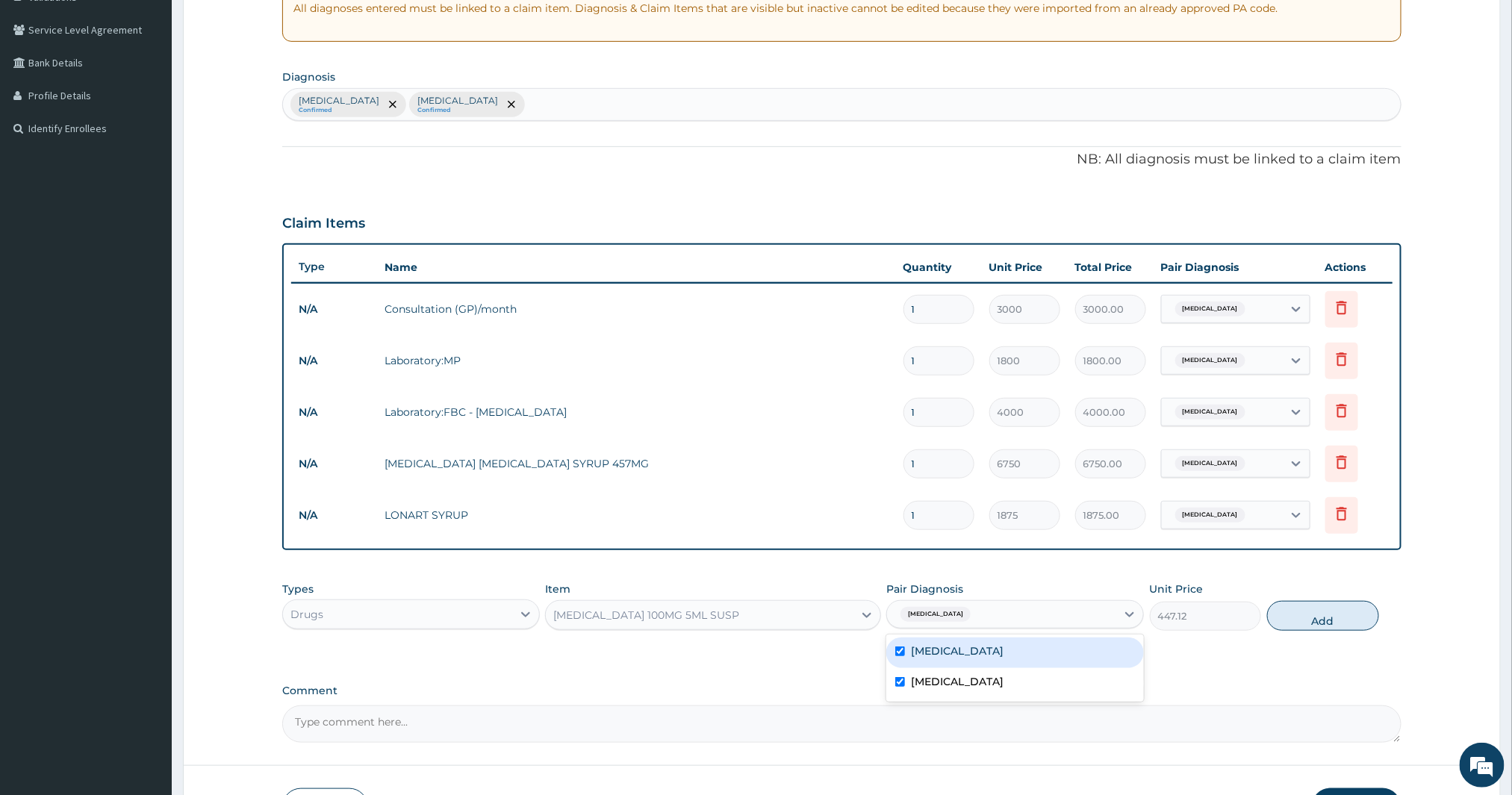
checkbox input "true"
click at [974, 681] on label "Upper respiratory infection" at bounding box center [957, 682] width 93 height 15
checkbox input "false"
click at [771, 630] on div "Item IBUPROFEN 100MG 5ML SUSP" at bounding box center [713, 607] width 336 height 49
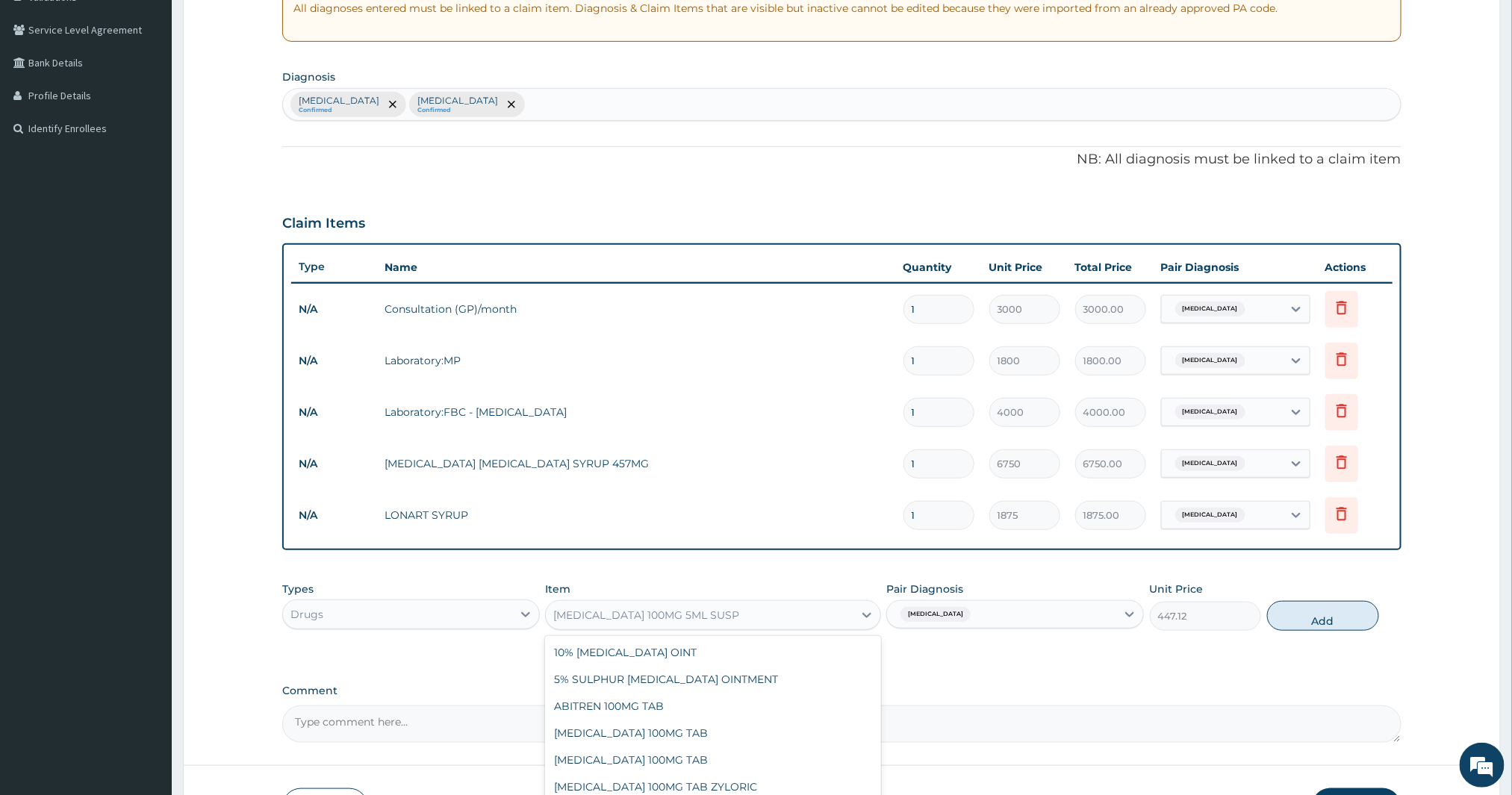
click at [729, 623] on div "IBUPROFEN 100MG 5ML SUSP" at bounding box center [700, 615] width 308 height 24
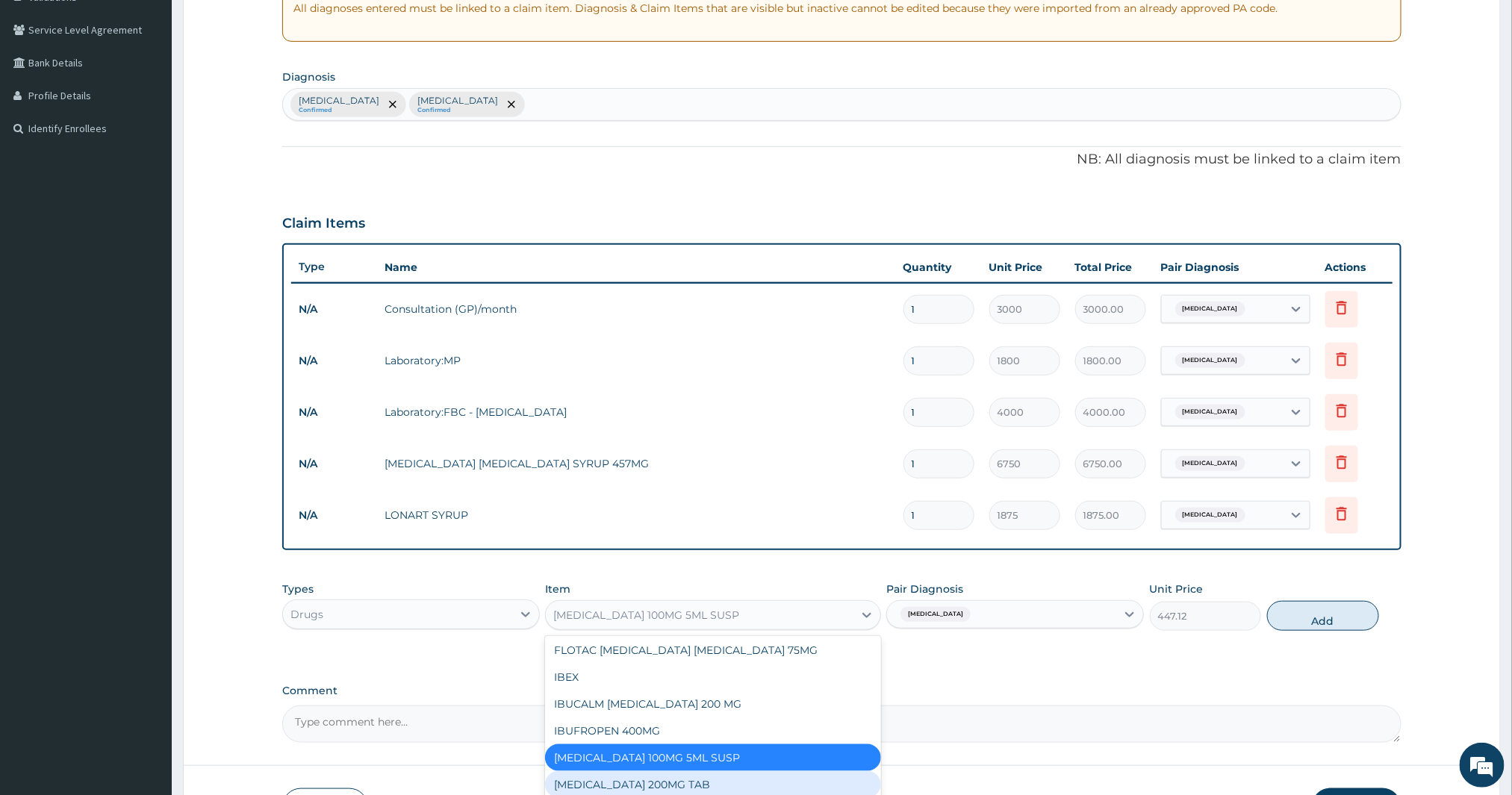
scroll to position [1687, 0]
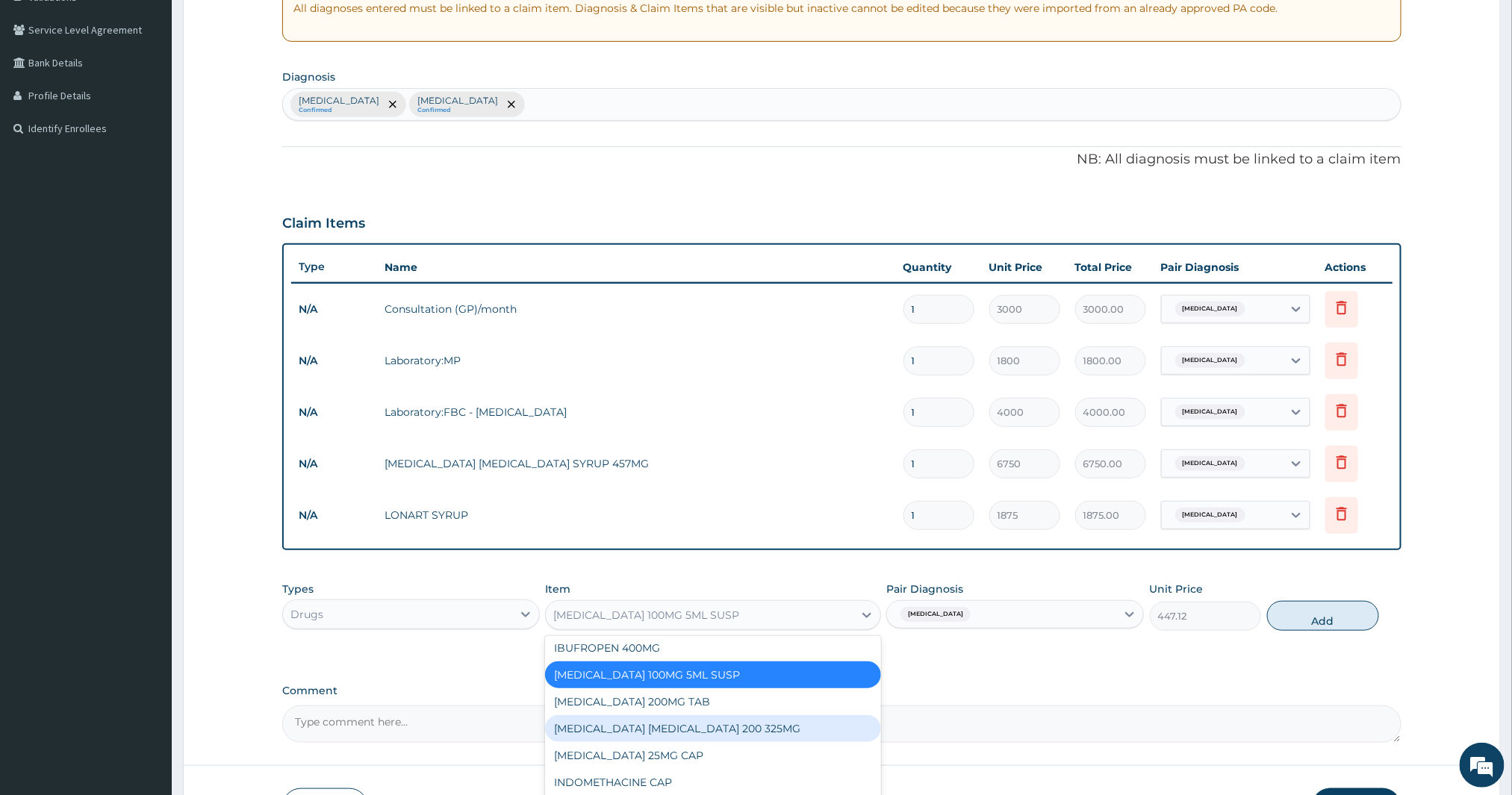
click at [740, 718] on div "IBUPROFEN PARACETAMOL 200 325MG" at bounding box center [713, 729] width 336 height 27
type input "97.2"
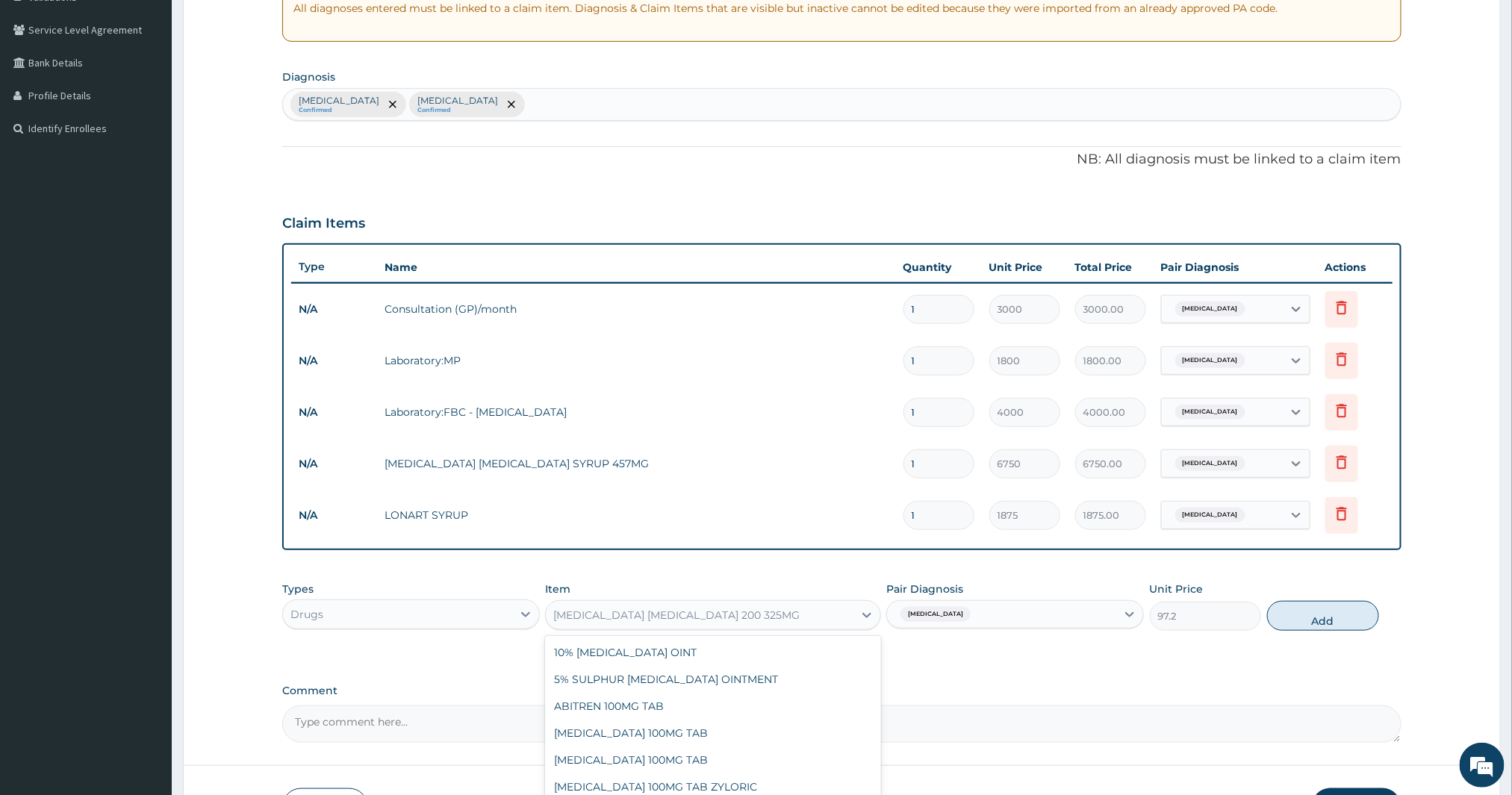
click at [730, 621] on div "IBUPROFEN PARACETAMOL 200 325MG" at bounding box center [677, 615] width 247 height 15
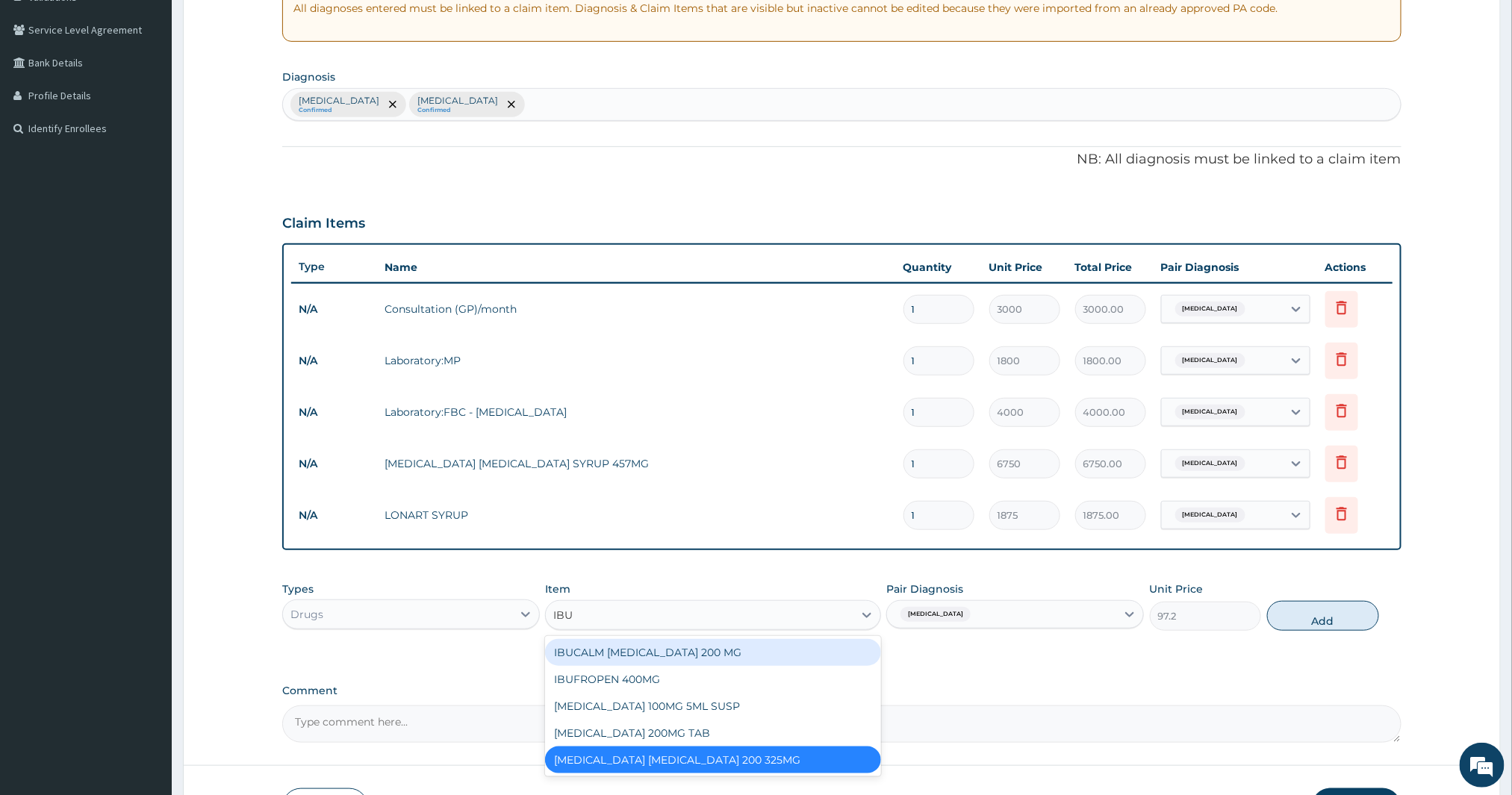
type input "IBUP"
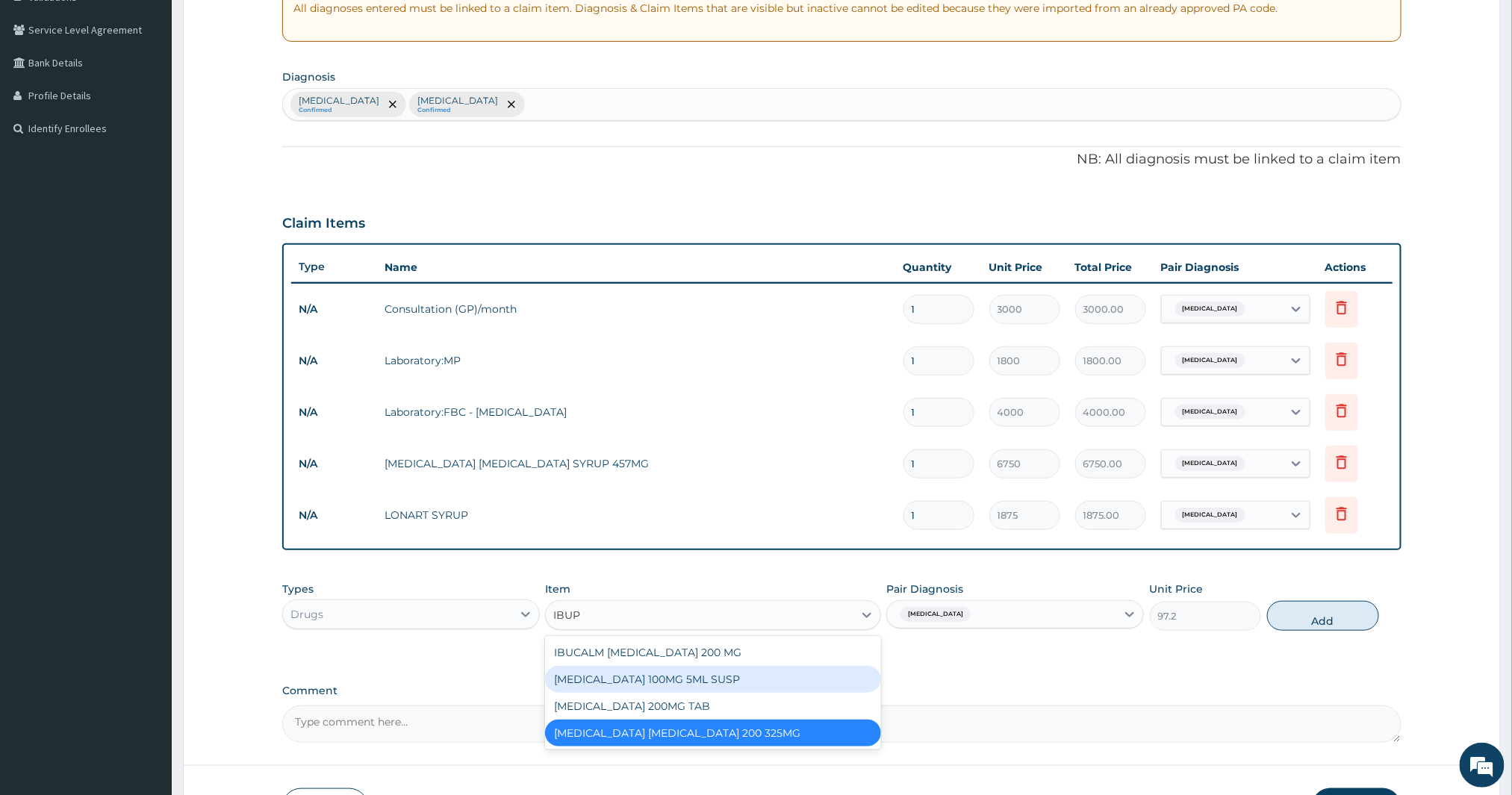
click at [602, 672] on div "IBUPROFEN 100MG 5ML SUSP" at bounding box center [713, 679] width 336 height 27
type input "447.12"
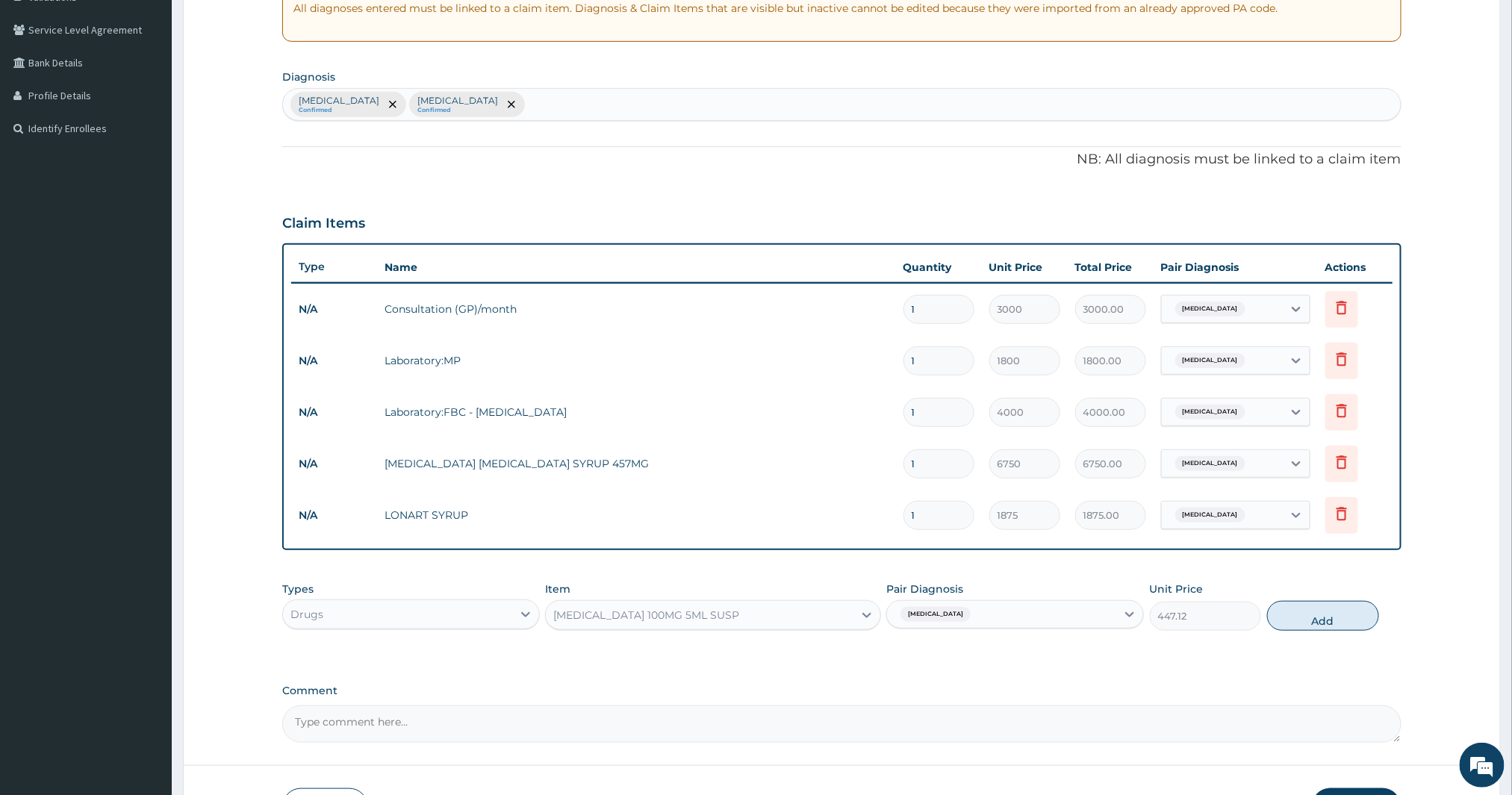
click at [831, 618] on div "IBUPROFEN 100MG 5ML SUSP" at bounding box center [700, 615] width 308 height 24
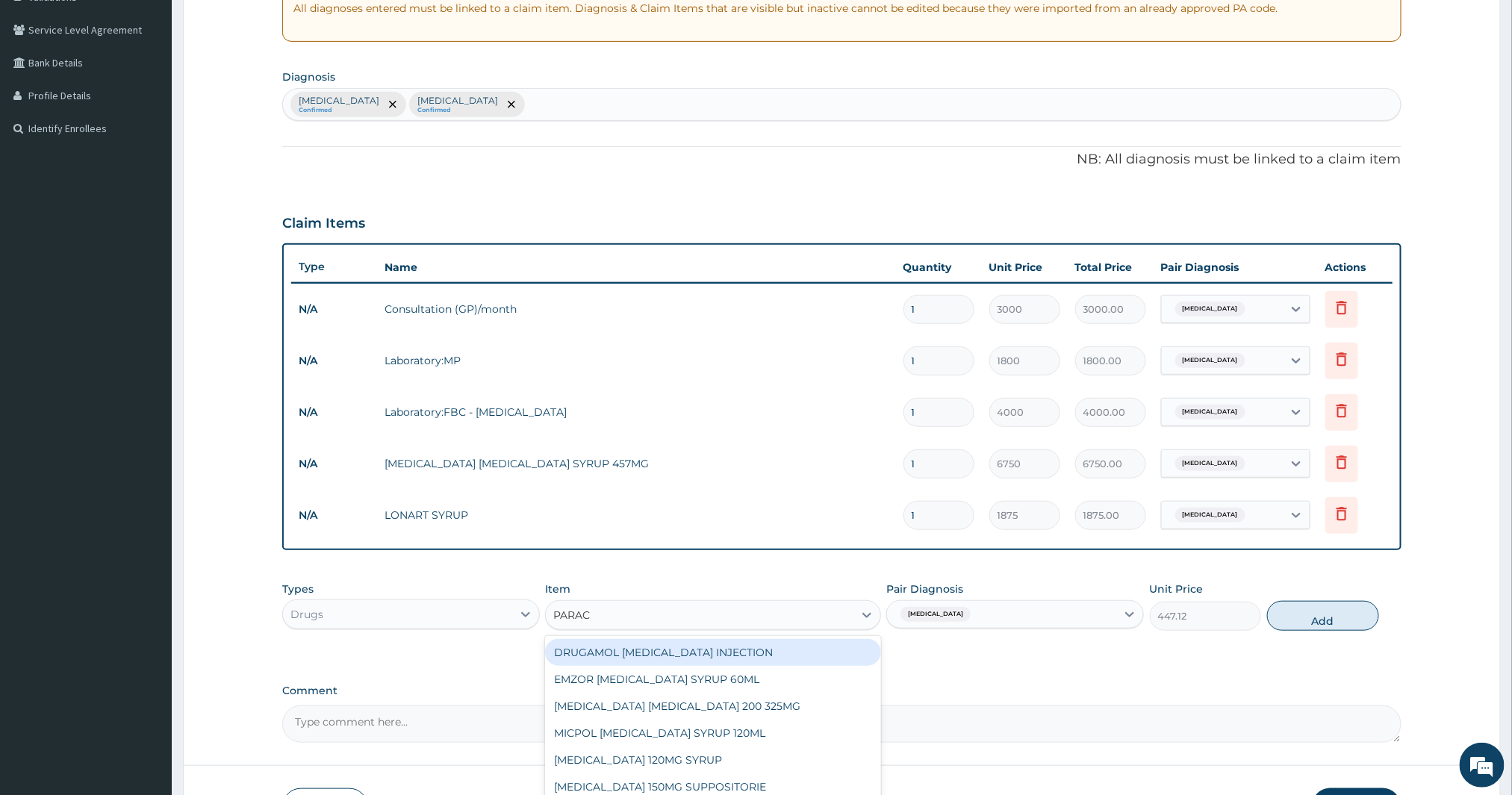
type input "PARACE"
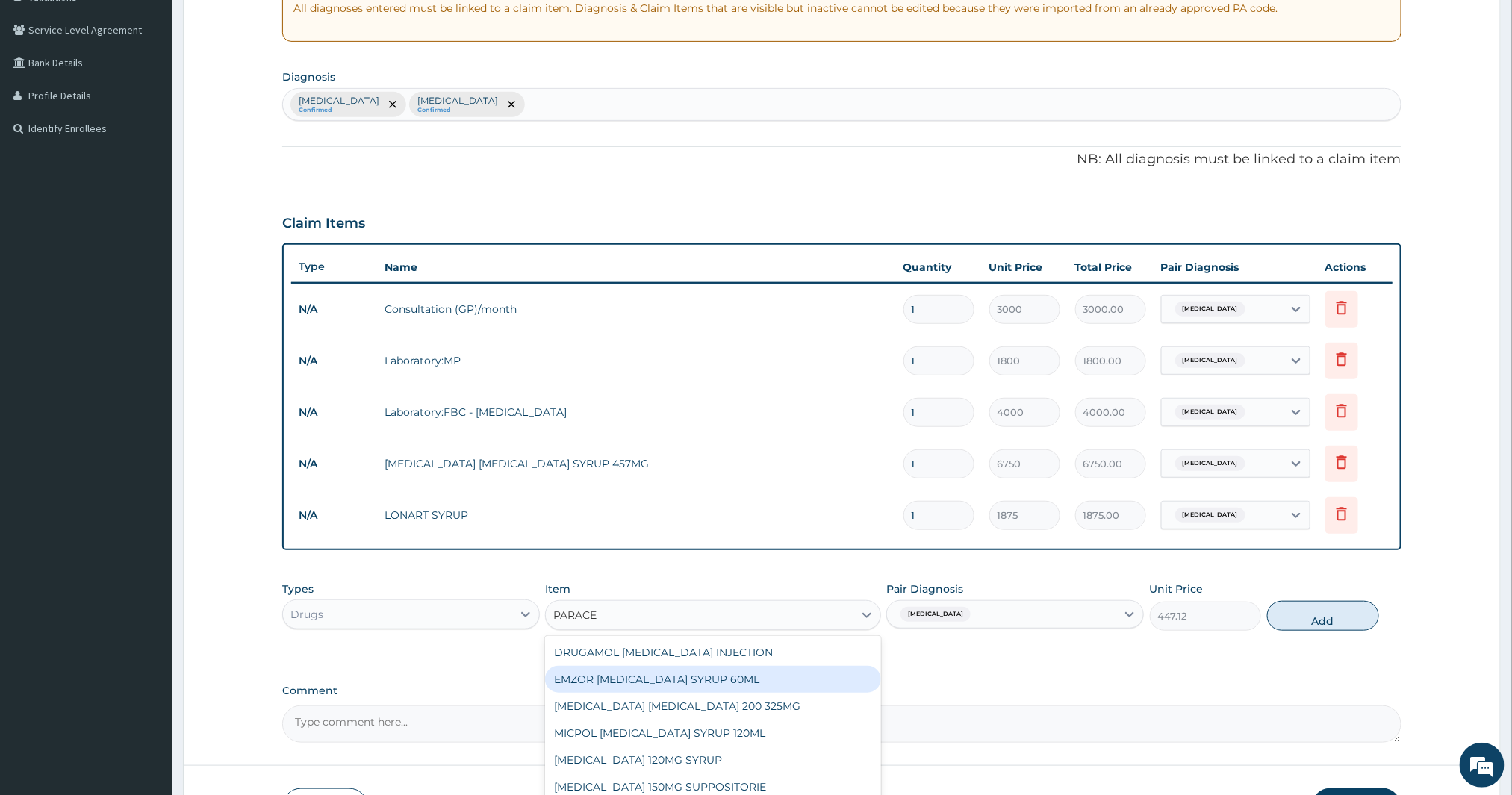
click at [727, 680] on div "EMZOR PARACETAMOL SYRUP 60ML" at bounding box center [713, 679] width 336 height 27
type input "291.6"
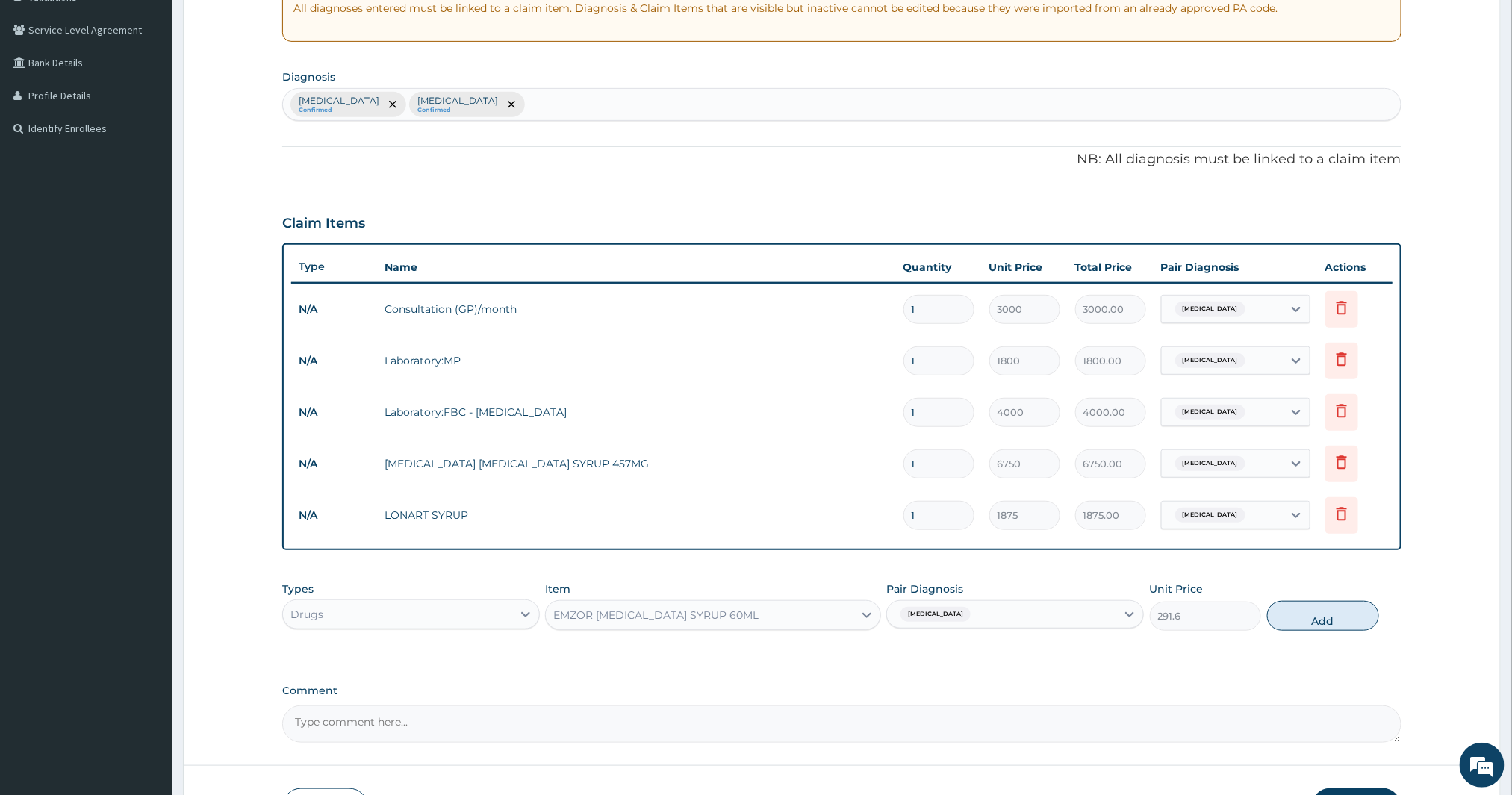
click at [750, 613] on div "EMZOR PARACETAMOL SYRUP 60ML" at bounding box center [700, 615] width 308 height 24
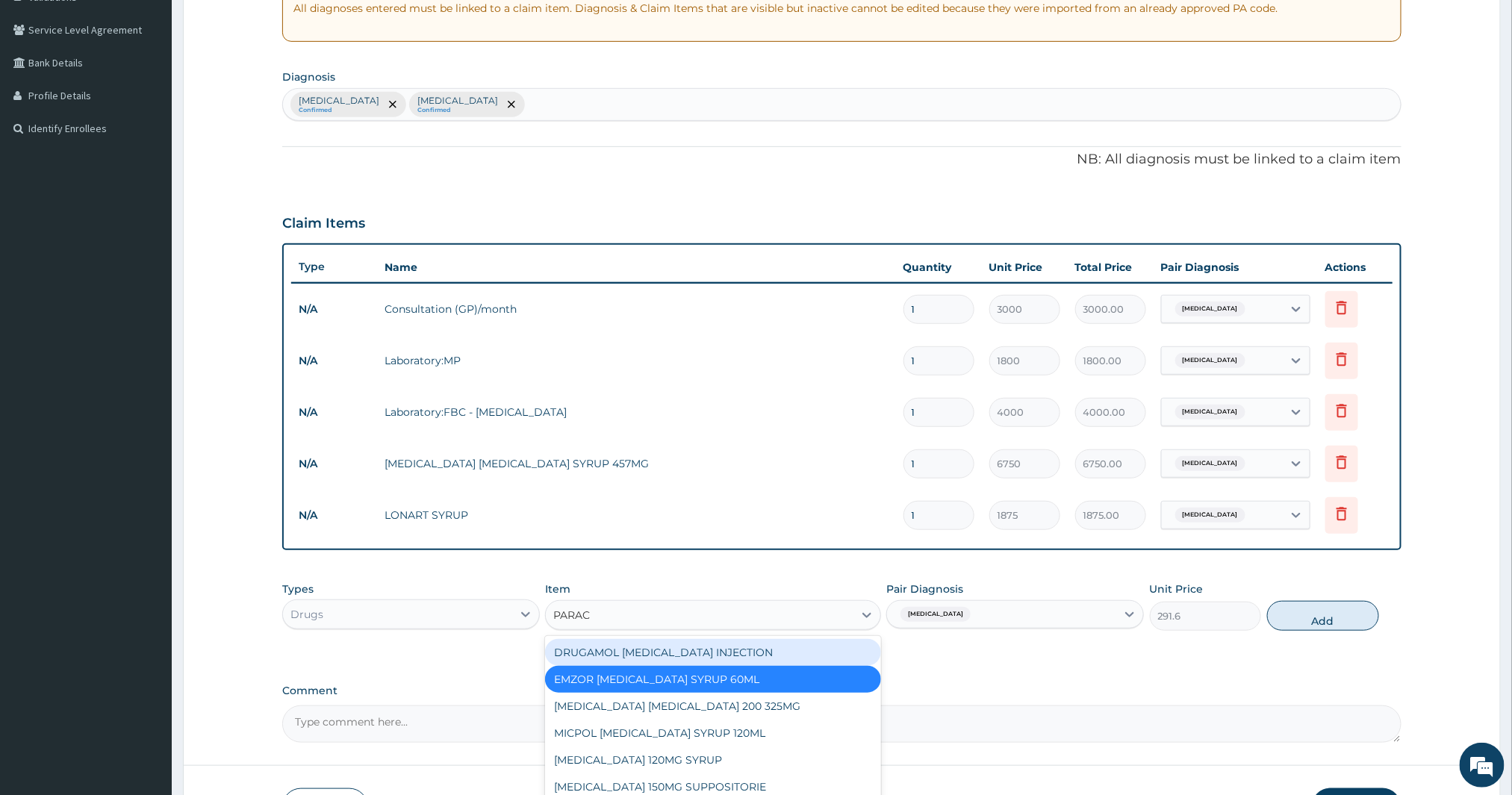
type input "PARACE"
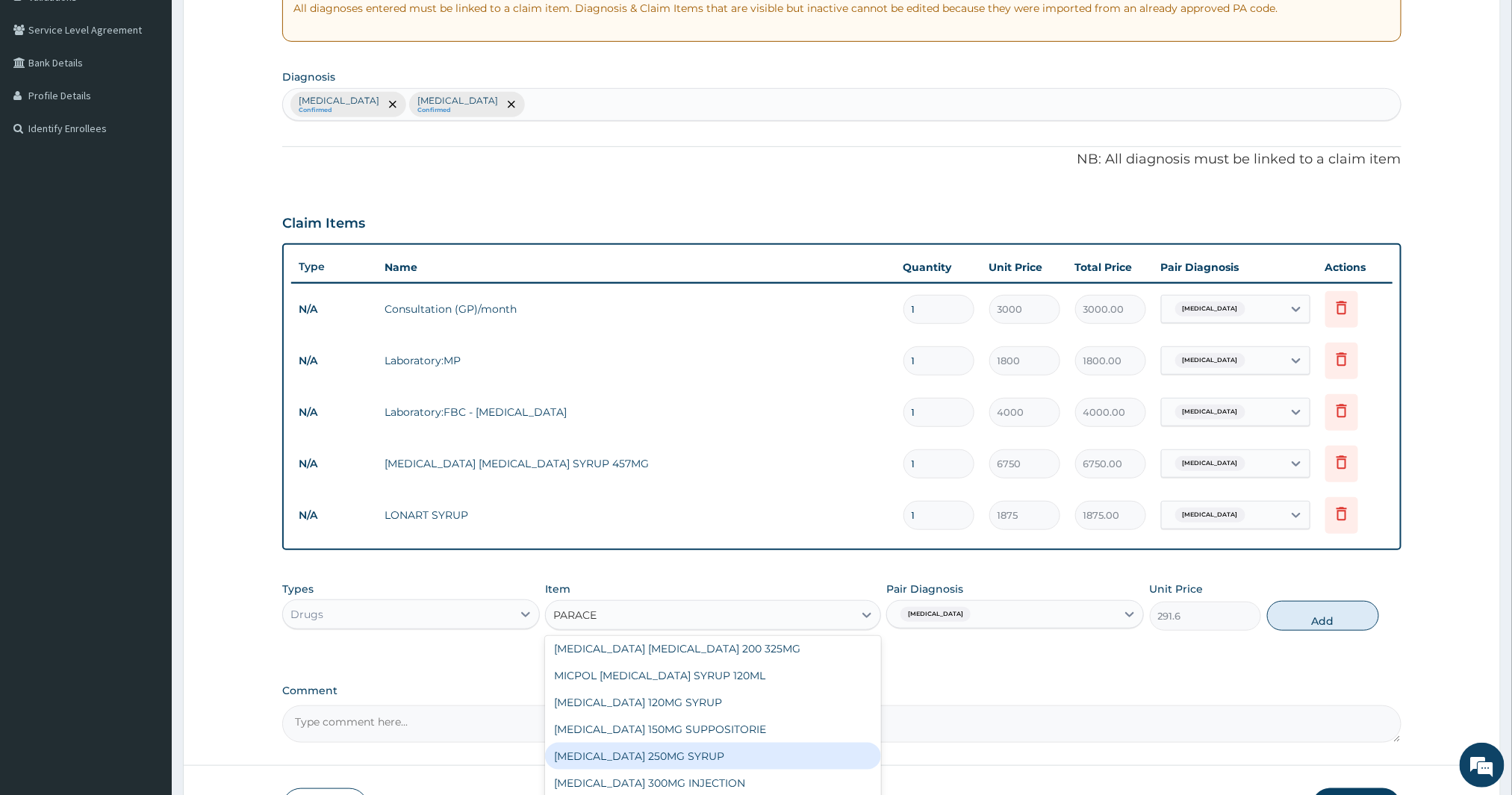
scroll to position [83, 0]
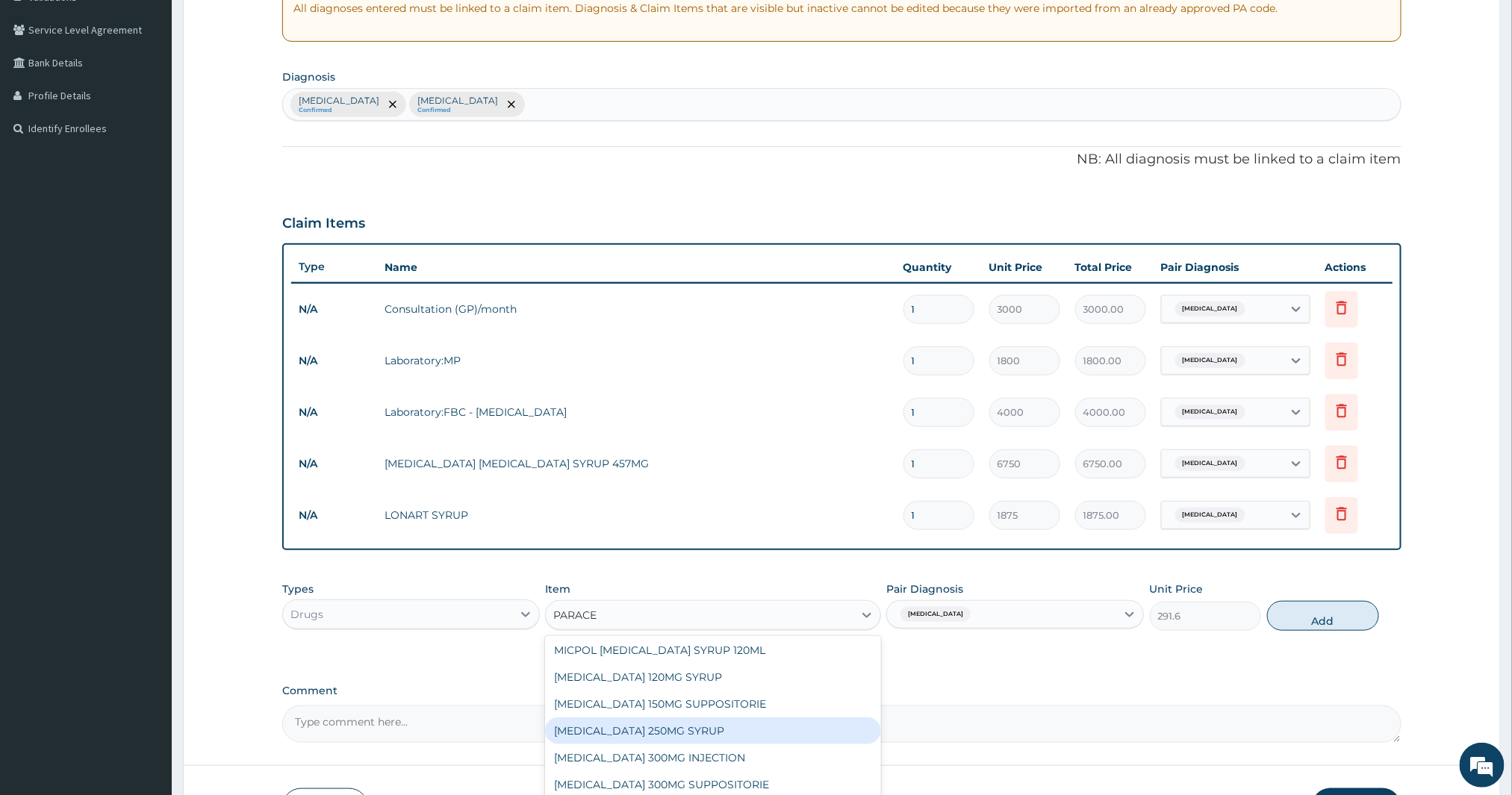
click at [631, 738] on div "PARACETAMOL 250MG SYRUP" at bounding box center [713, 731] width 336 height 27
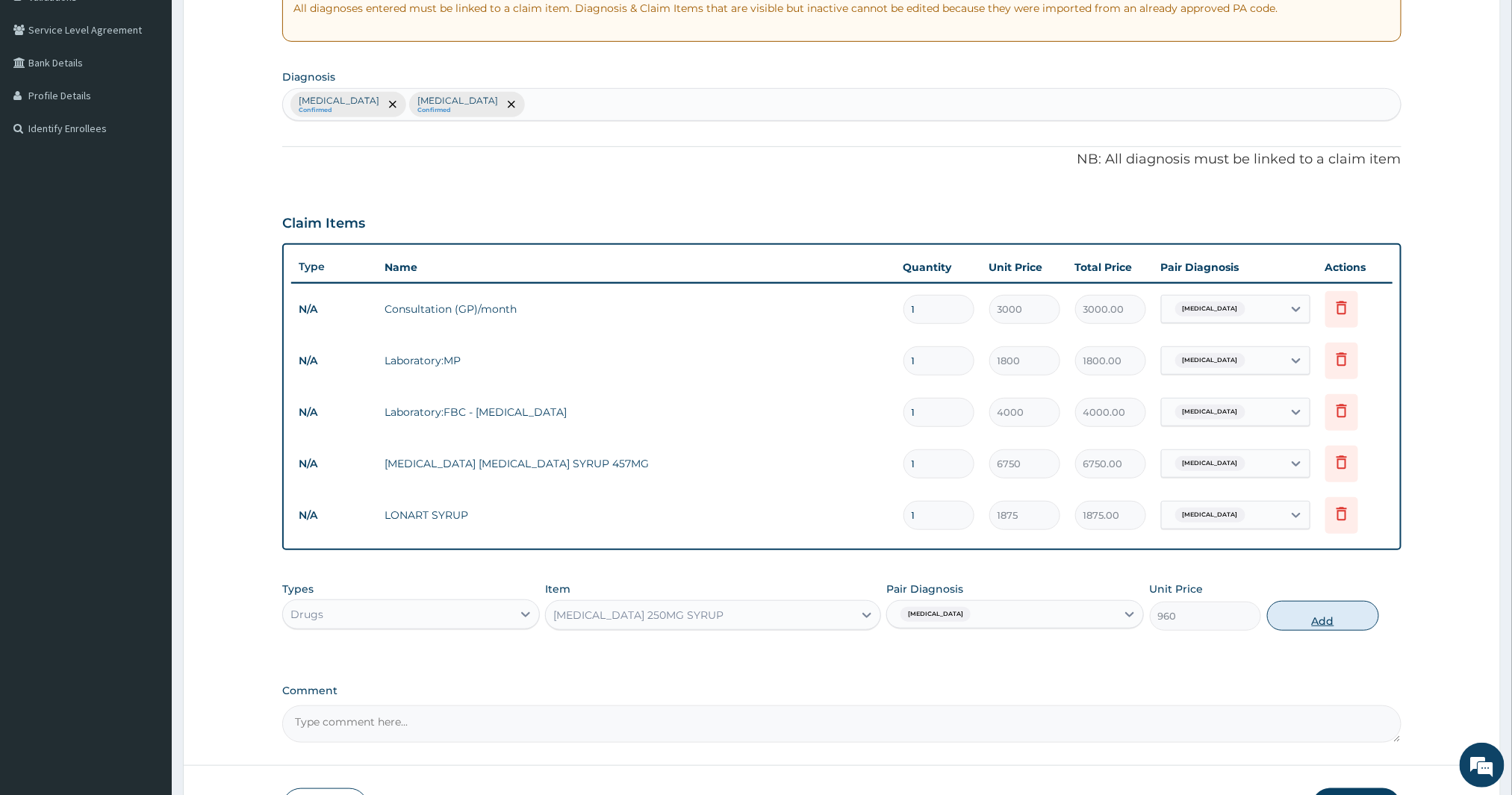
click at [1298, 620] on button "Add" at bounding box center [1323, 615] width 112 height 29
type input "0"
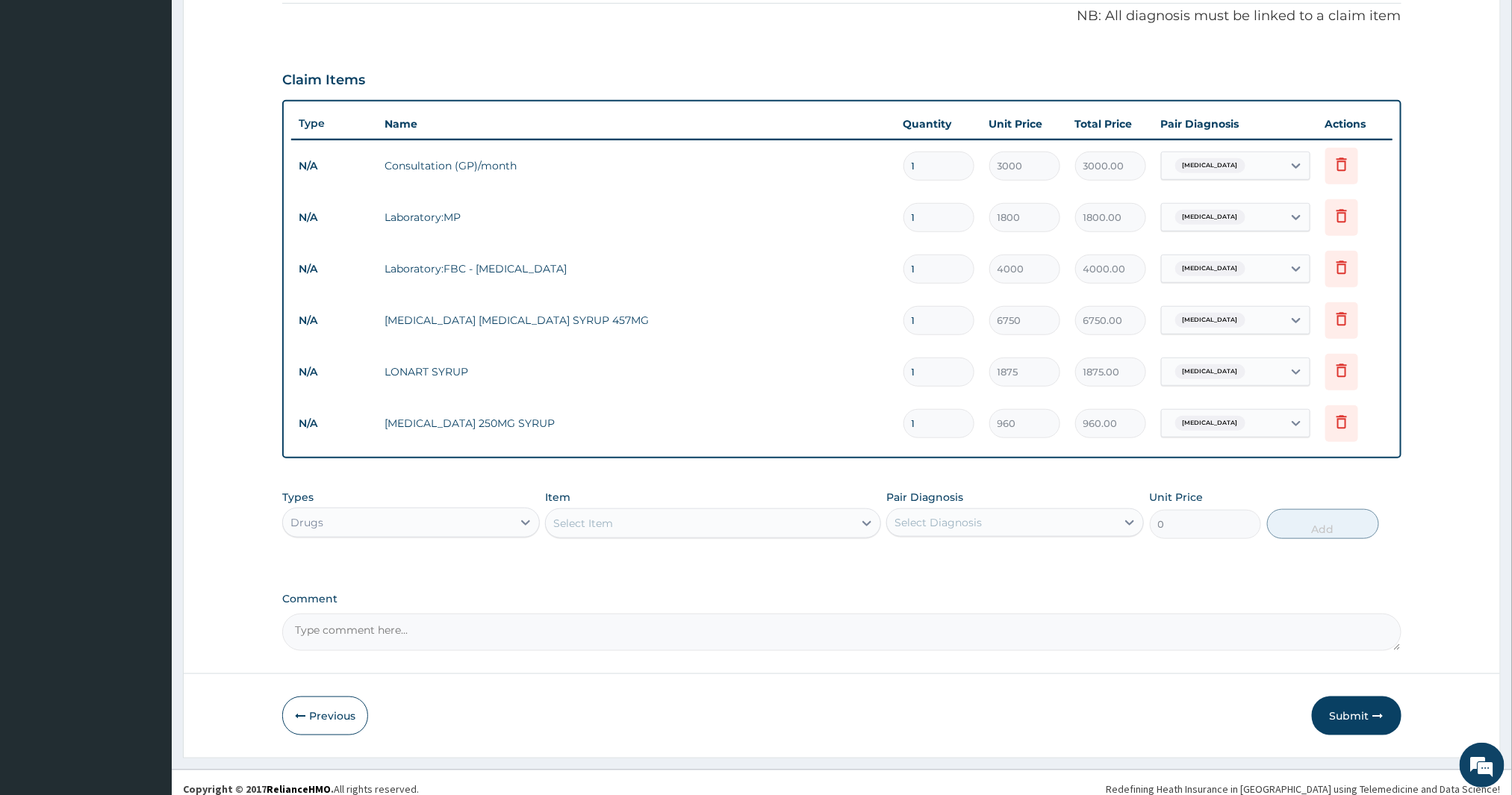
scroll to position [453, 0]
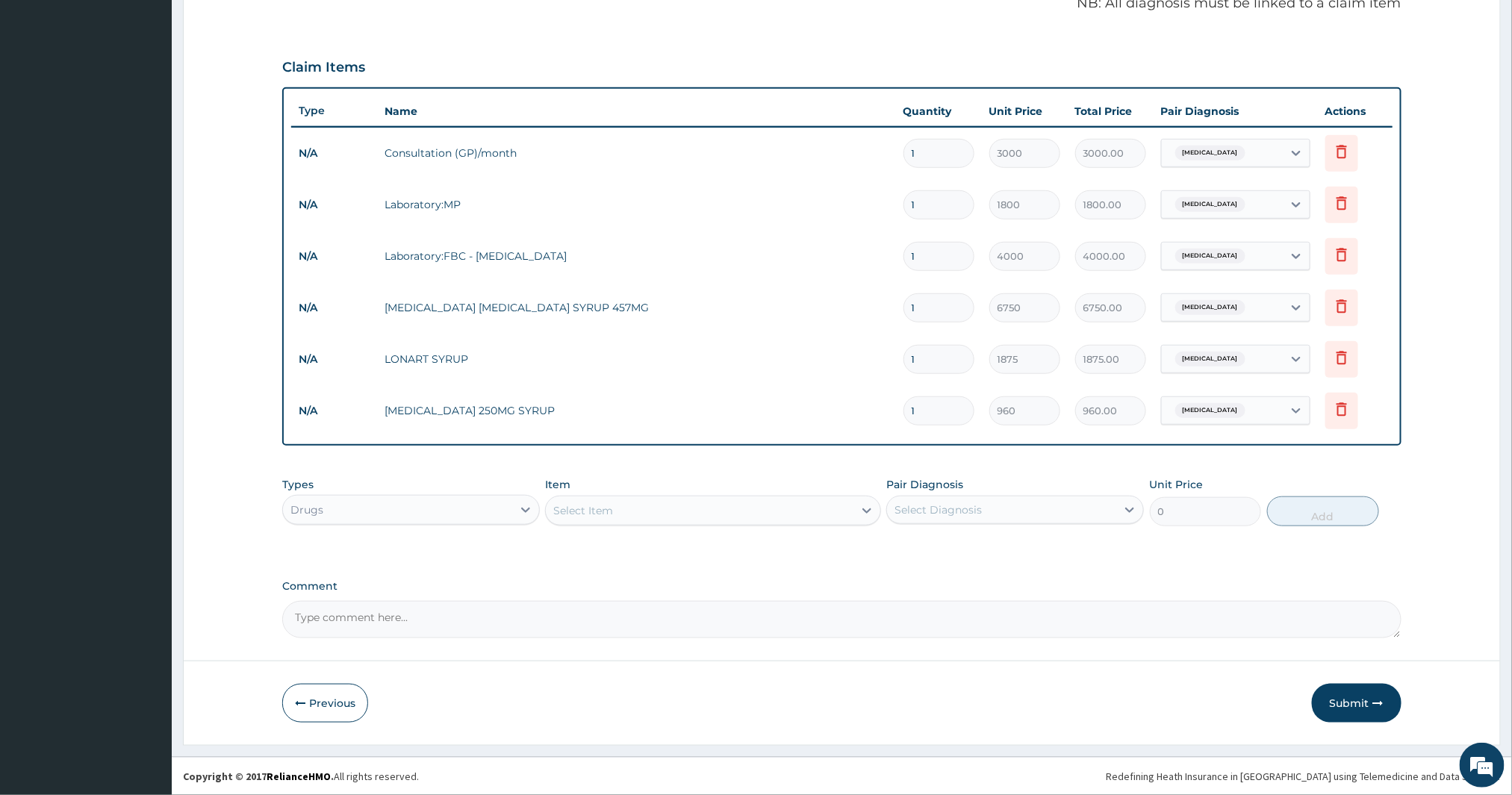
drag, startPoint x: 1332, startPoint y: 697, endPoint x: 1293, endPoint y: 711, distance: 41.4
click at [1302, 708] on div "Previous Submit" at bounding box center [841, 703] width 1120 height 39
click at [1342, 706] on button "Submit" at bounding box center [1357, 703] width 89 height 39
